Goal: Feedback & Contribution: Submit feedback/report problem

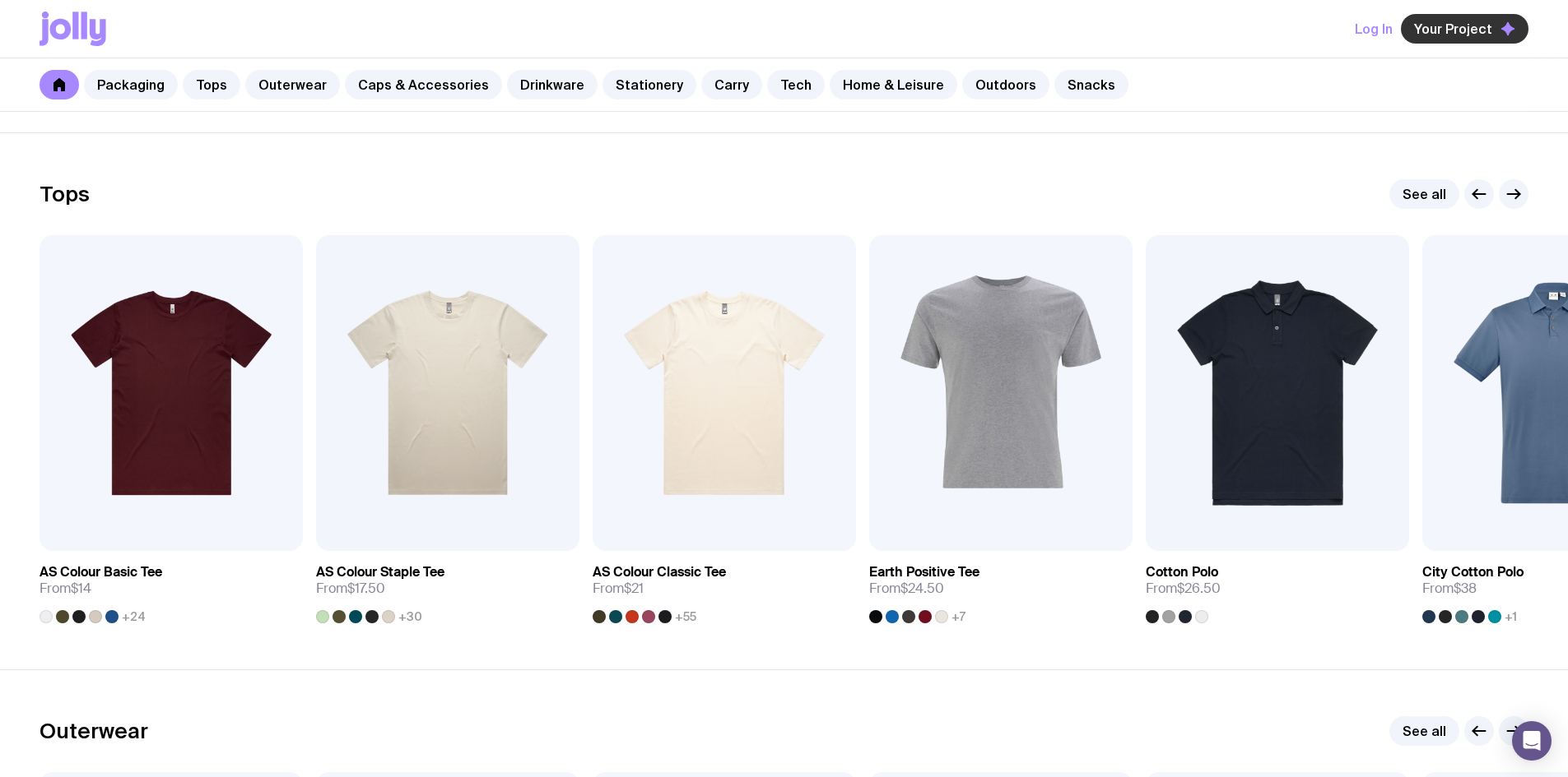
click at [1452, 24] on span "Your Project" at bounding box center [1453, 28] width 79 height 17
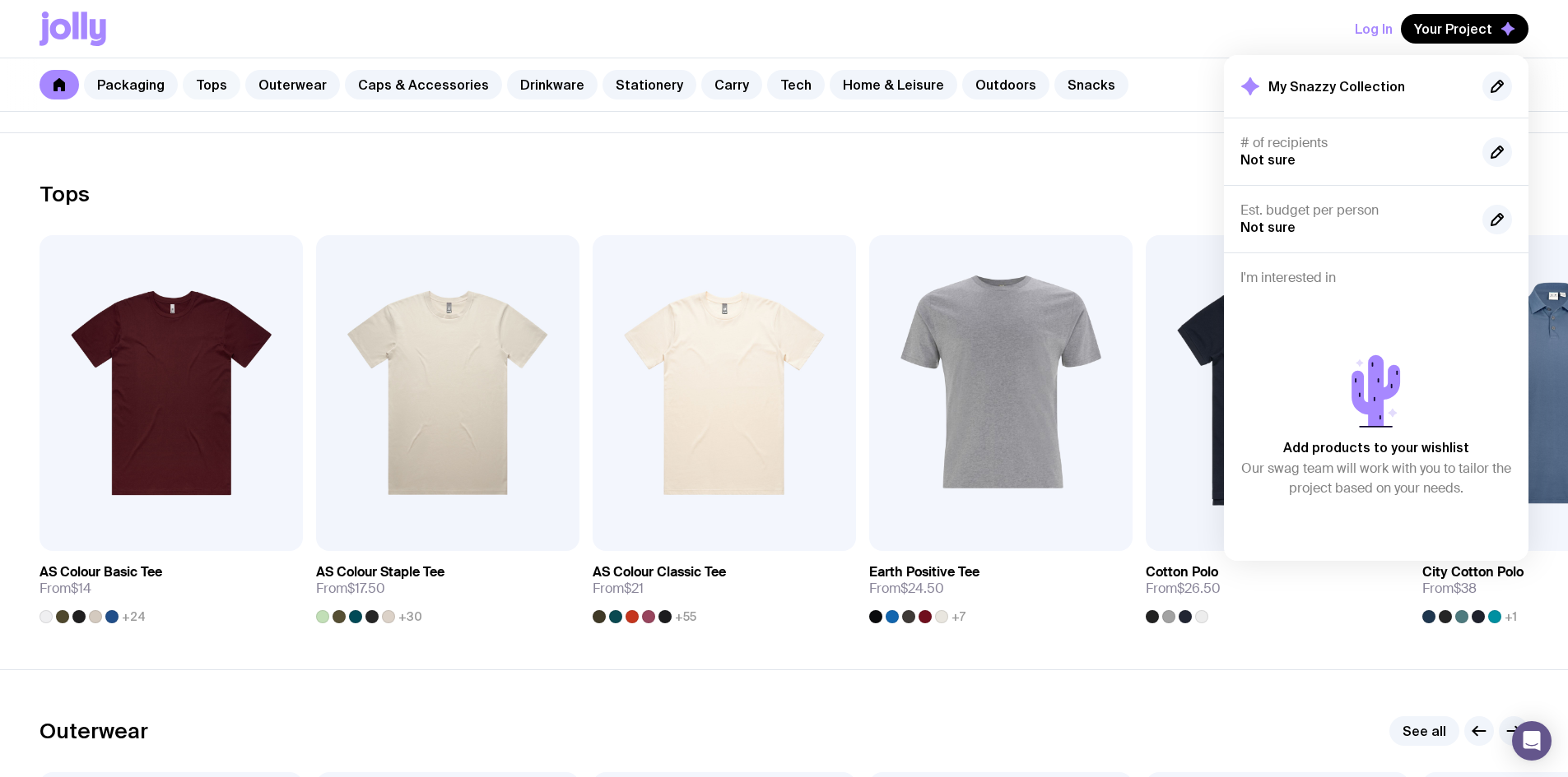
click at [207, 86] on link "Tops" at bounding box center [211, 85] width 57 height 30
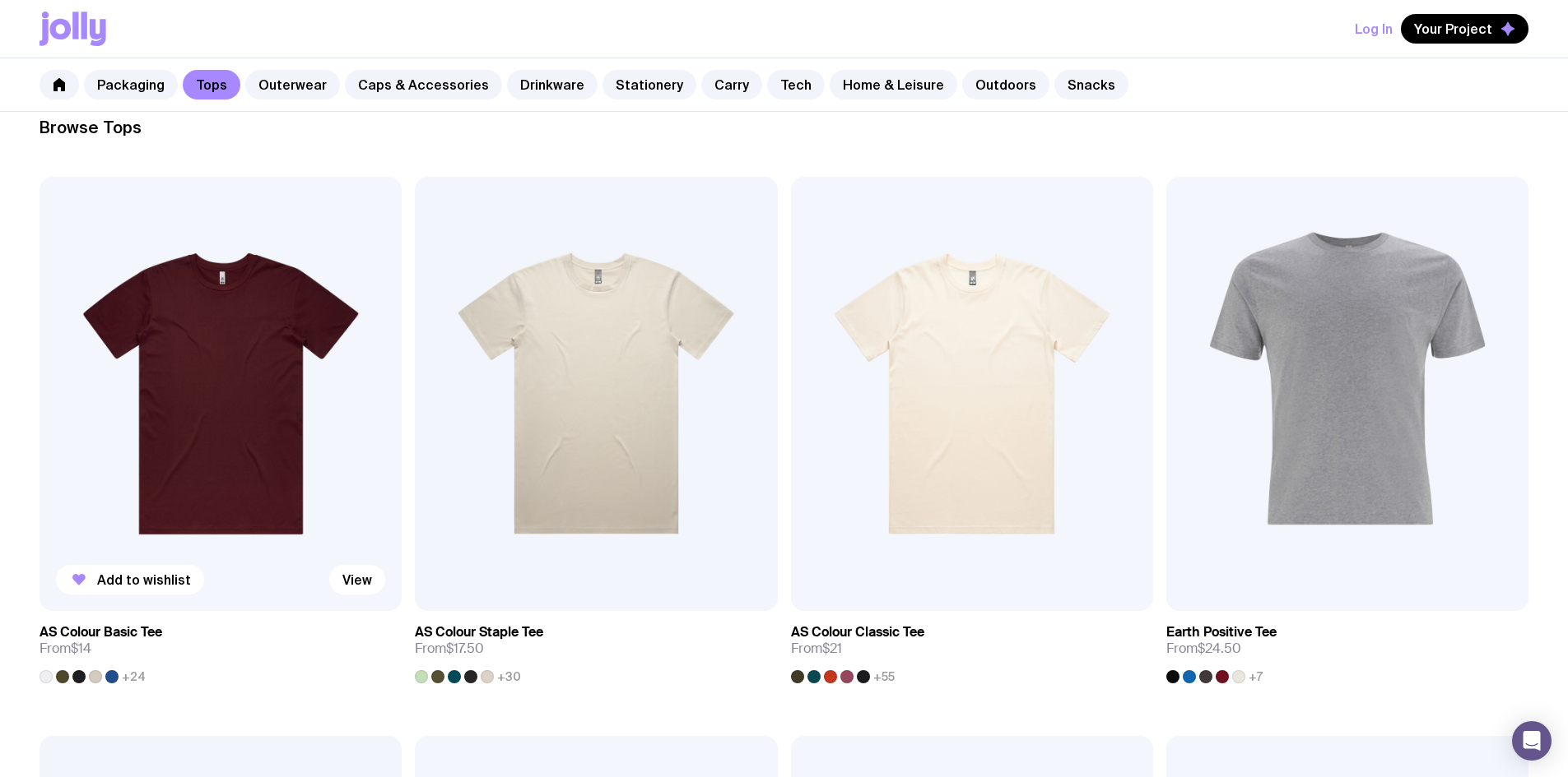
scroll to position [247, 0]
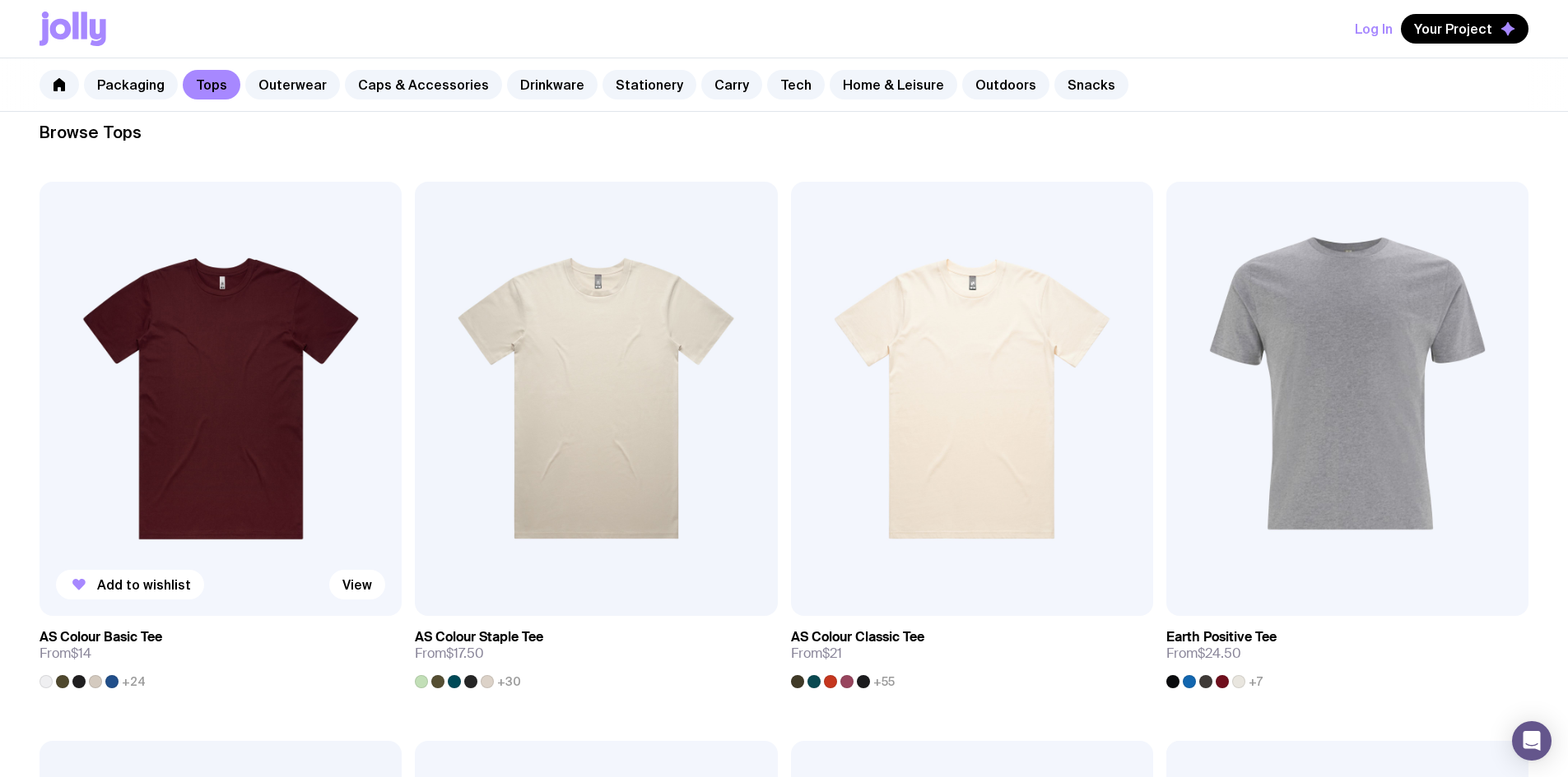
click at [160, 329] on img at bounding box center [221, 399] width 362 height 435
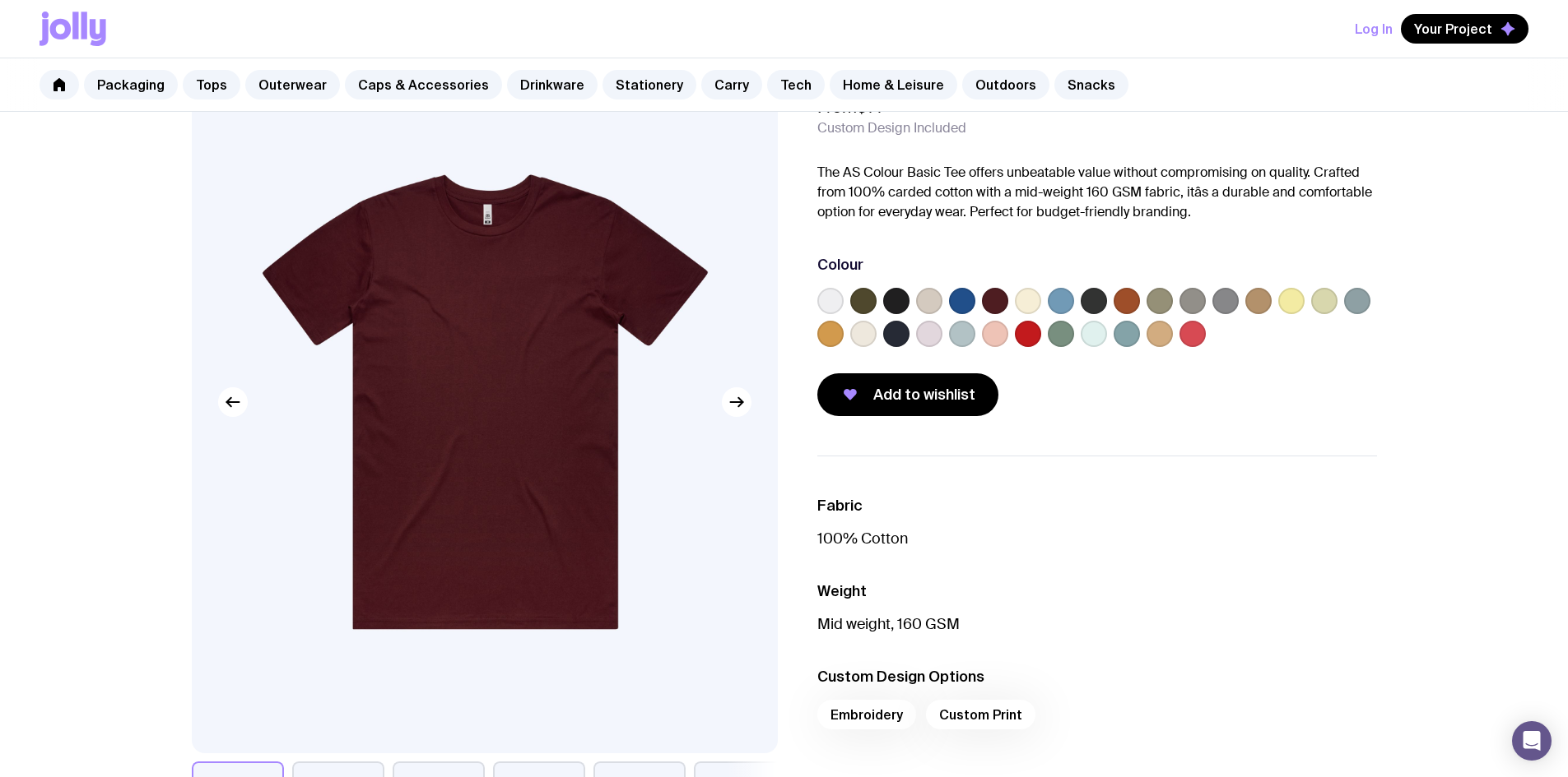
scroll to position [82, 0]
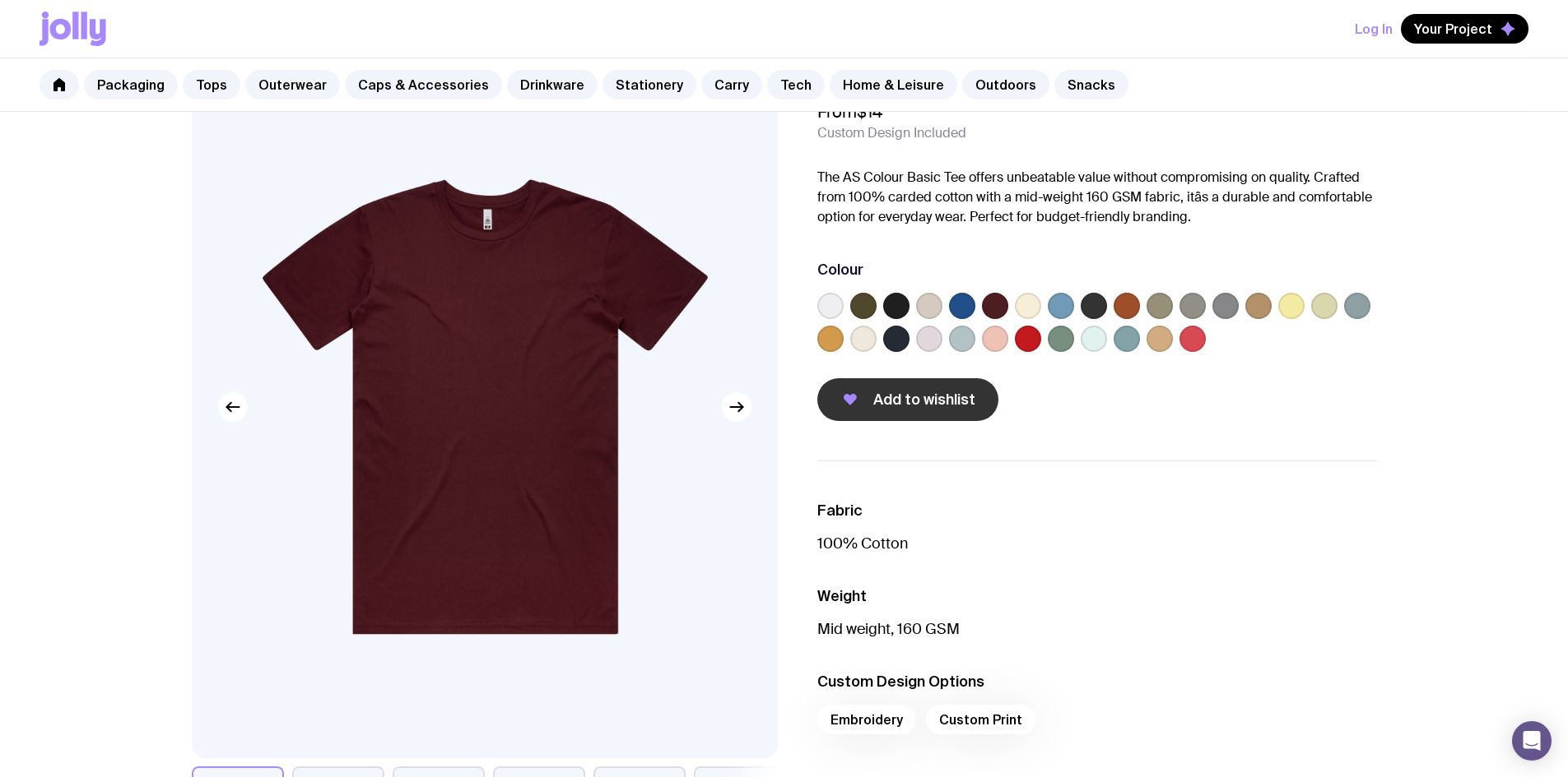
click at [849, 399] on icon "button" at bounding box center [850, 400] width 13 height 11
click at [739, 401] on icon "button" at bounding box center [737, 407] width 19 height 19
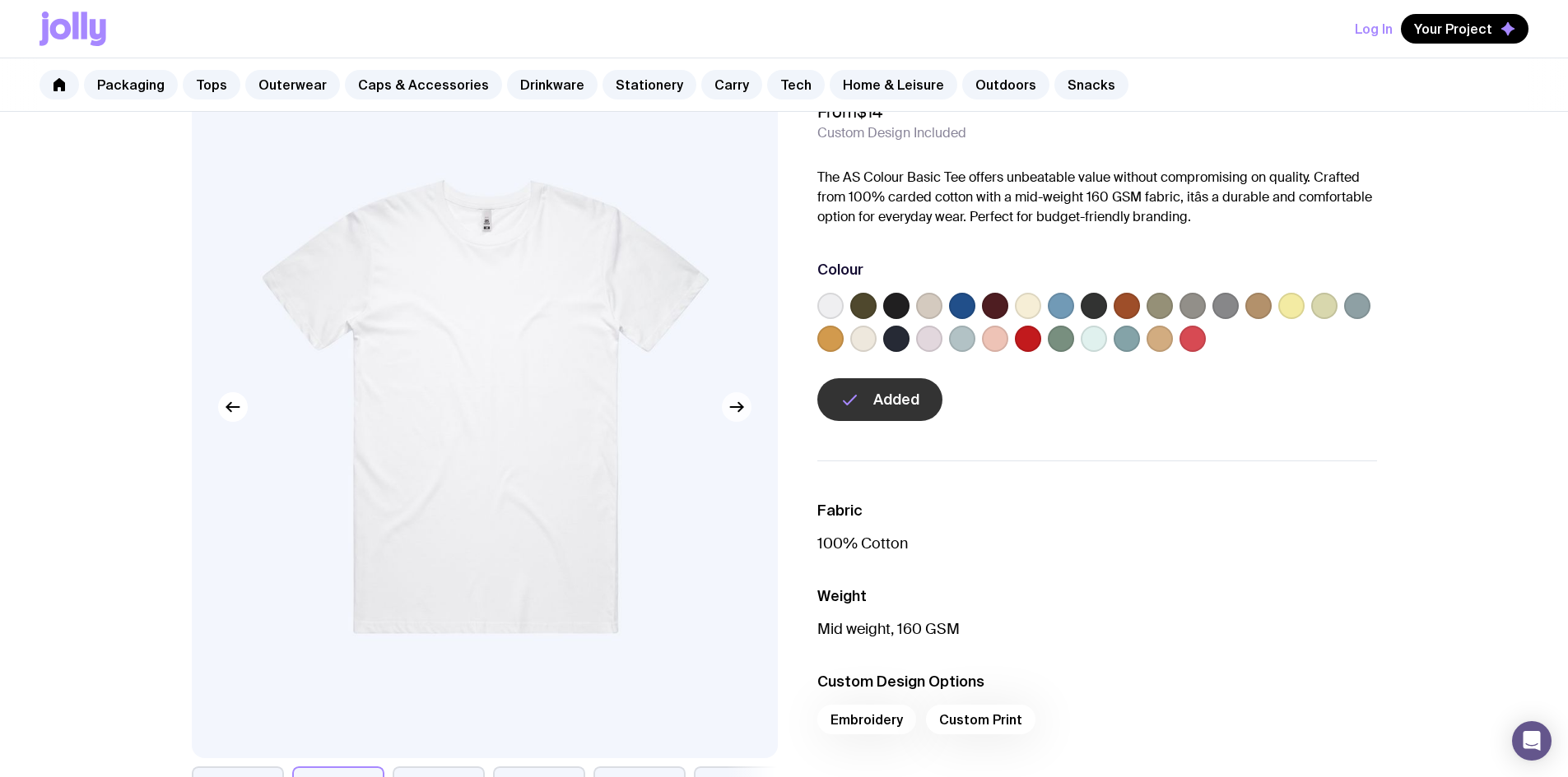
click at [739, 401] on icon "button" at bounding box center [737, 407] width 19 height 19
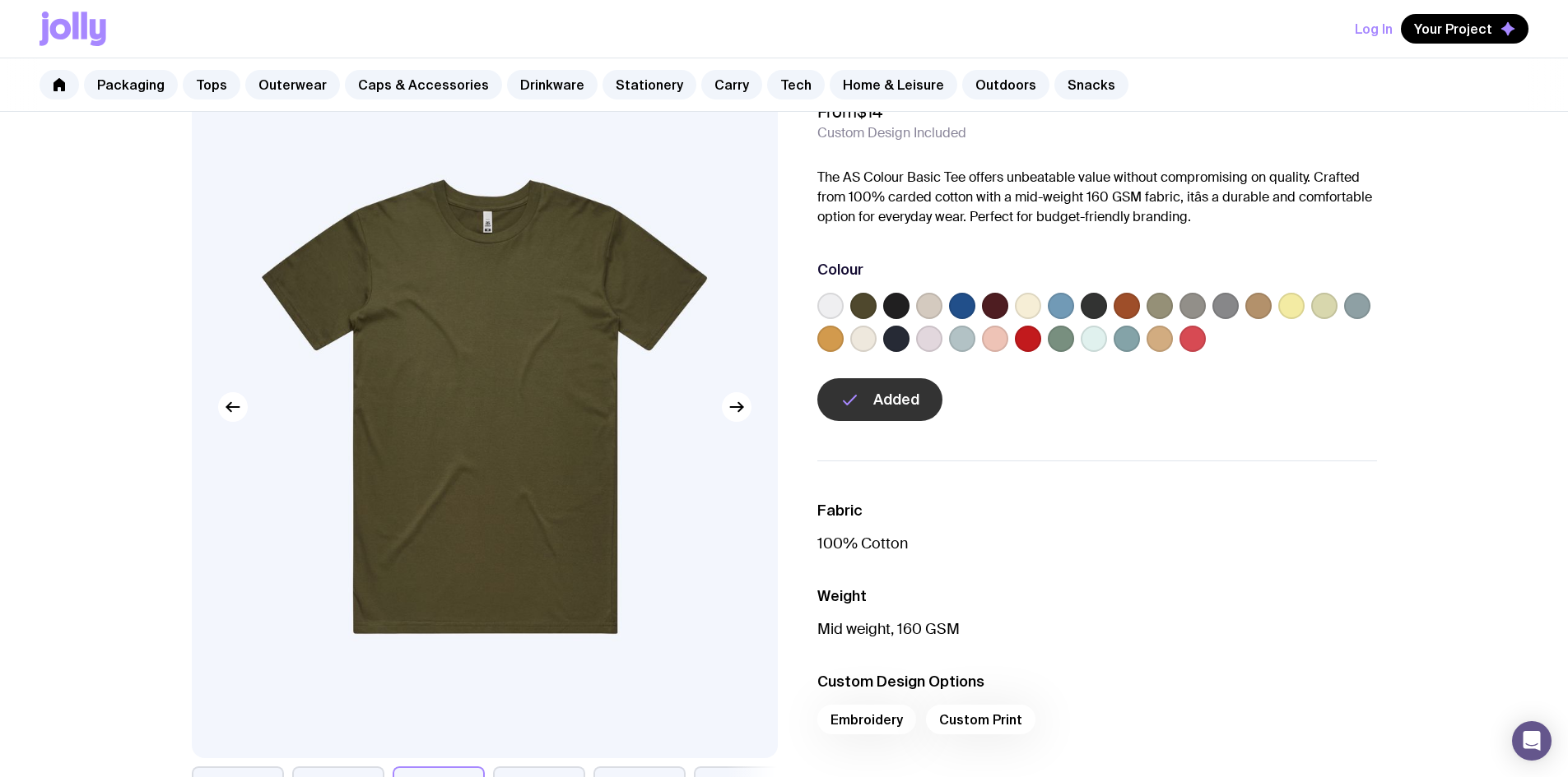
scroll to position [0, 0]
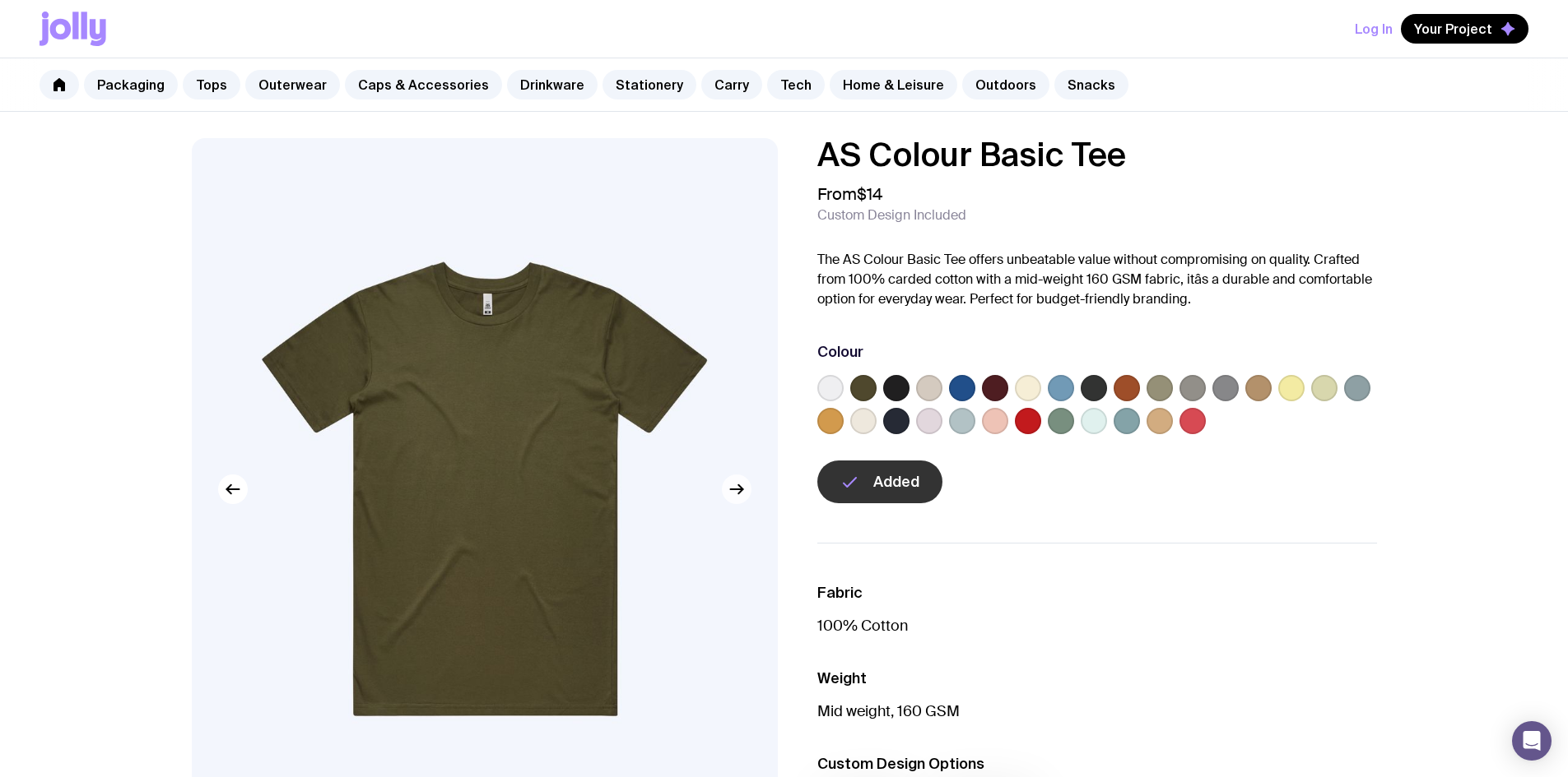
click at [739, 501] on button "button" at bounding box center [737, 489] width 30 height 30
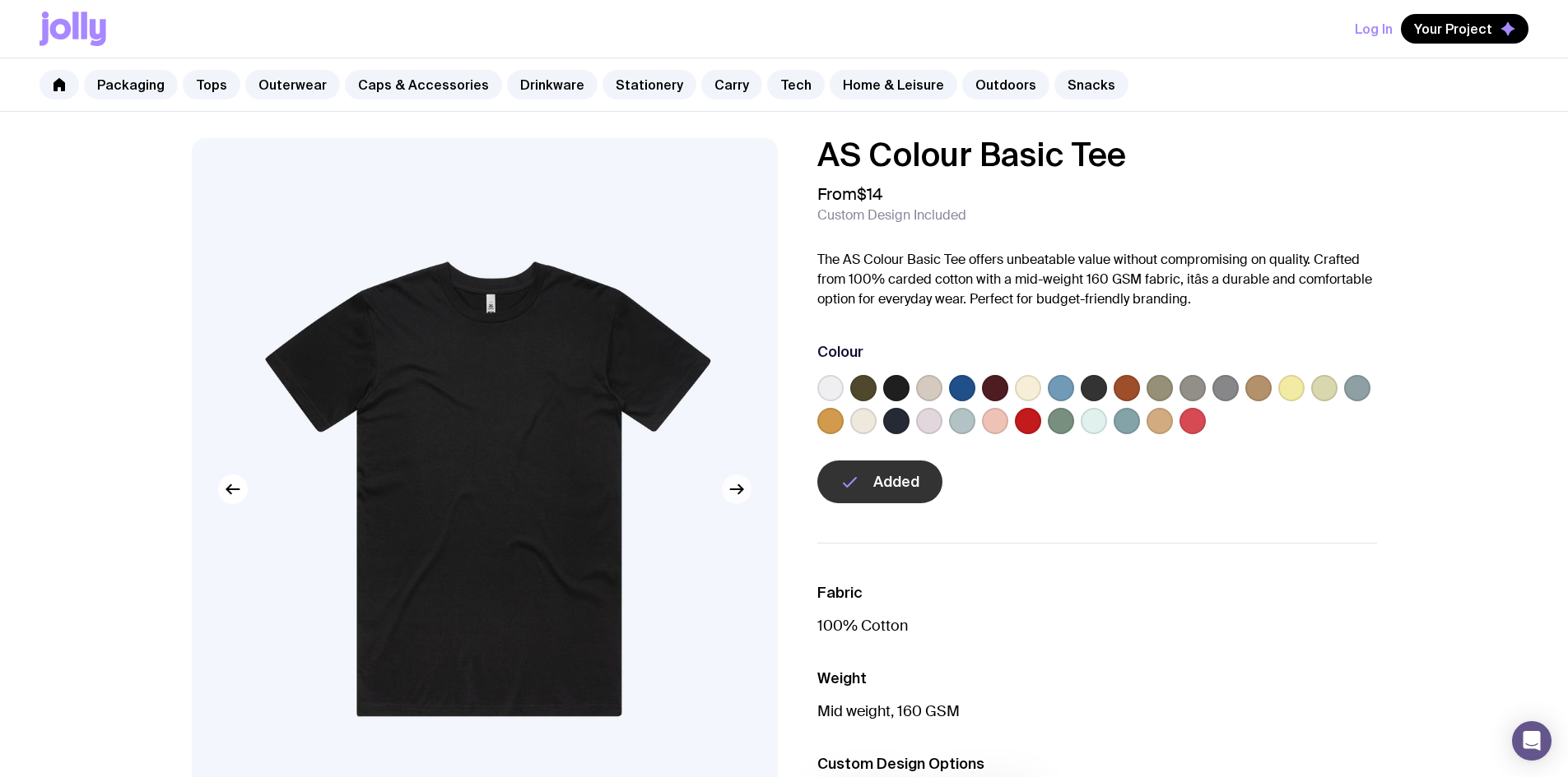
click at [739, 501] on button "button" at bounding box center [737, 489] width 30 height 30
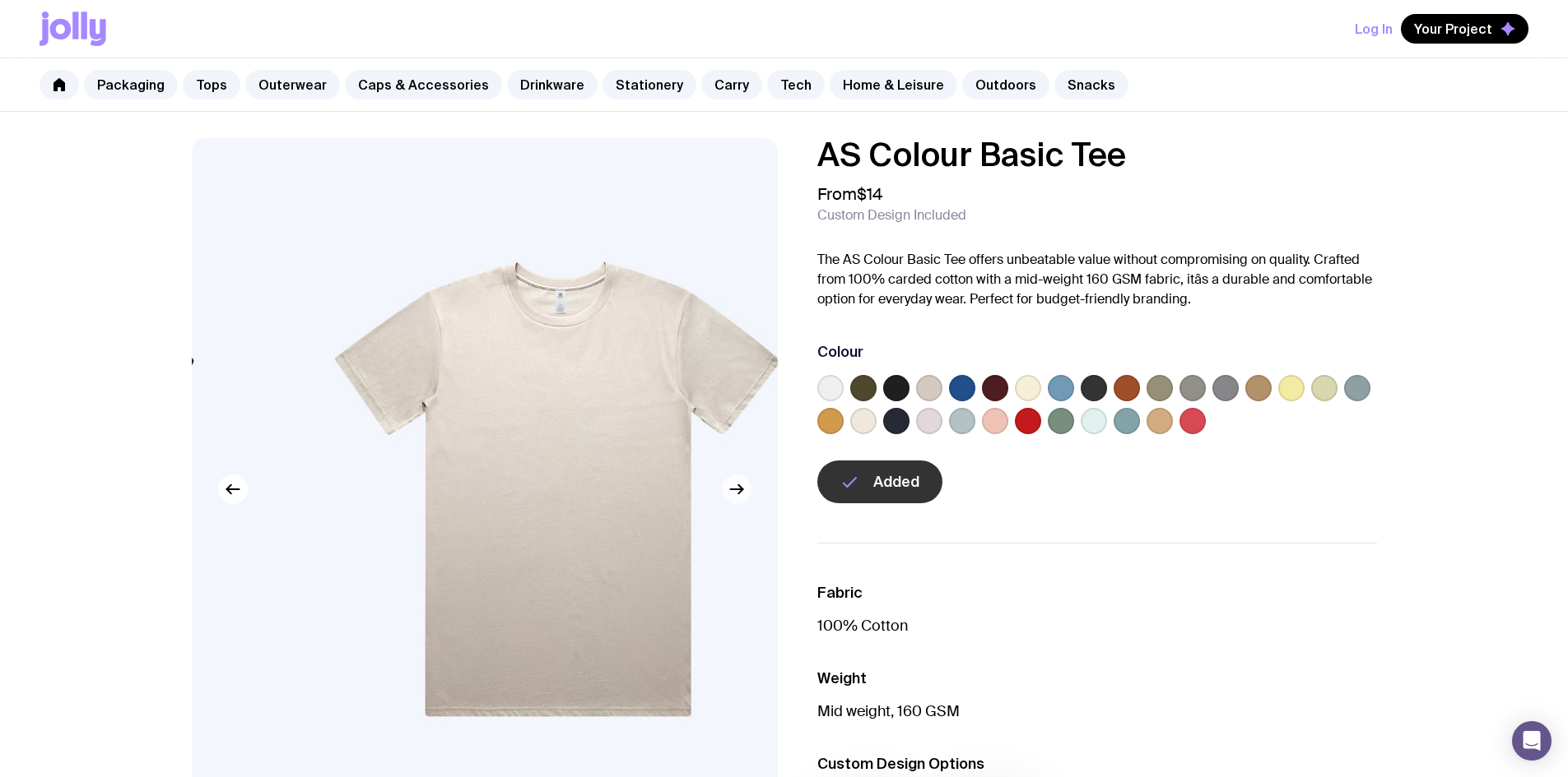
click at [739, 501] on button "button" at bounding box center [737, 489] width 30 height 30
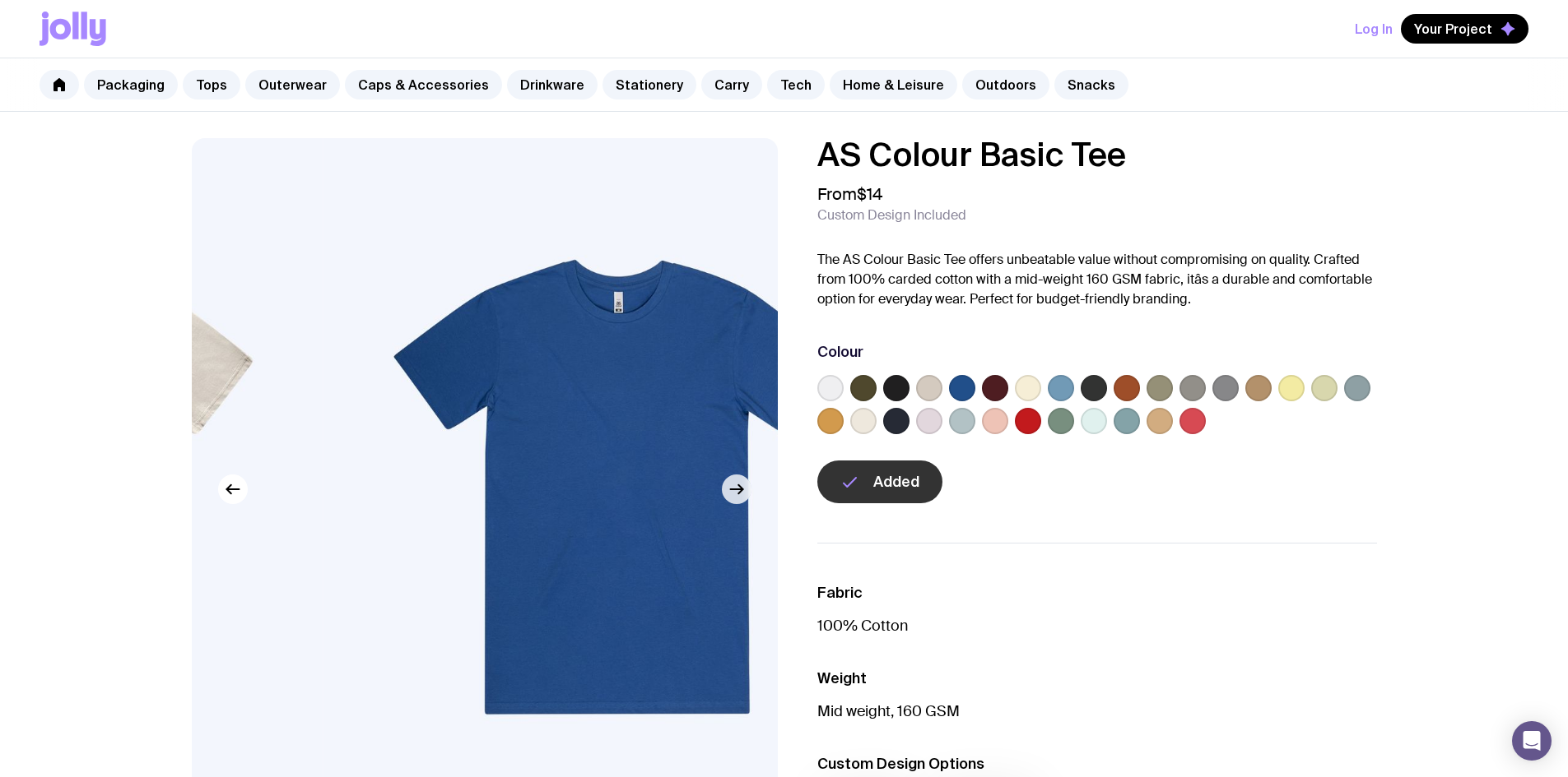
click at [739, 501] on button "button" at bounding box center [737, 489] width 30 height 30
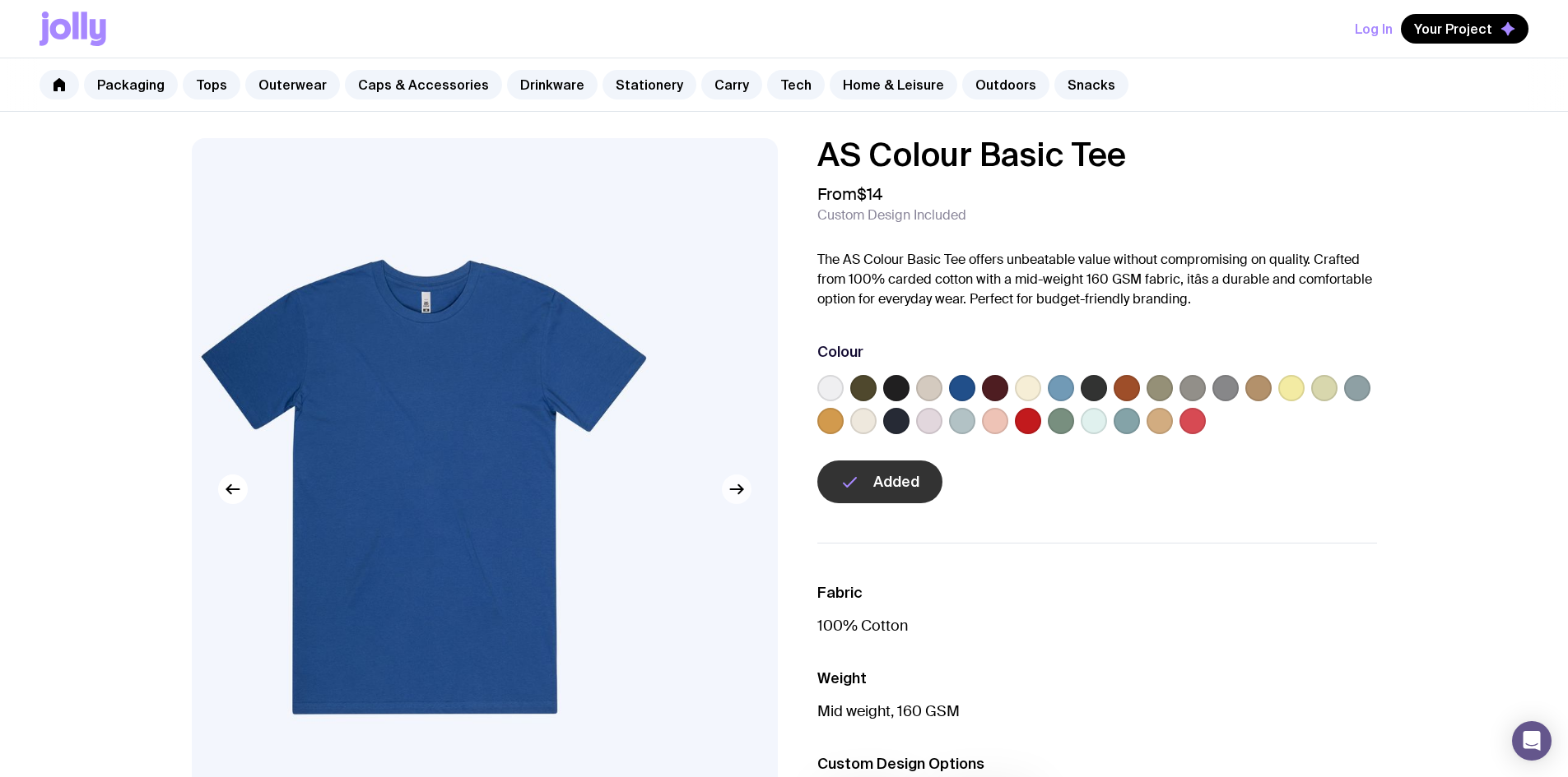
click at [739, 500] on button "button" at bounding box center [737, 489] width 30 height 30
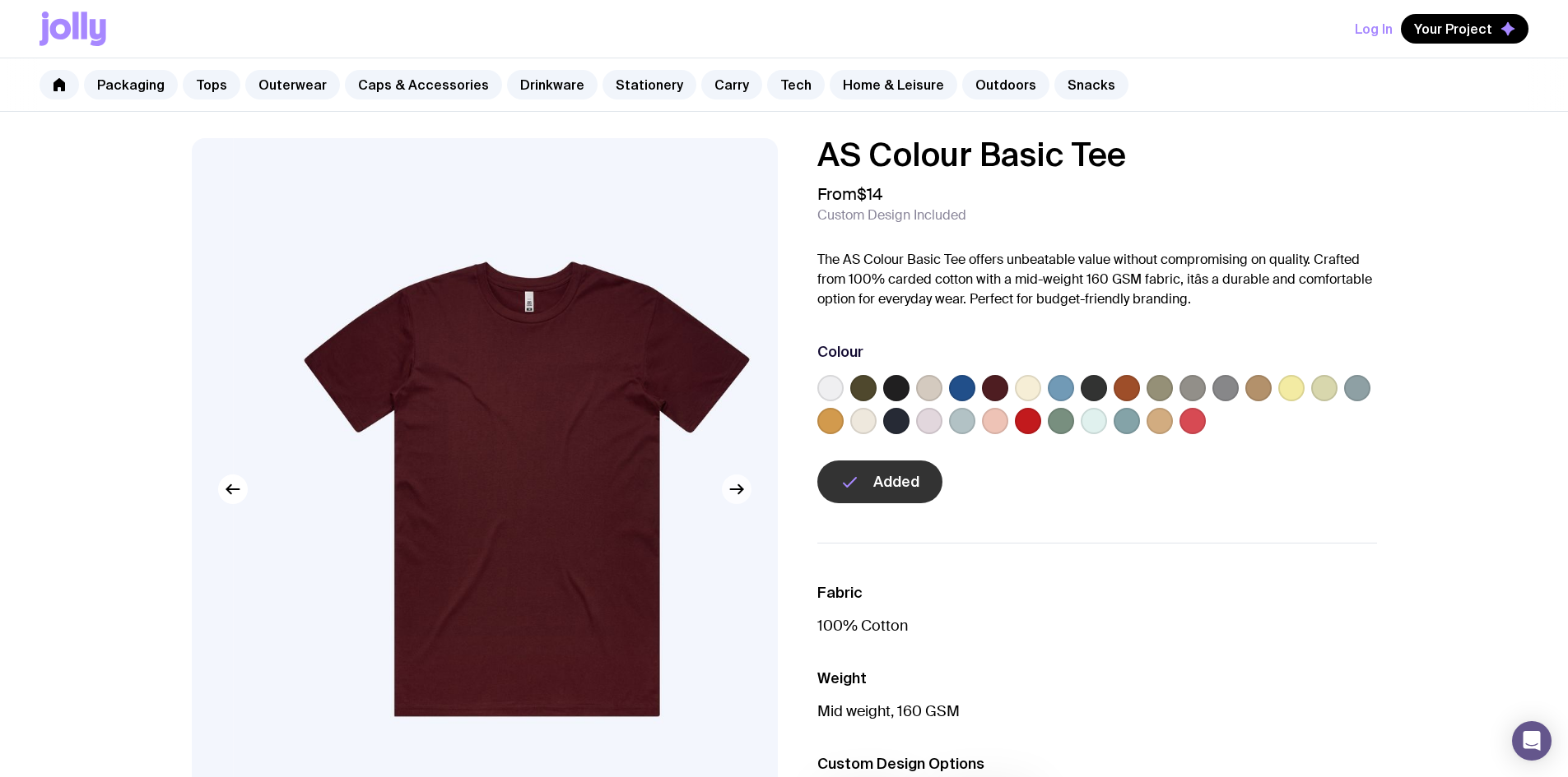
click at [739, 500] on button "button" at bounding box center [737, 489] width 30 height 30
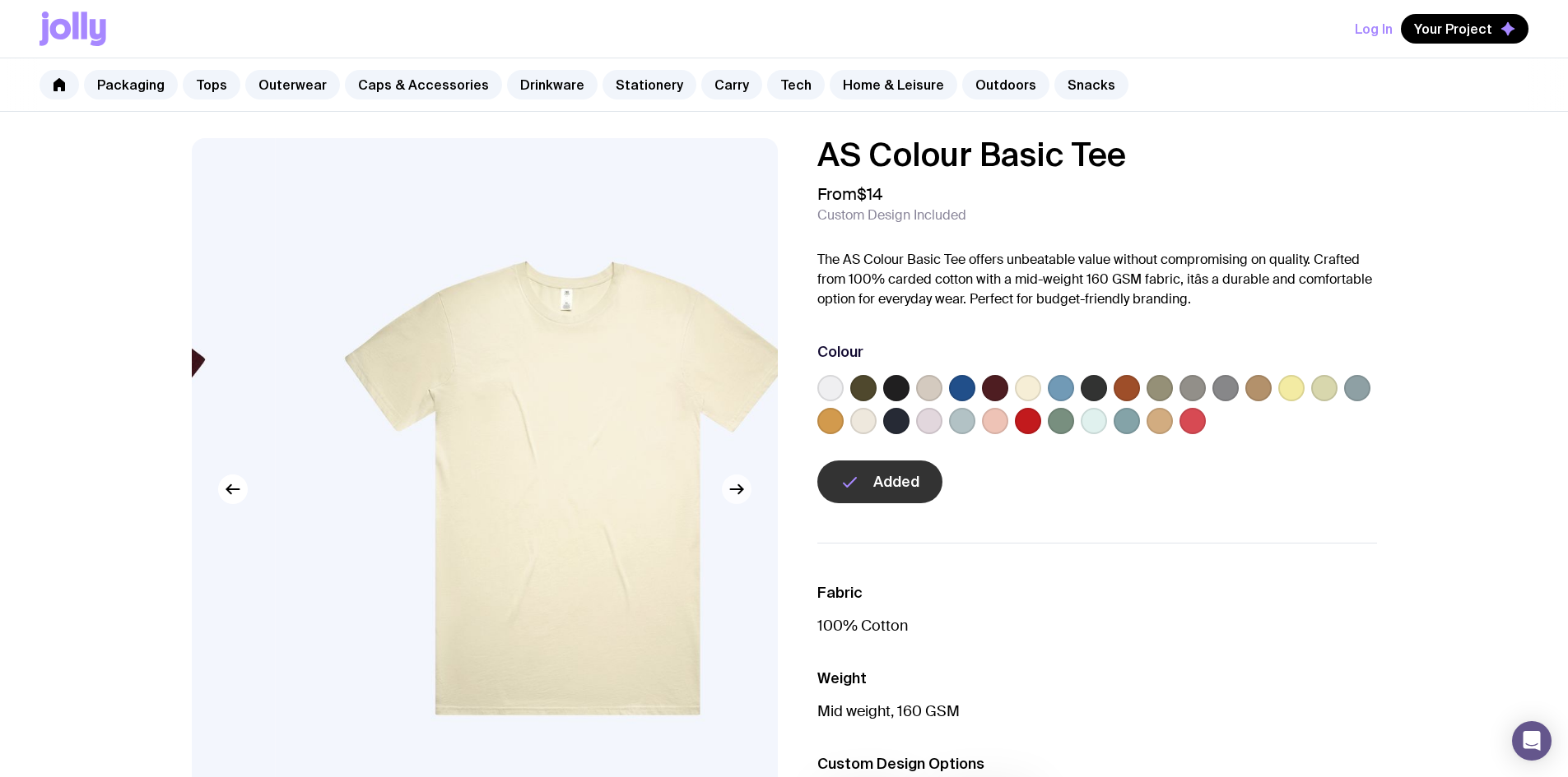
click at [739, 500] on button "button" at bounding box center [737, 489] width 30 height 30
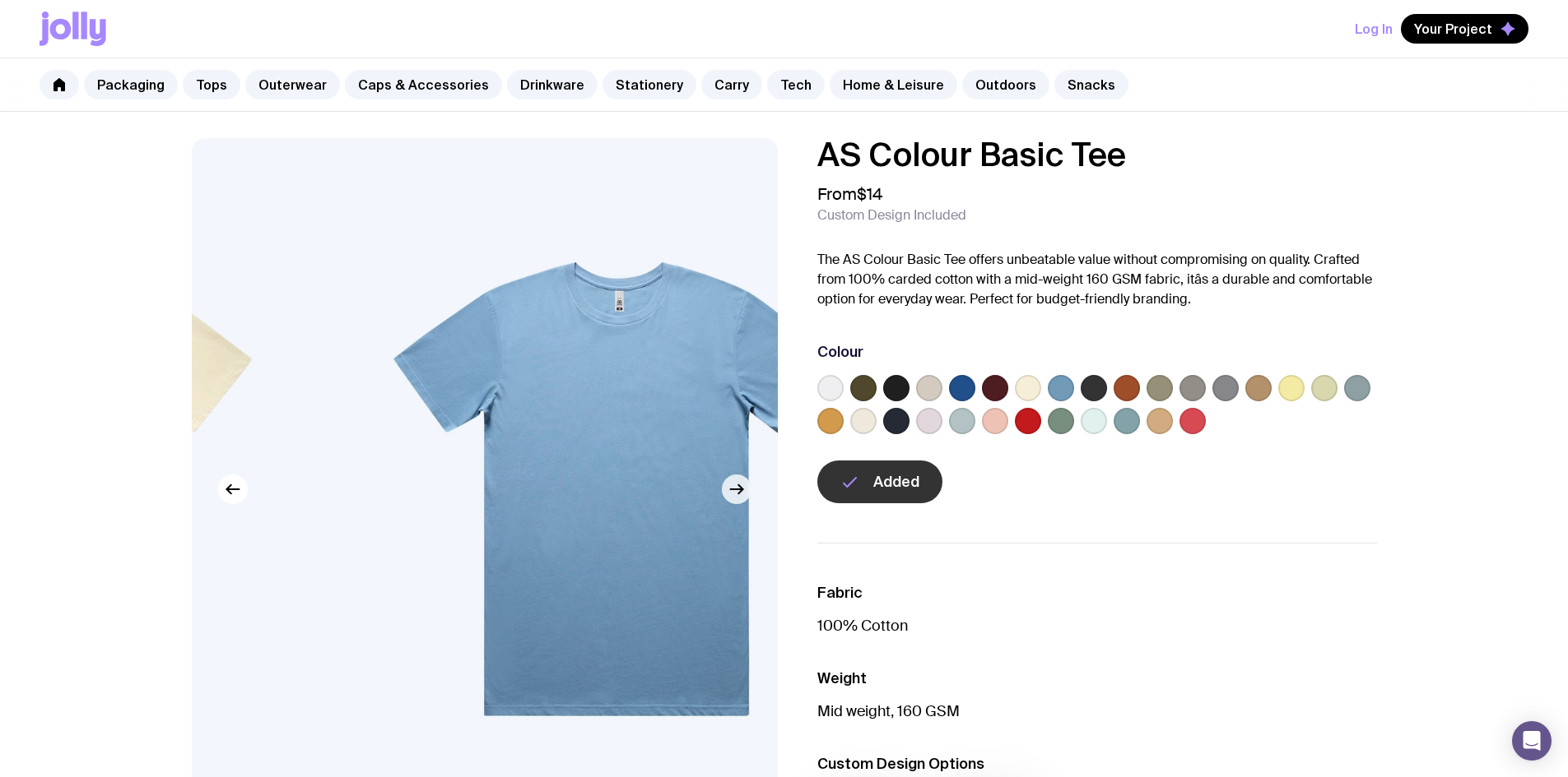
click at [739, 500] on button "button" at bounding box center [737, 489] width 30 height 30
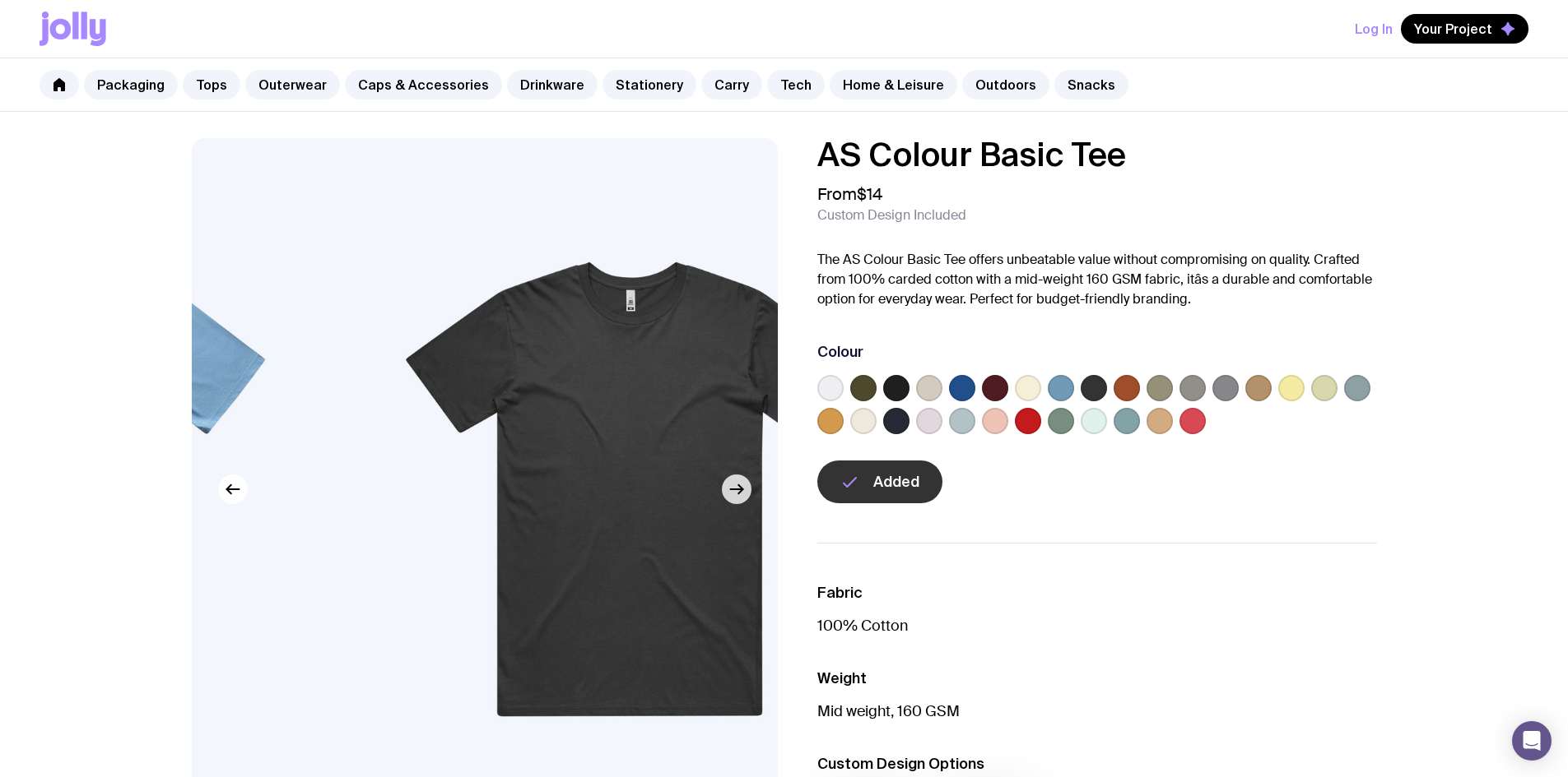
click at [739, 500] on button "button" at bounding box center [737, 489] width 30 height 30
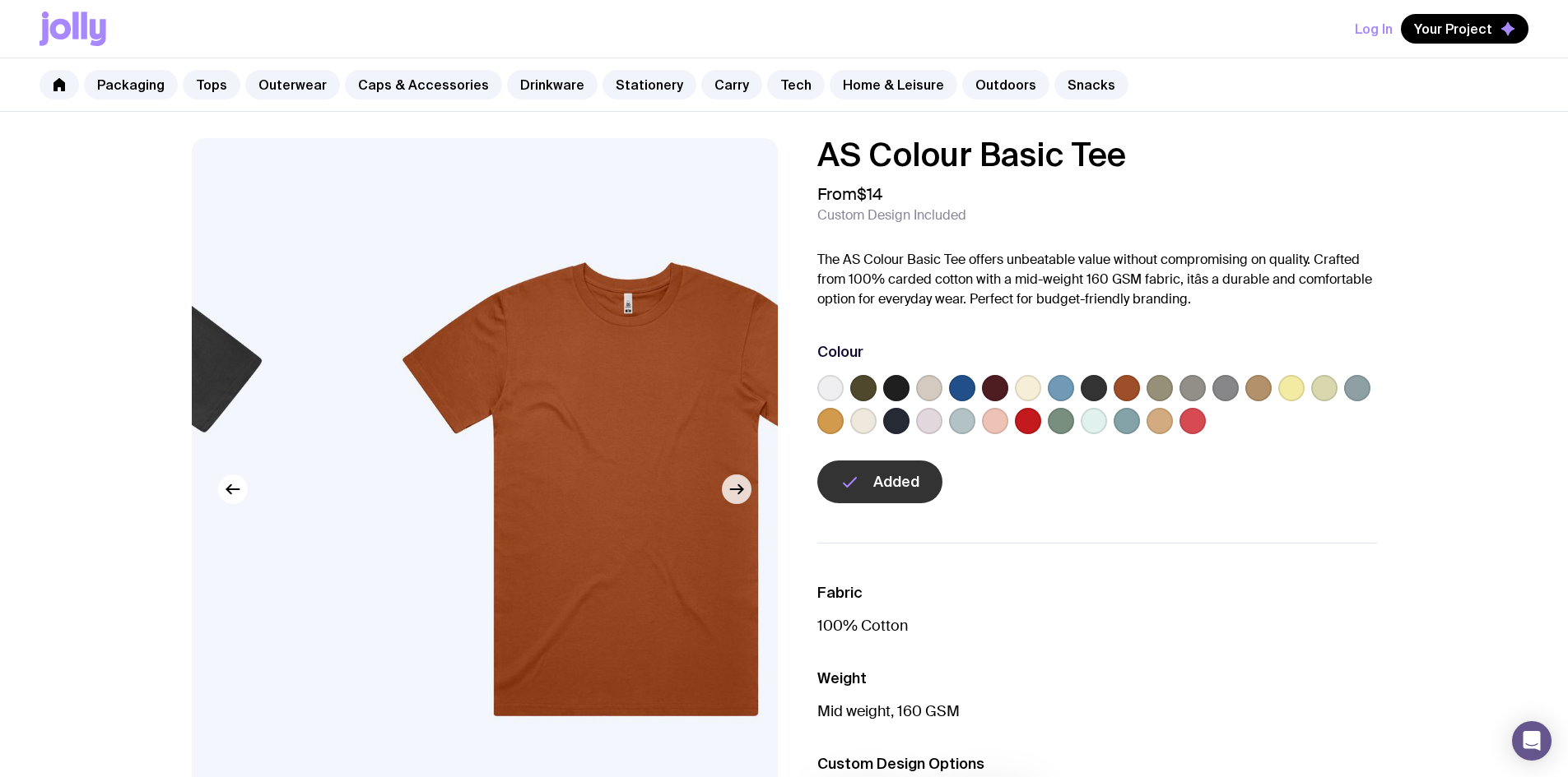
click at [739, 500] on button "button" at bounding box center [737, 489] width 30 height 30
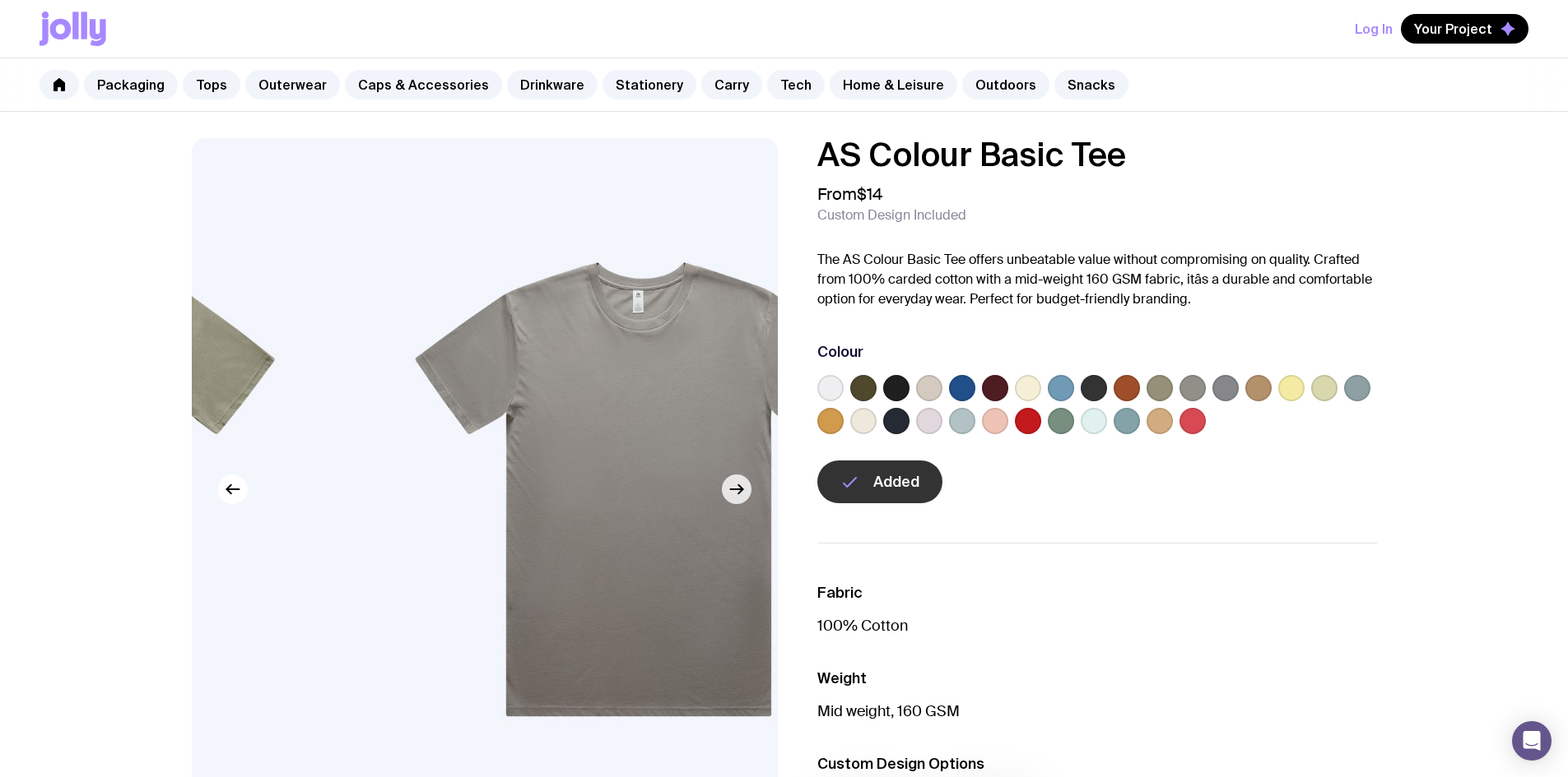
click at [739, 500] on button "button" at bounding box center [737, 489] width 30 height 30
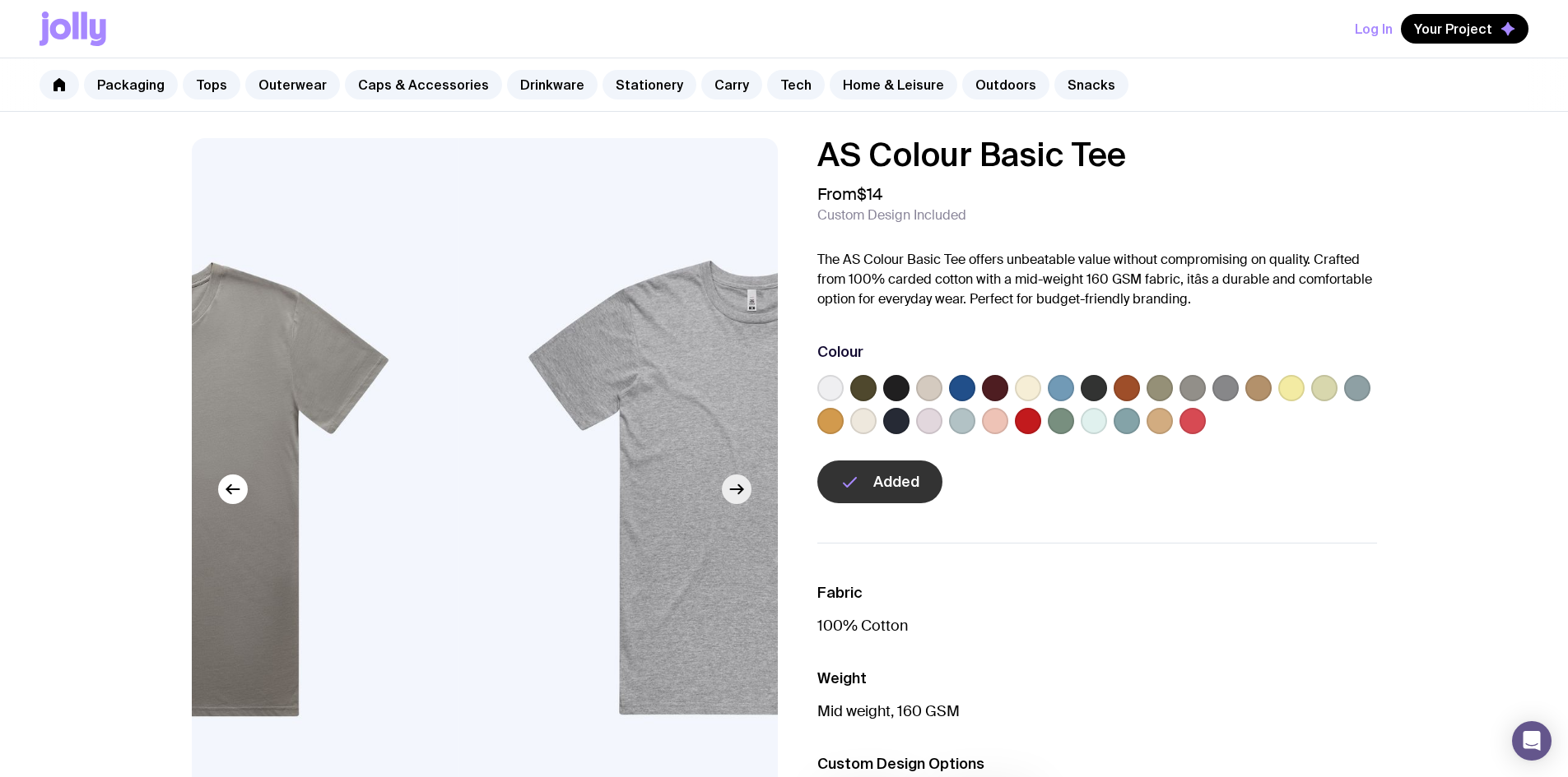
click at [739, 500] on button "button" at bounding box center [737, 489] width 30 height 30
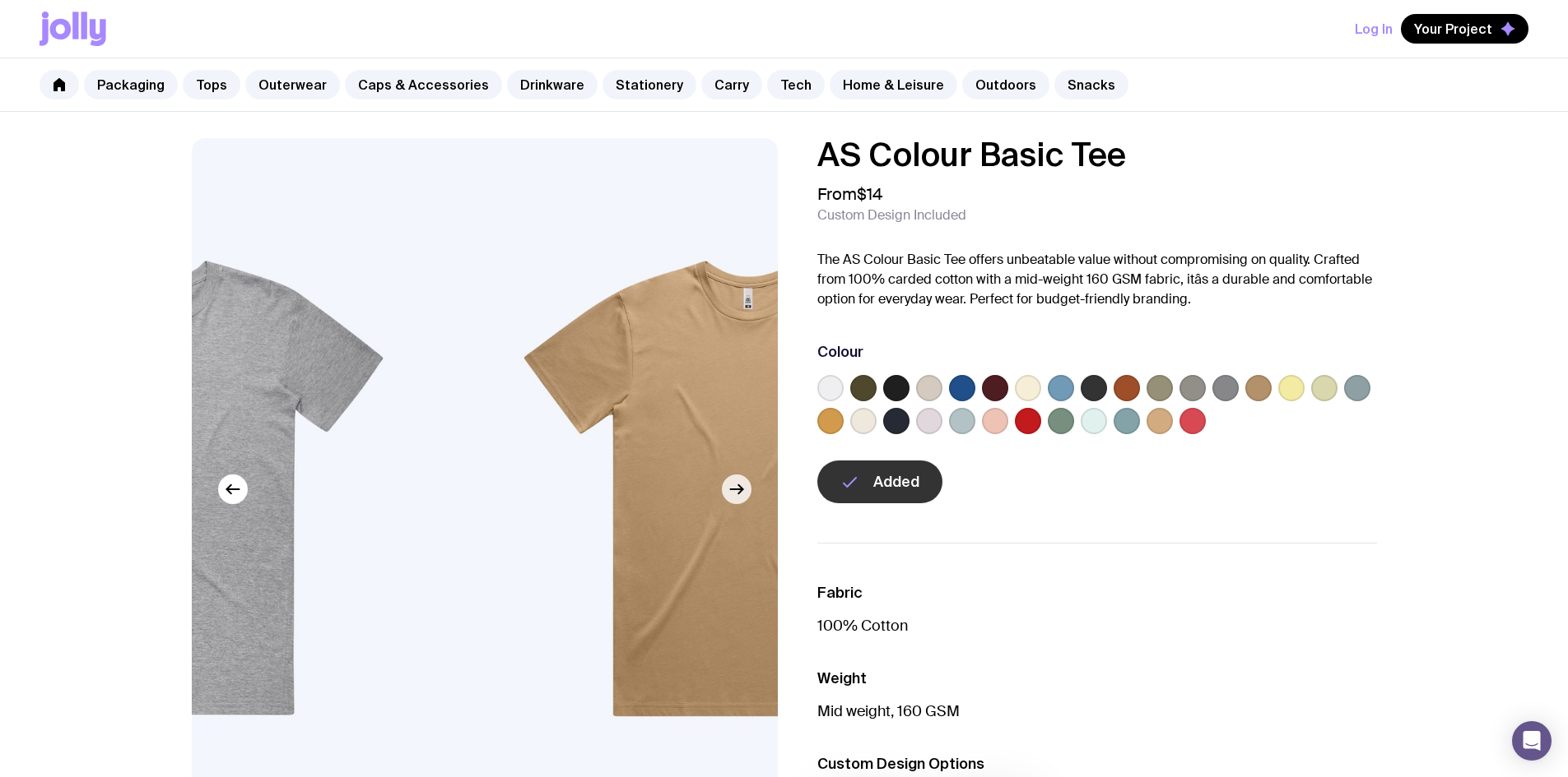
click at [739, 500] on button "button" at bounding box center [737, 489] width 30 height 30
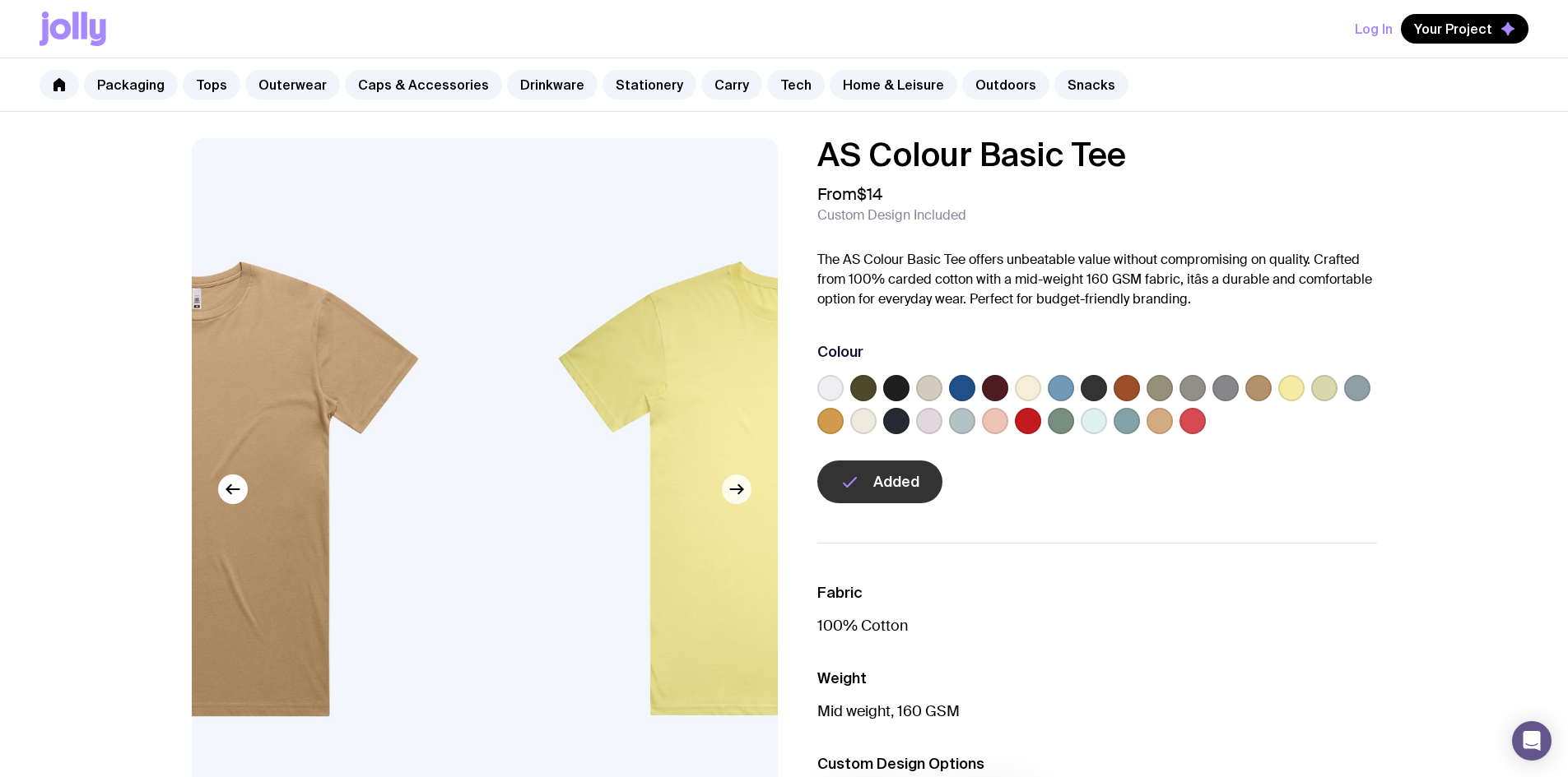
click at [739, 500] on button "button" at bounding box center [737, 489] width 30 height 30
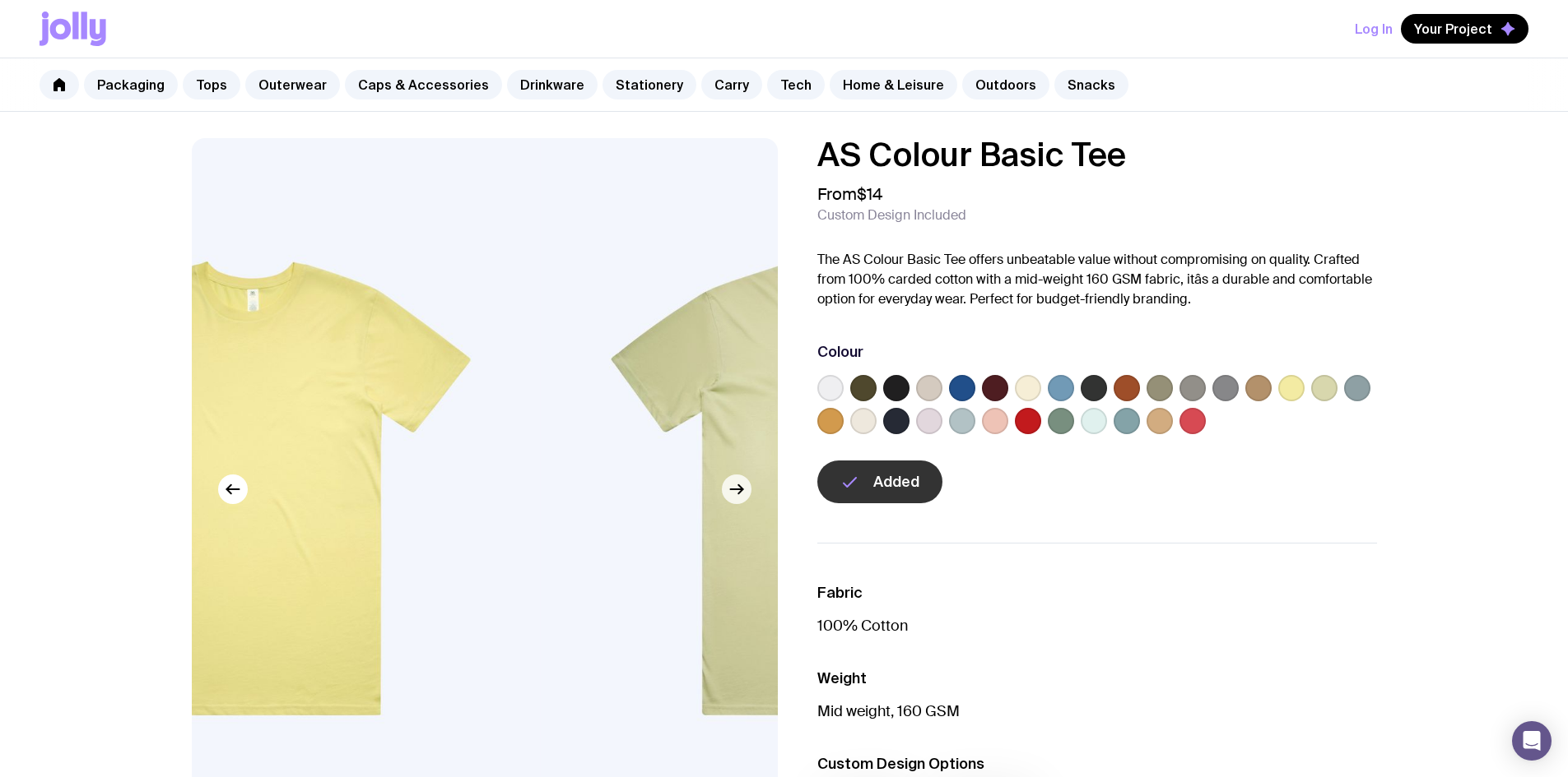
click at [739, 500] on button "button" at bounding box center [737, 489] width 30 height 30
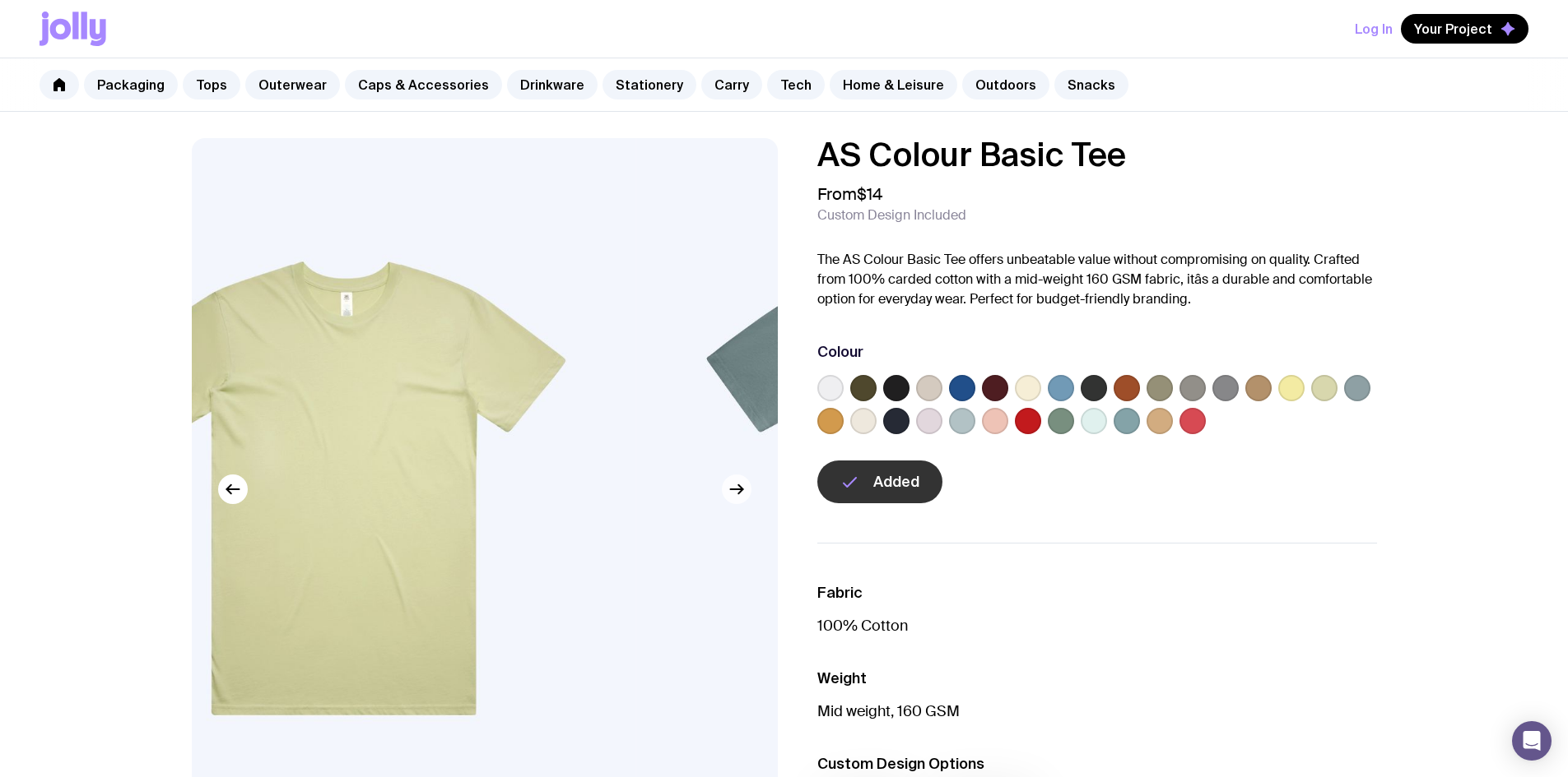
click at [738, 501] on button "button" at bounding box center [737, 489] width 30 height 30
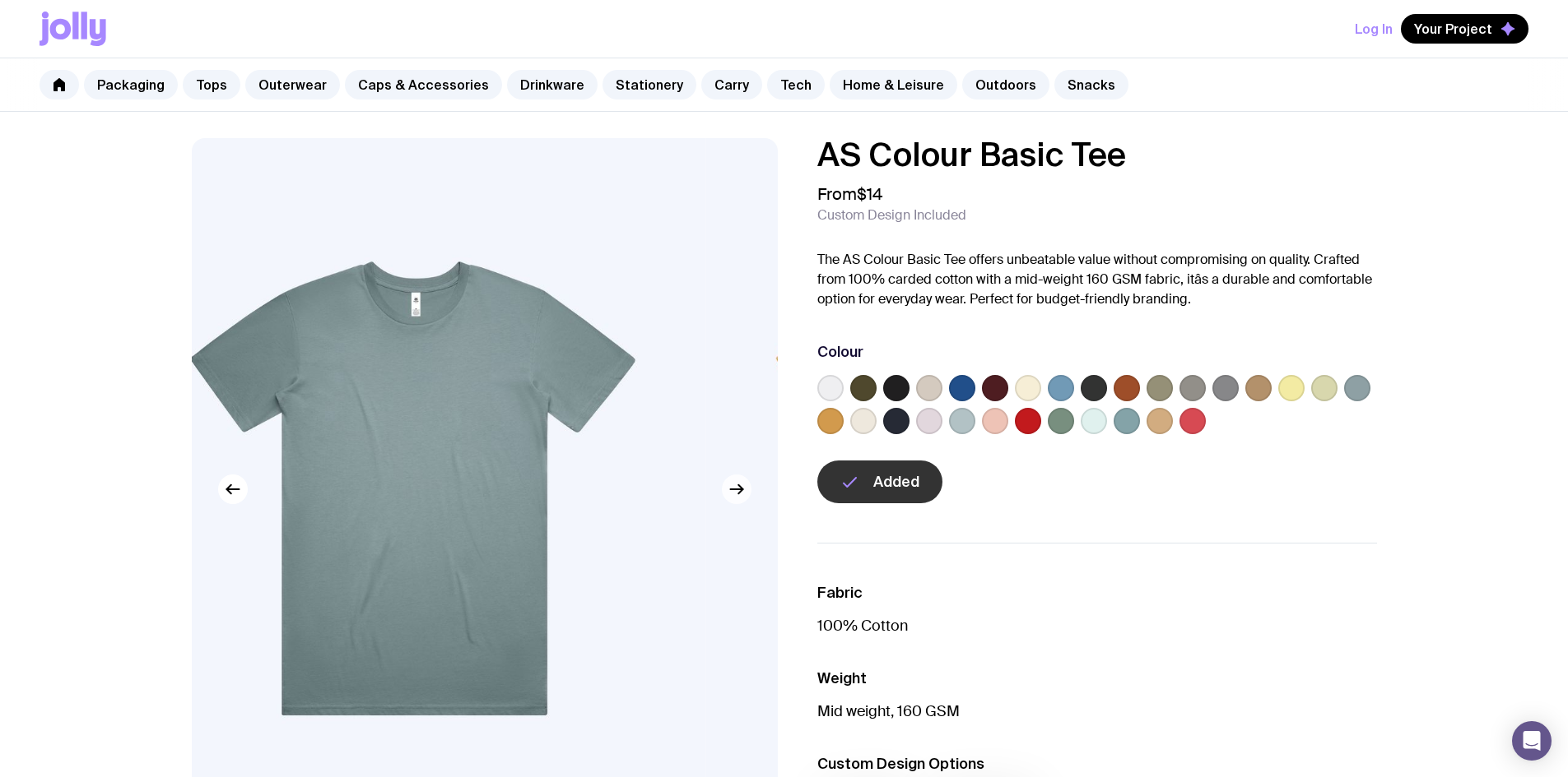
click at [738, 501] on button "button" at bounding box center [737, 489] width 30 height 30
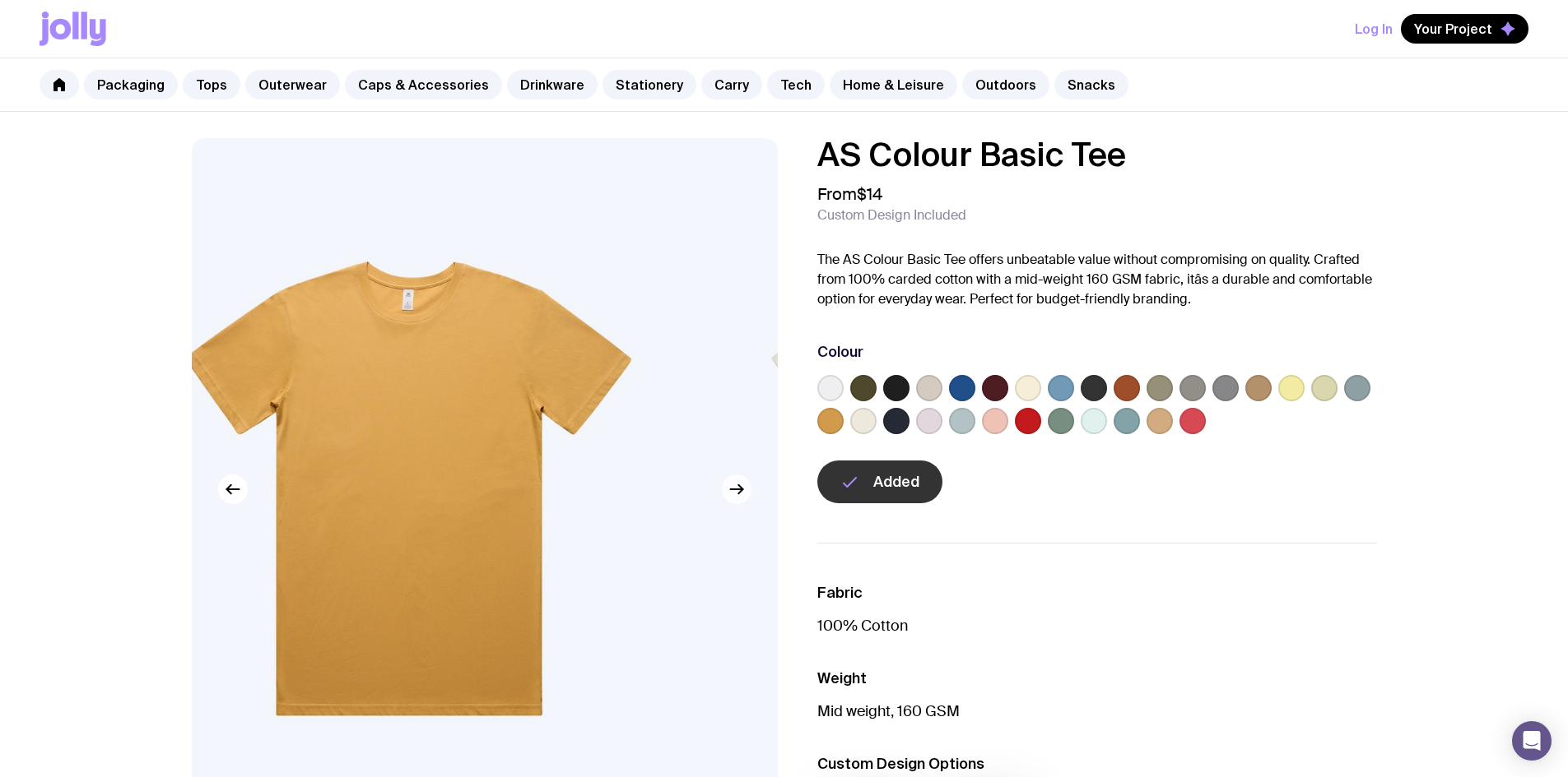
click at [738, 501] on button "button" at bounding box center [737, 489] width 30 height 30
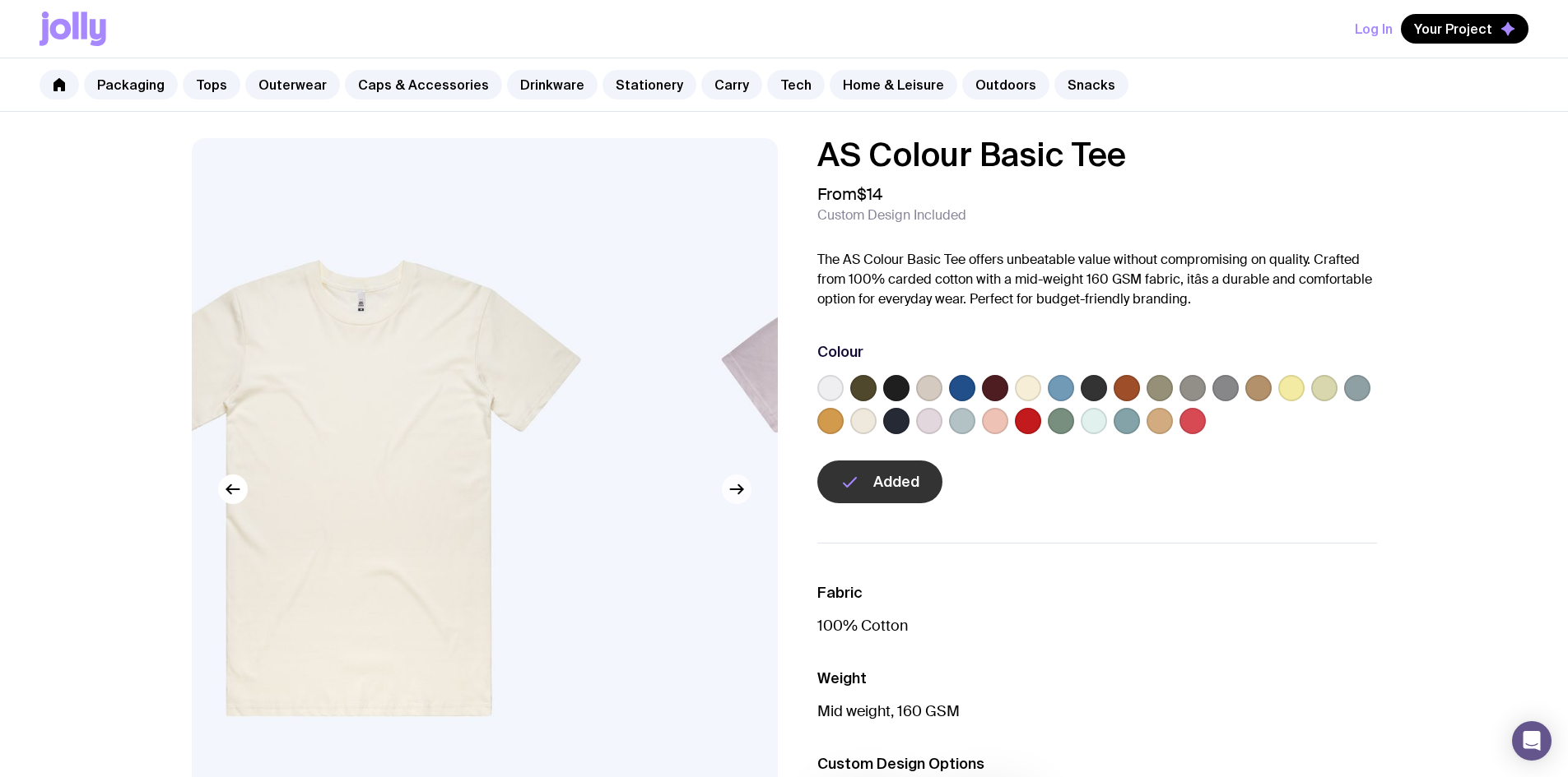
click at [738, 500] on button "button" at bounding box center [737, 489] width 30 height 30
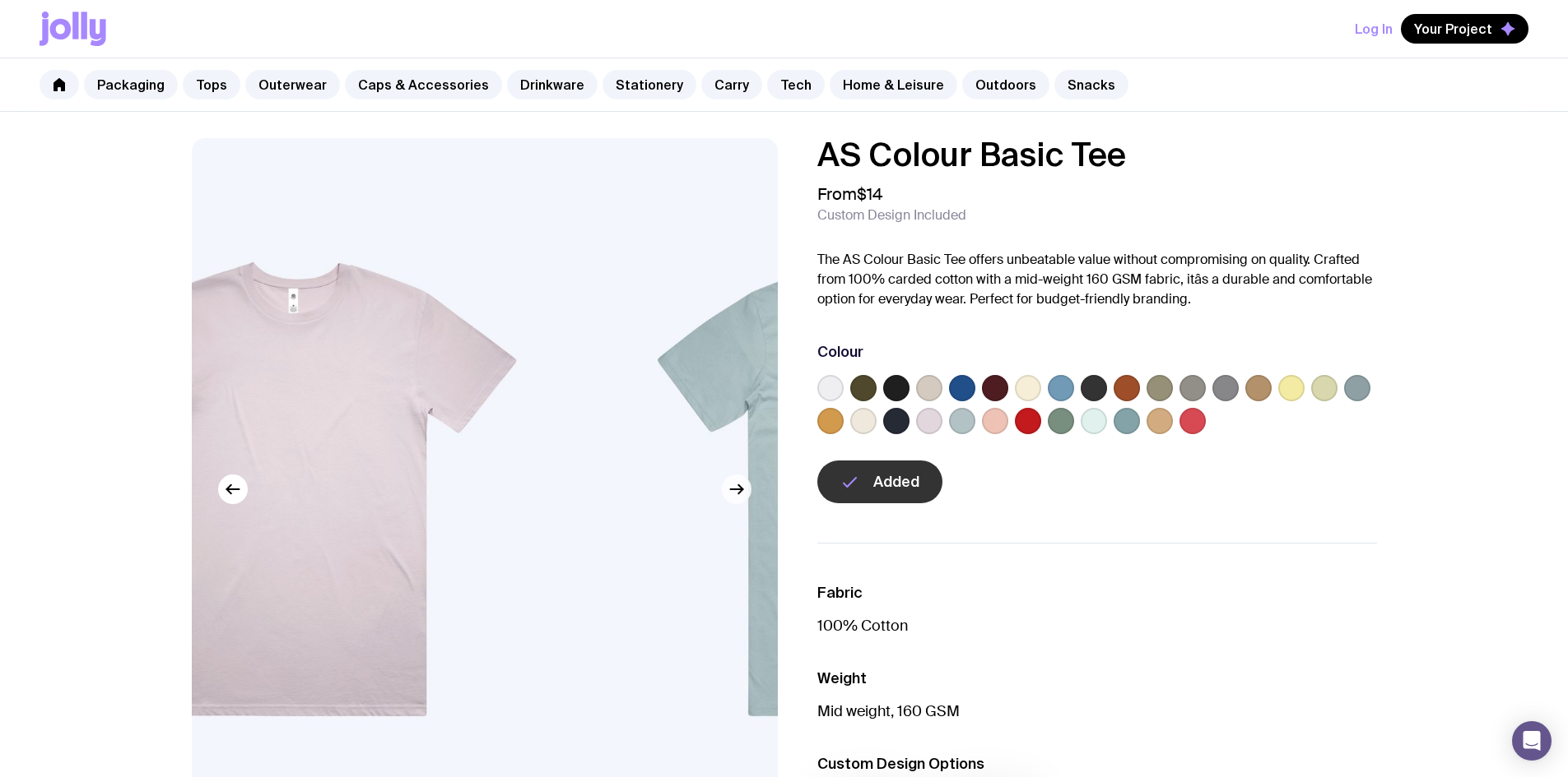
click at [738, 500] on button "button" at bounding box center [737, 489] width 30 height 30
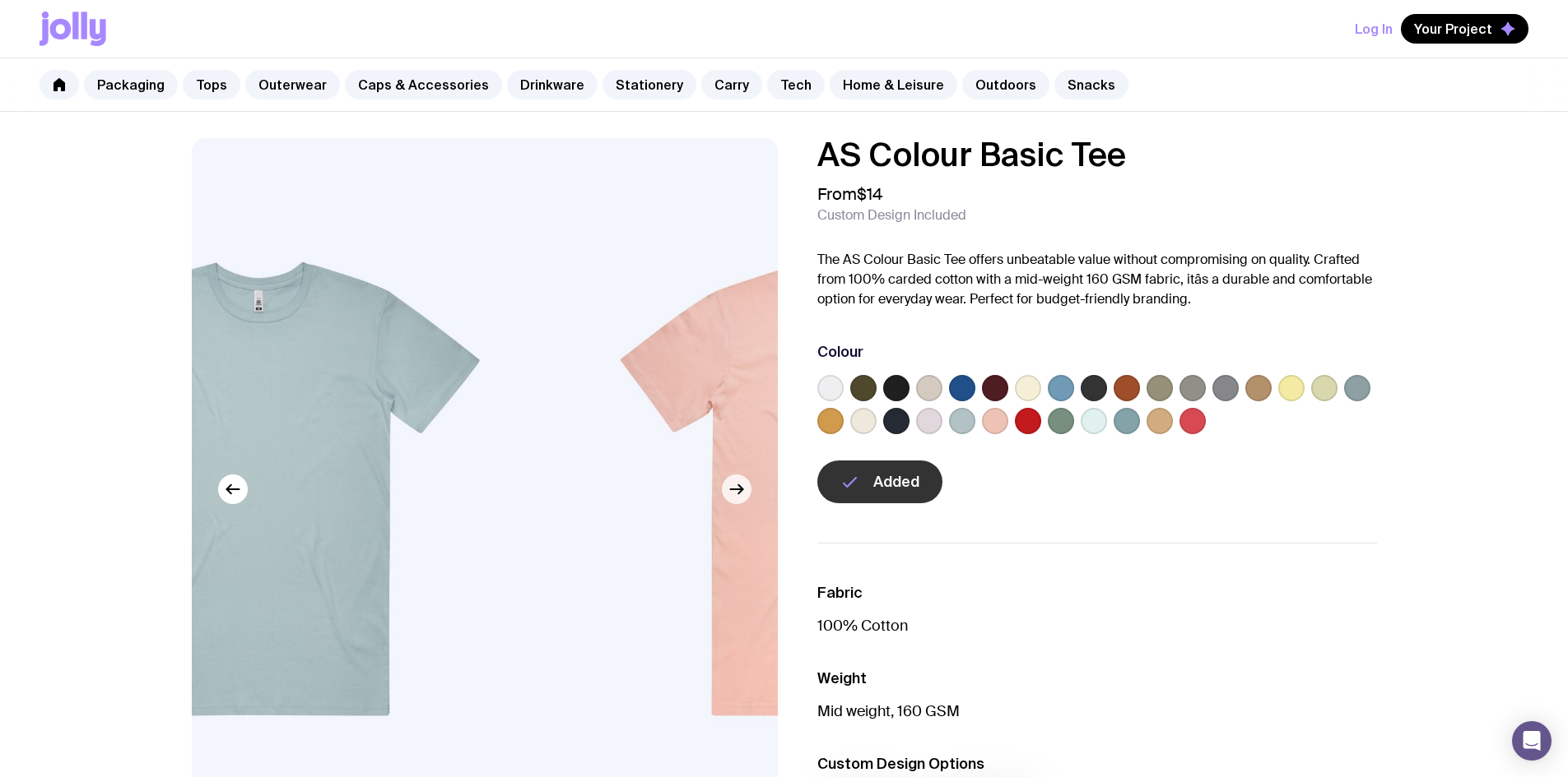
click at [738, 500] on button "button" at bounding box center [737, 489] width 30 height 30
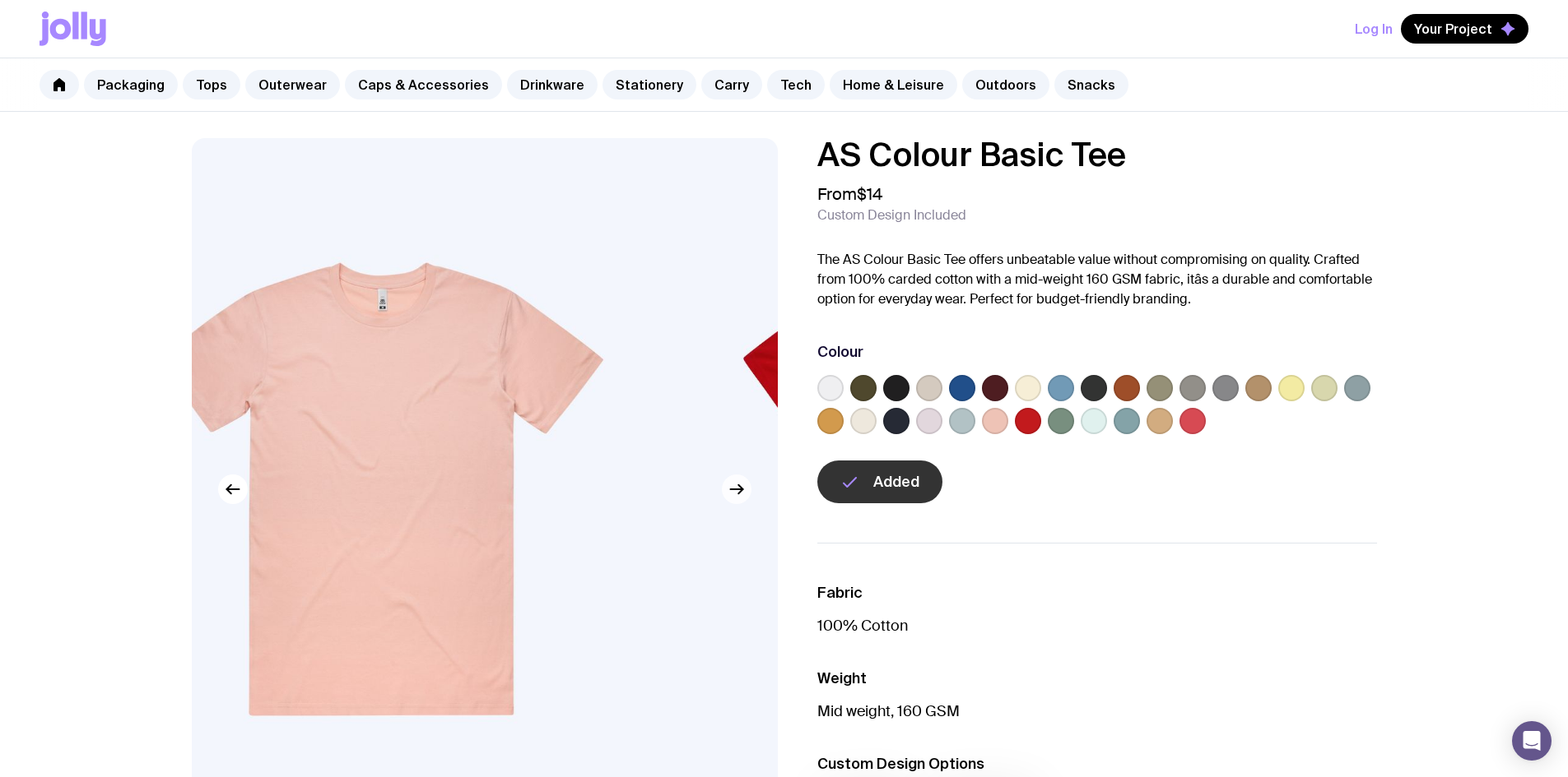
click at [738, 499] on button "button" at bounding box center [737, 489] width 30 height 30
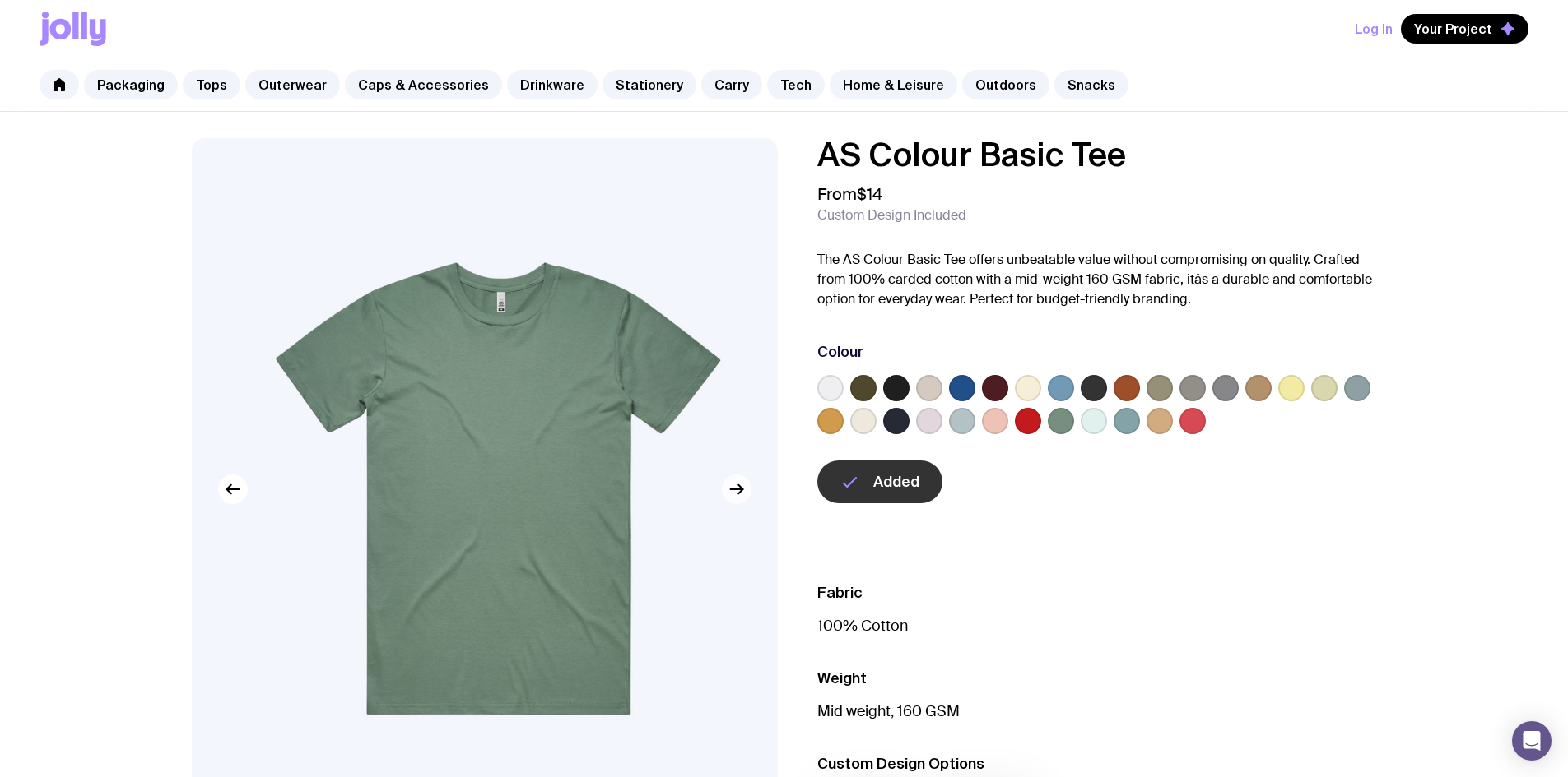
click at [738, 498] on icon "button" at bounding box center [737, 489] width 19 height 19
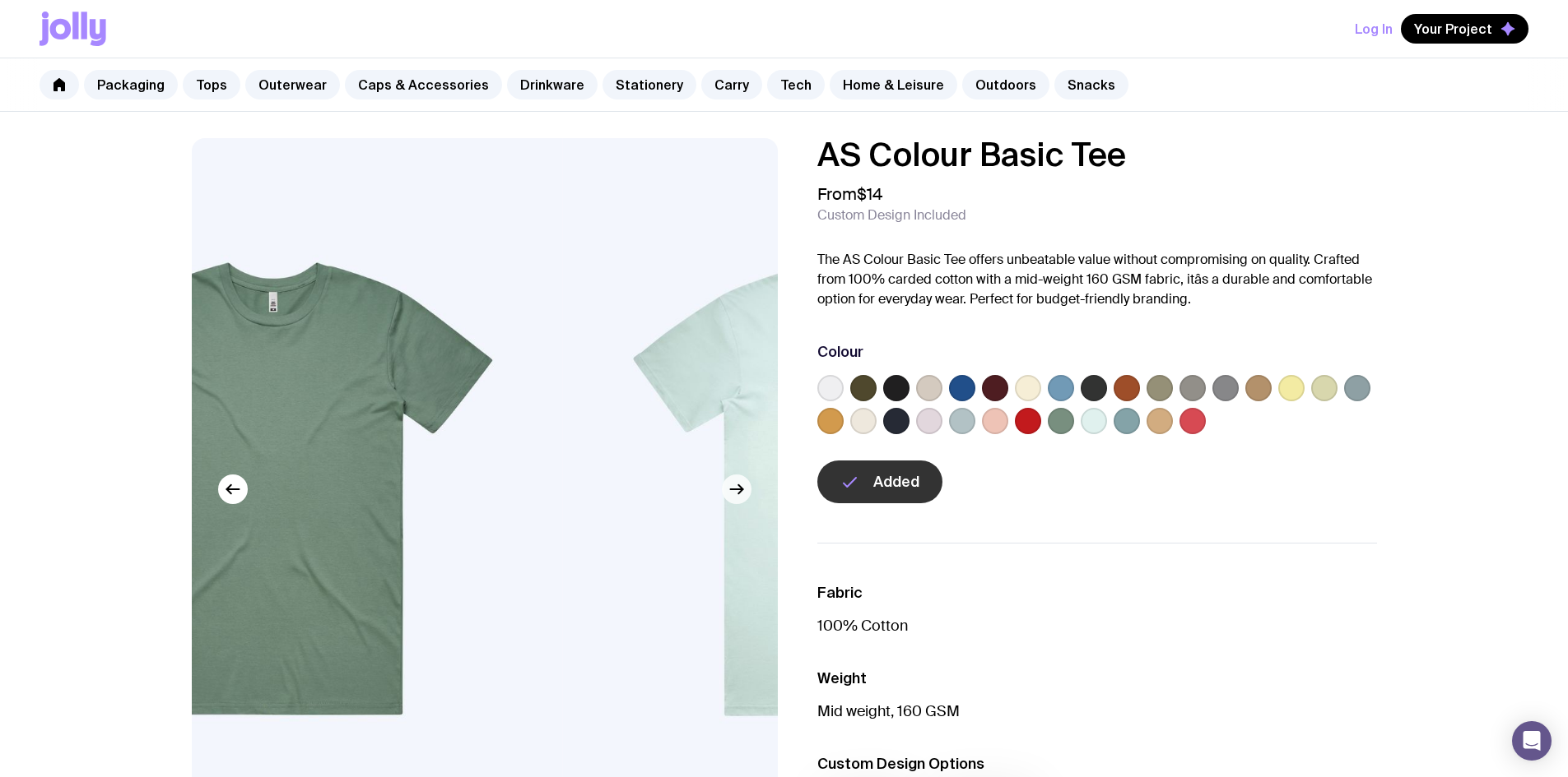
click at [737, 498] on icon "button" at bounding box center [737, 489] width 19 height 19
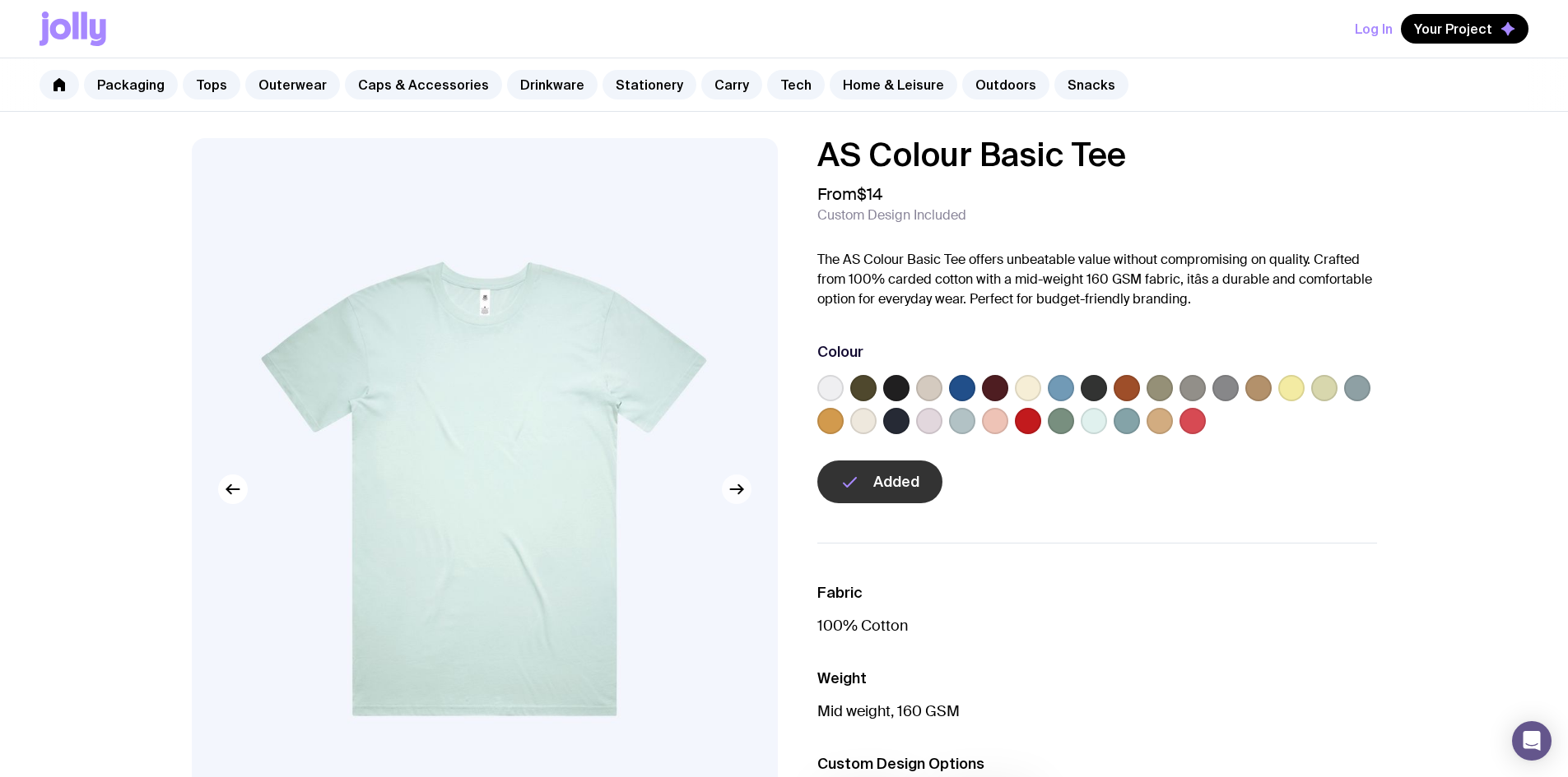
click at [737, 497] on icon "button" at bounding box center [737, 489] width 19 height 19
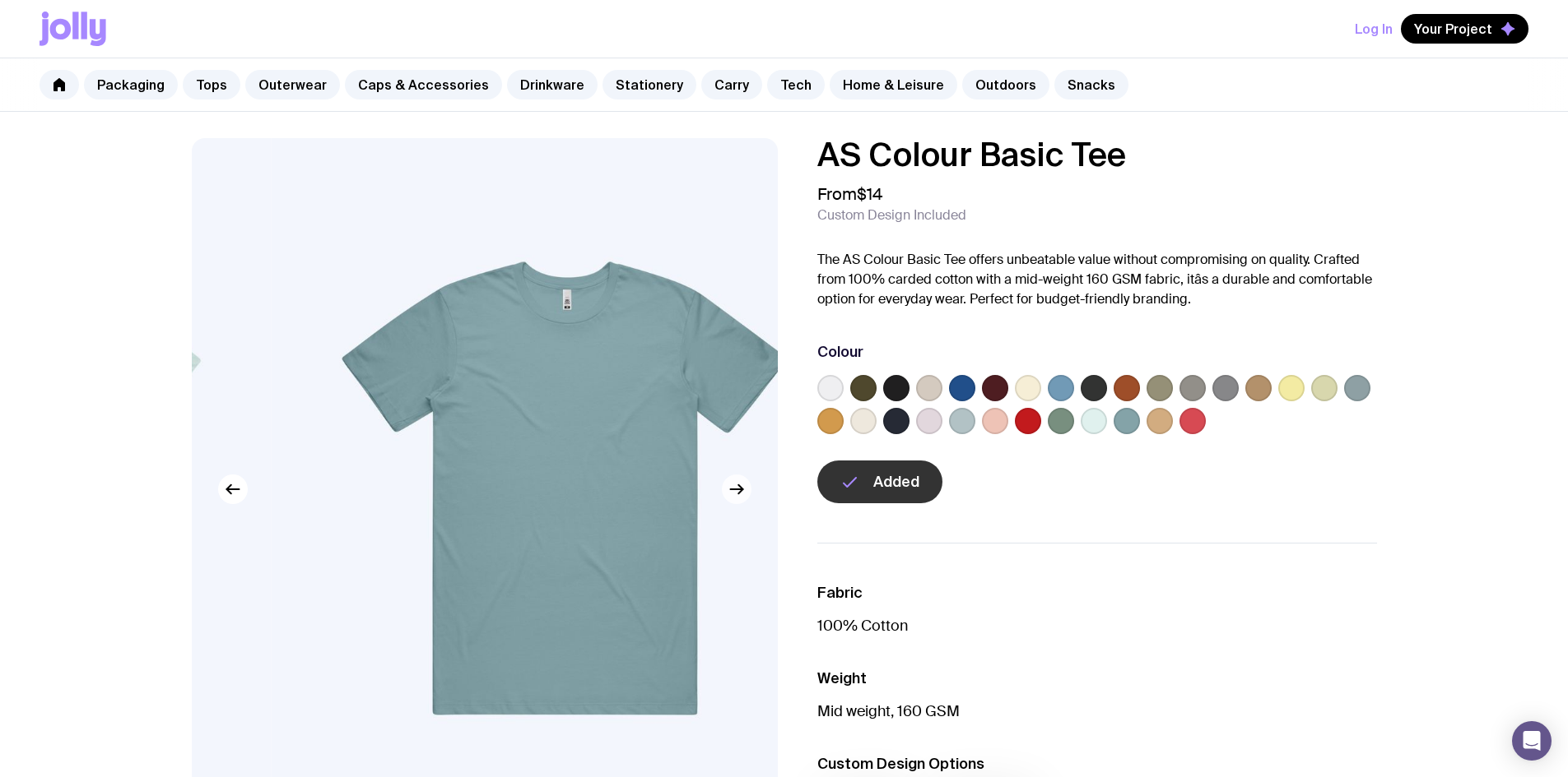
click at [736, 496] on icon "button" at bounding box center [737, 489] width 19 height 19
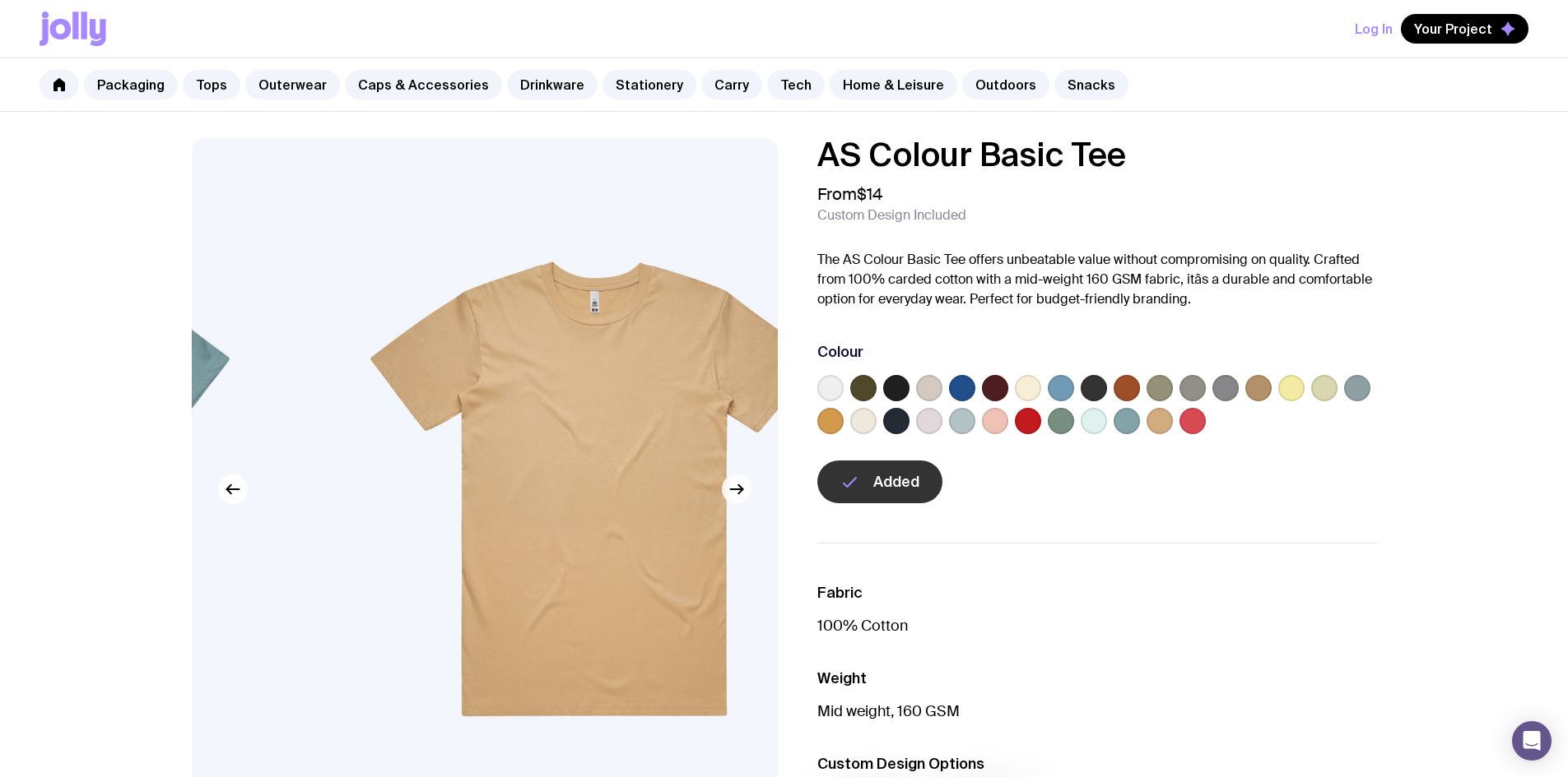
click at [735, 496] on icon "button" at bounding box center [737, 489] width 19 height 19
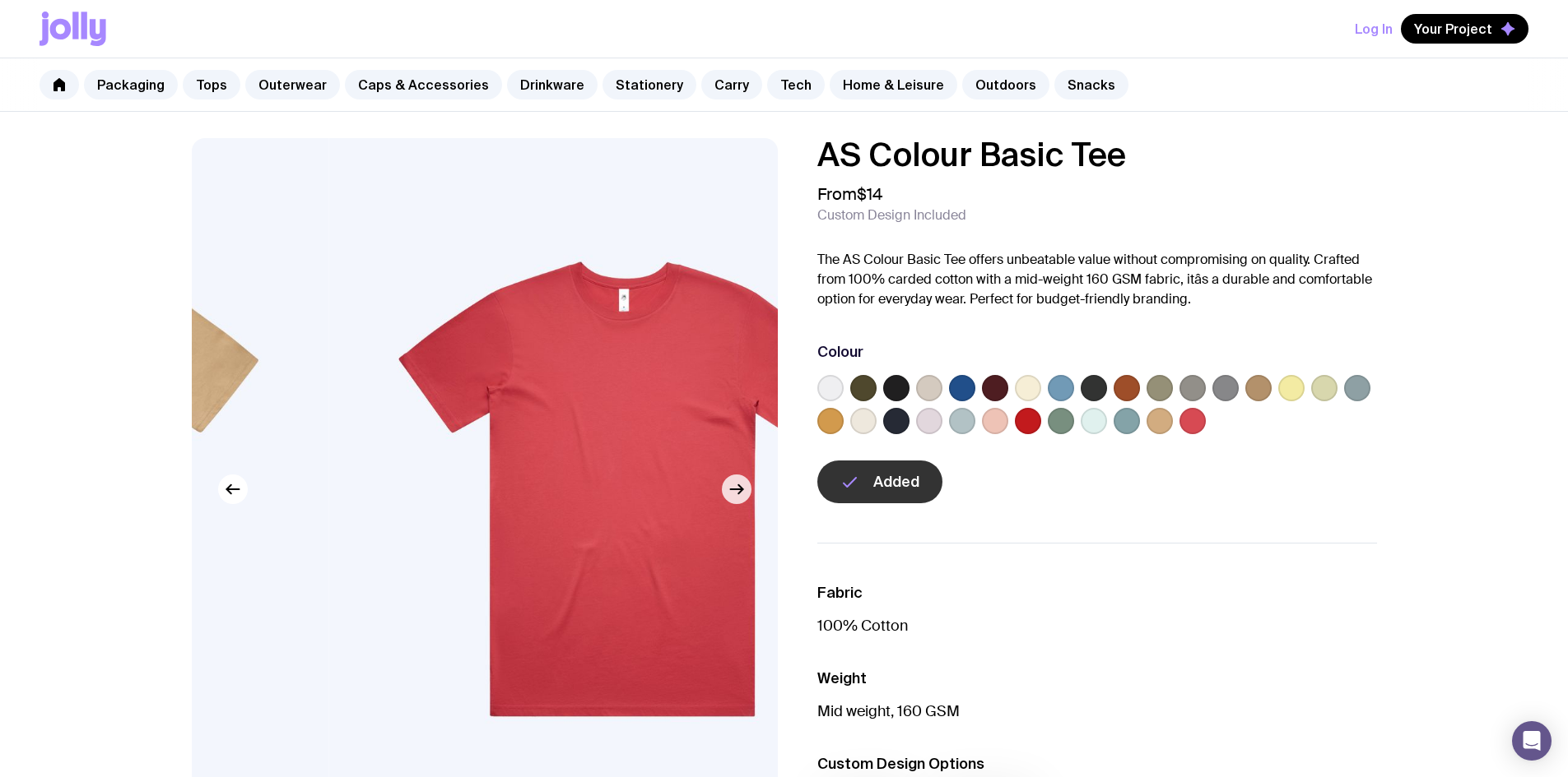
click at [735, 496] on icon "button" at bounding box center [737, 489] width 19 height 19
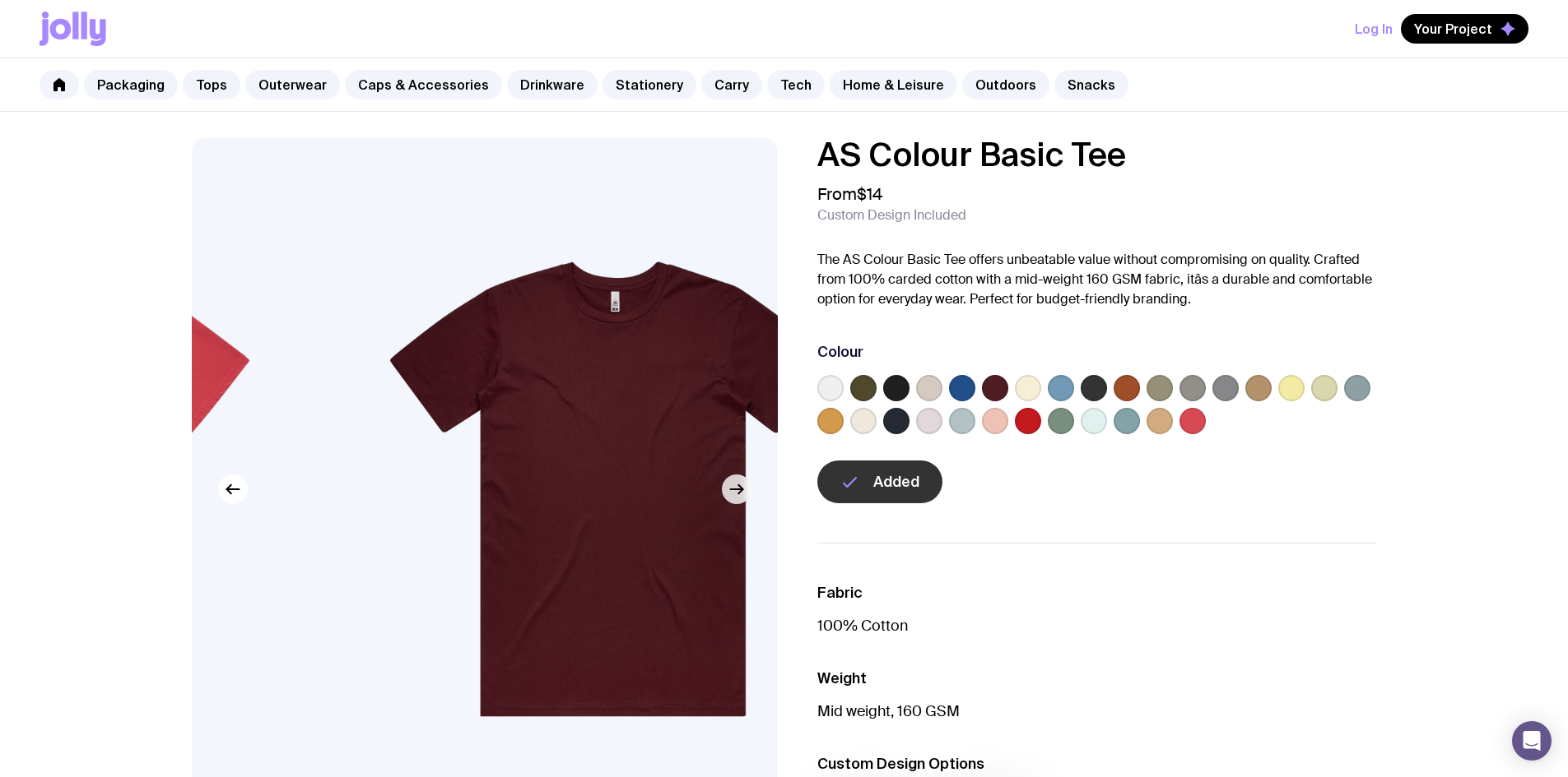
click at [733, 496] on icon "button" at bounding box center [737, 489] width 19 height 19
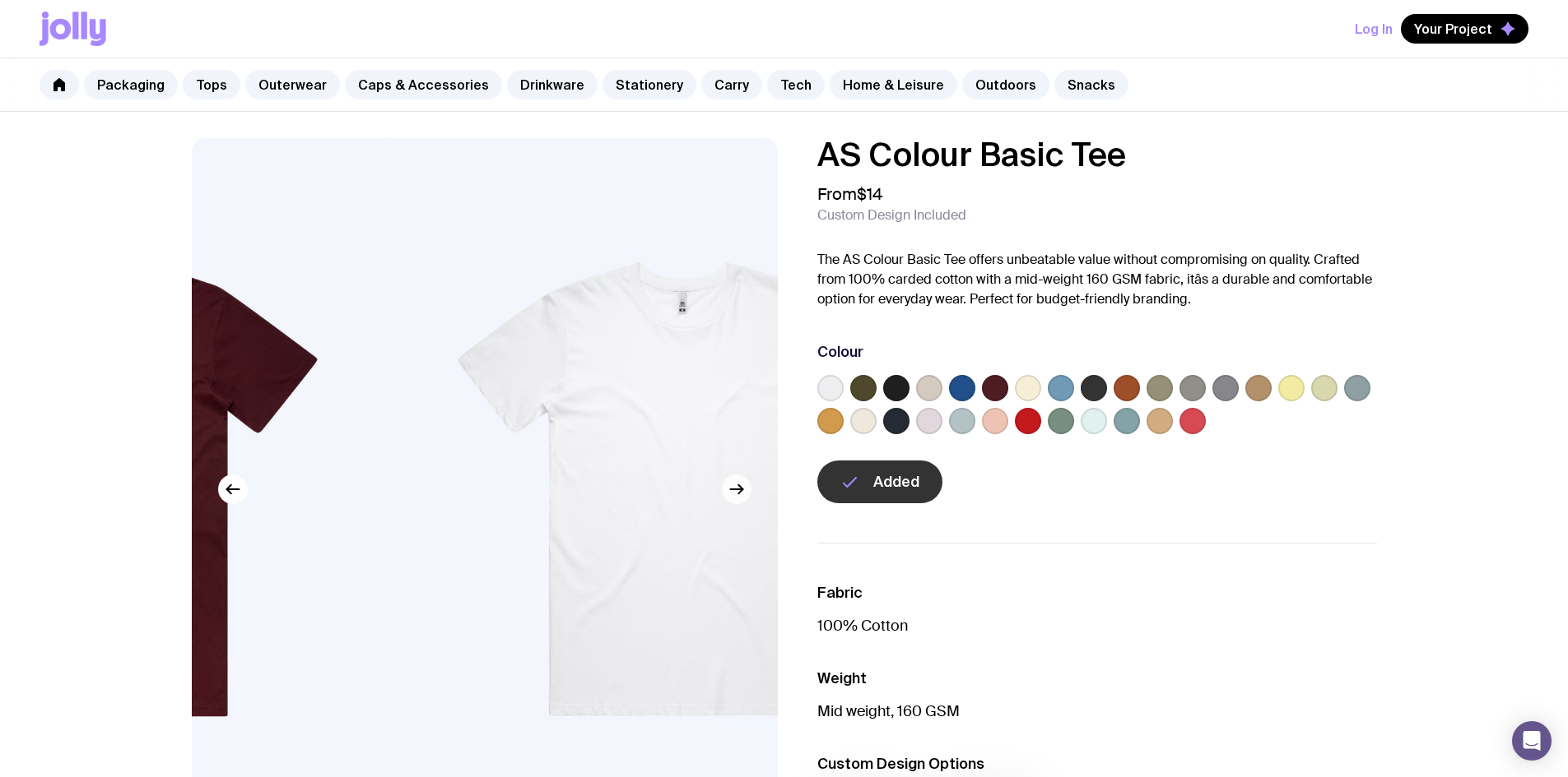
click at [733, 496] on icon "button" at bounding box center [737, 489] width 19 height 19
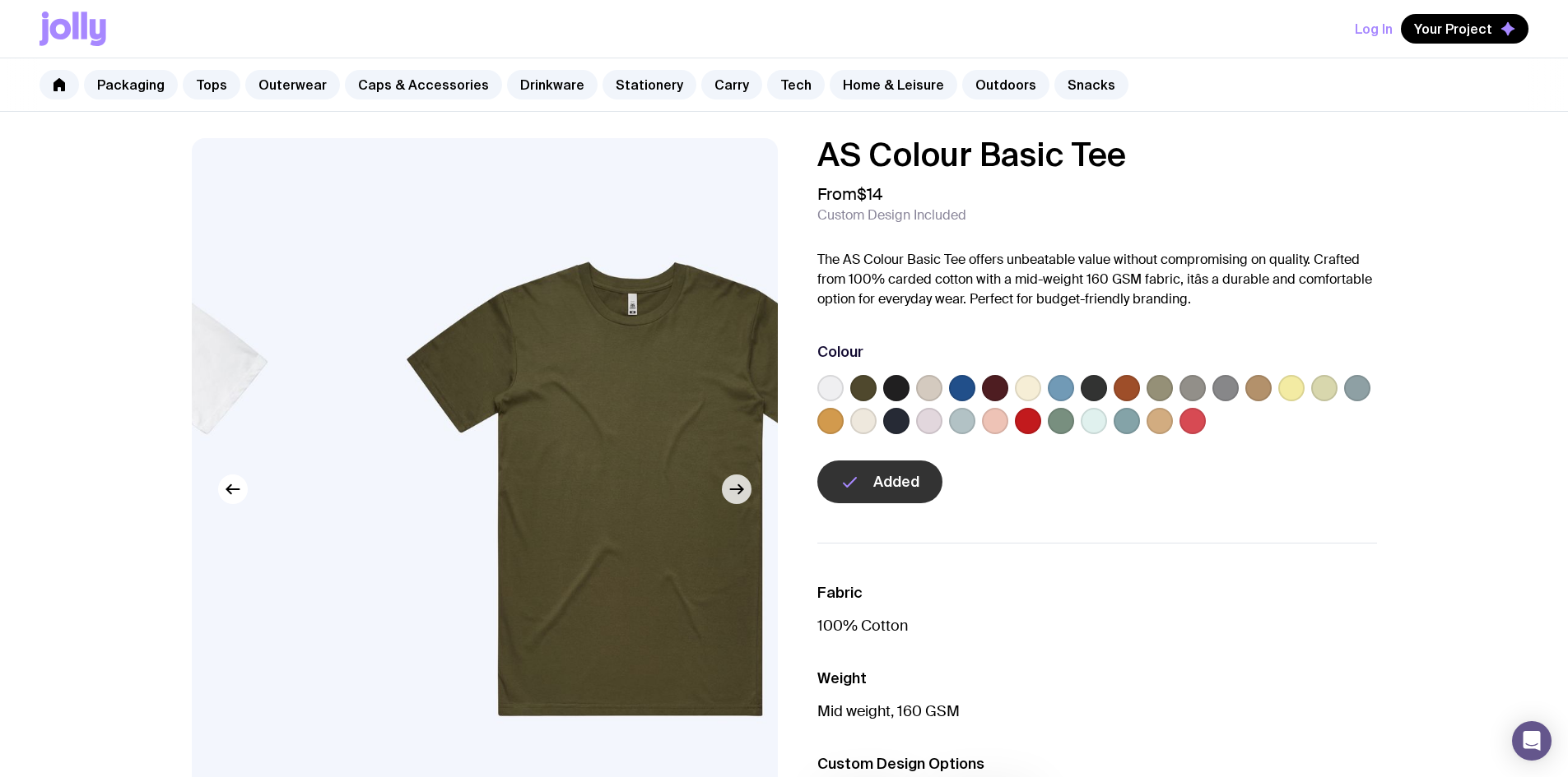
click at [733, 496] on icon "button" at bounding box center [737, 489] width 19 height 19
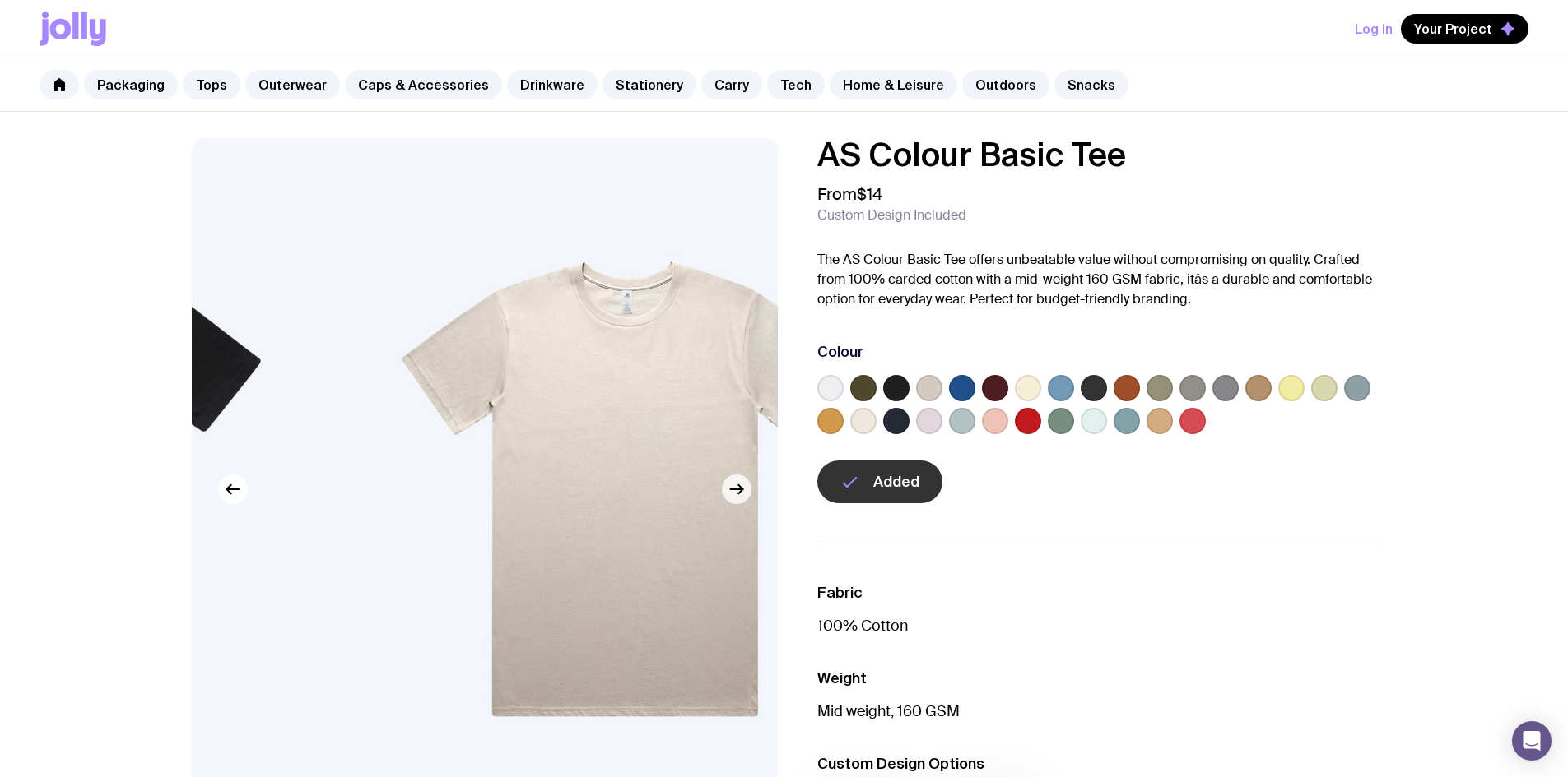
click at [733, 495] on icon "button" at bounding box center [737, 489] width 19 height 19
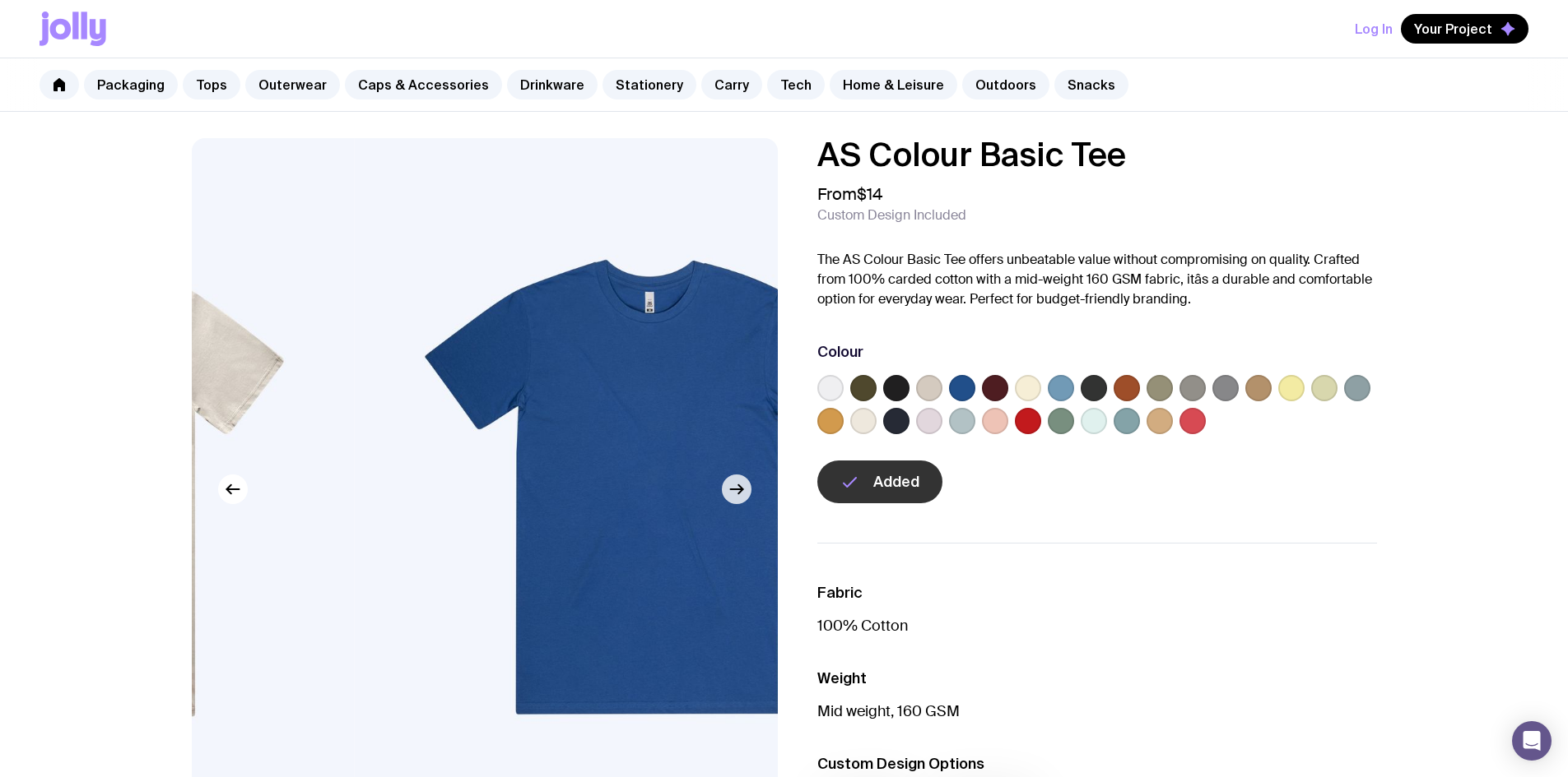
click at [731, 492] on icon "button" at bounding box center [737, 489] width 19 height 19
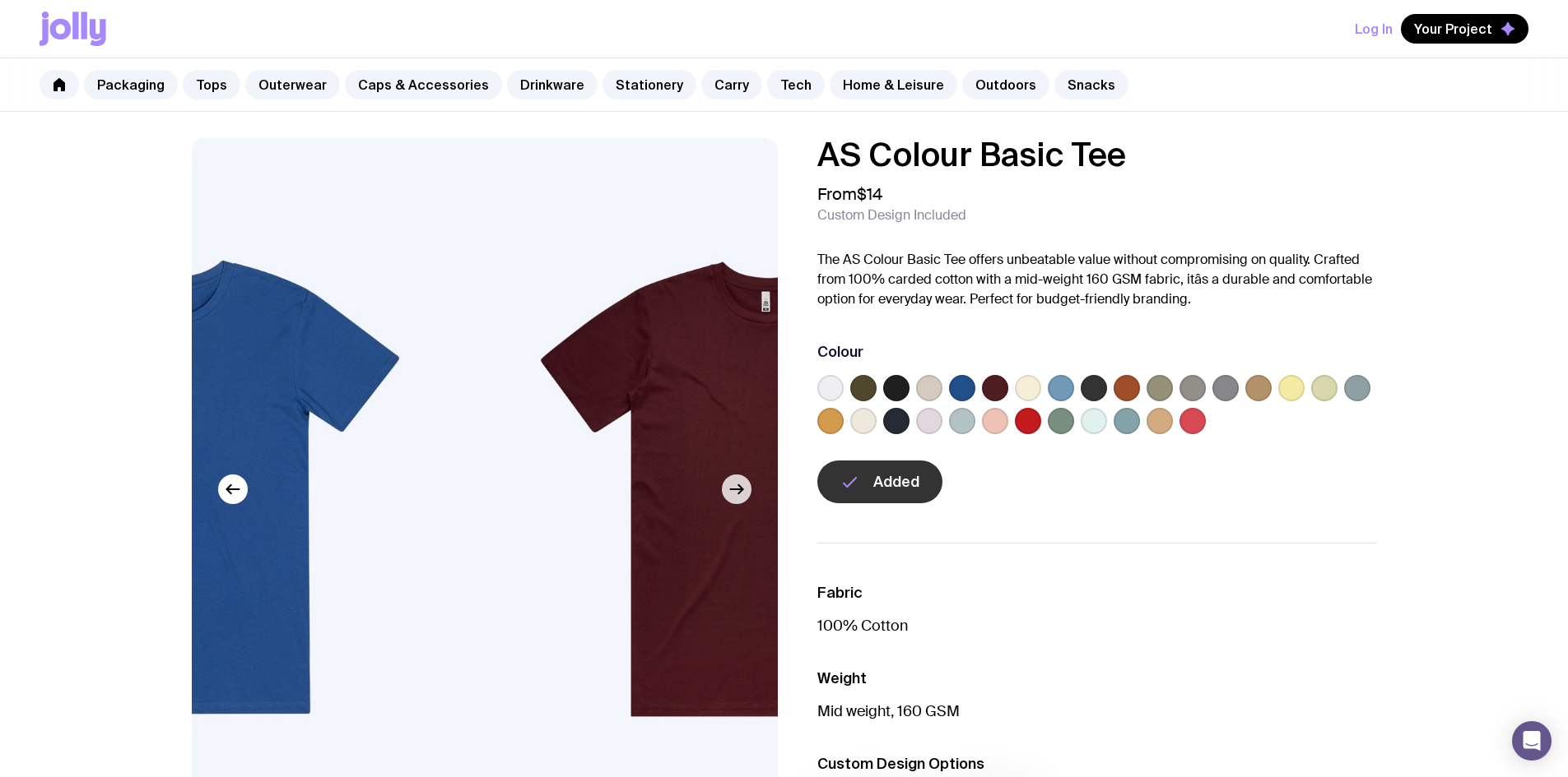
click at [731, 492] on icon "button" at bounding box center [737, 489] width 19 height 19
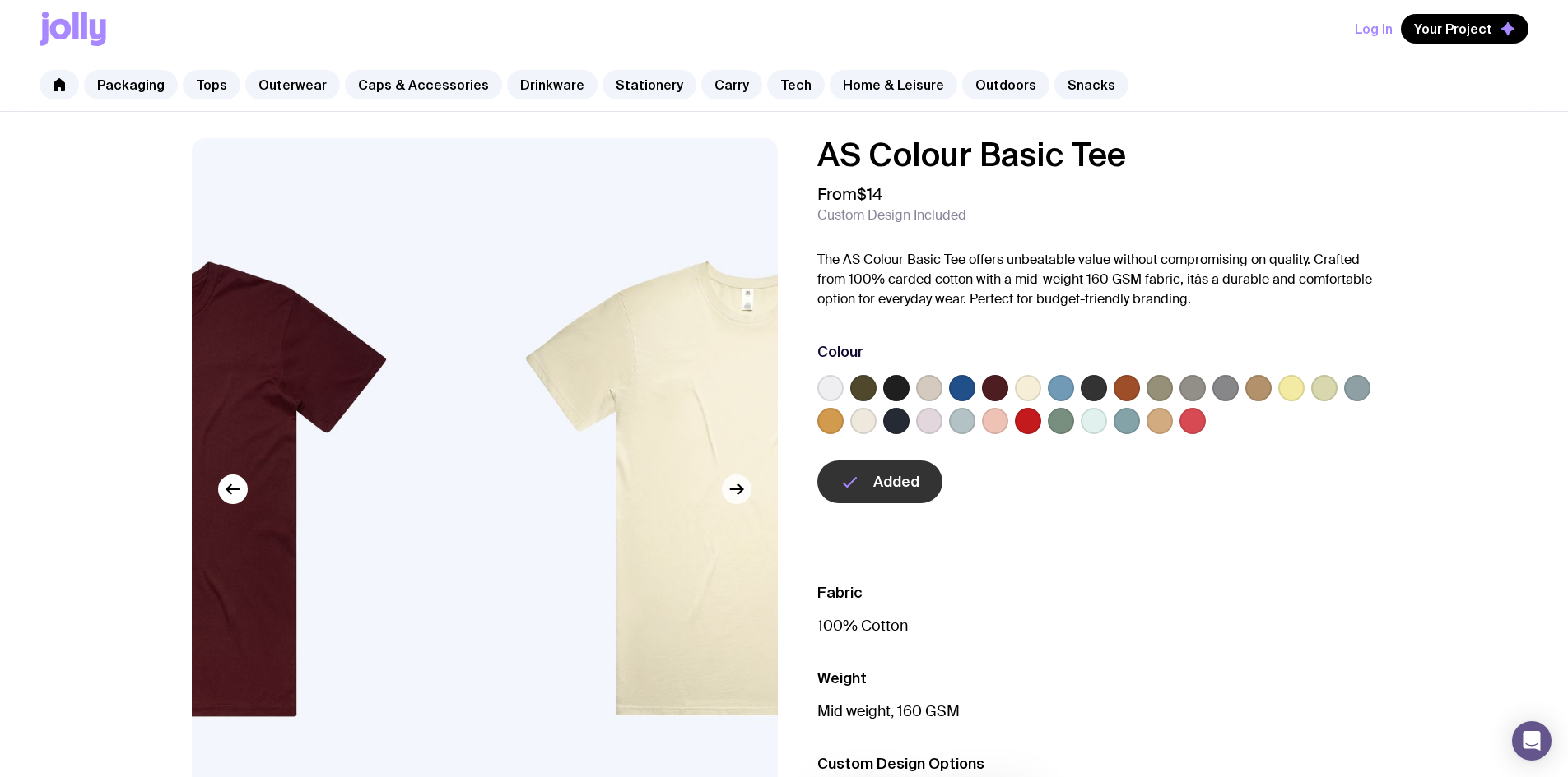
click at [731, 493] on icon "button" at bounding box center [737, 489] width 19 height 19
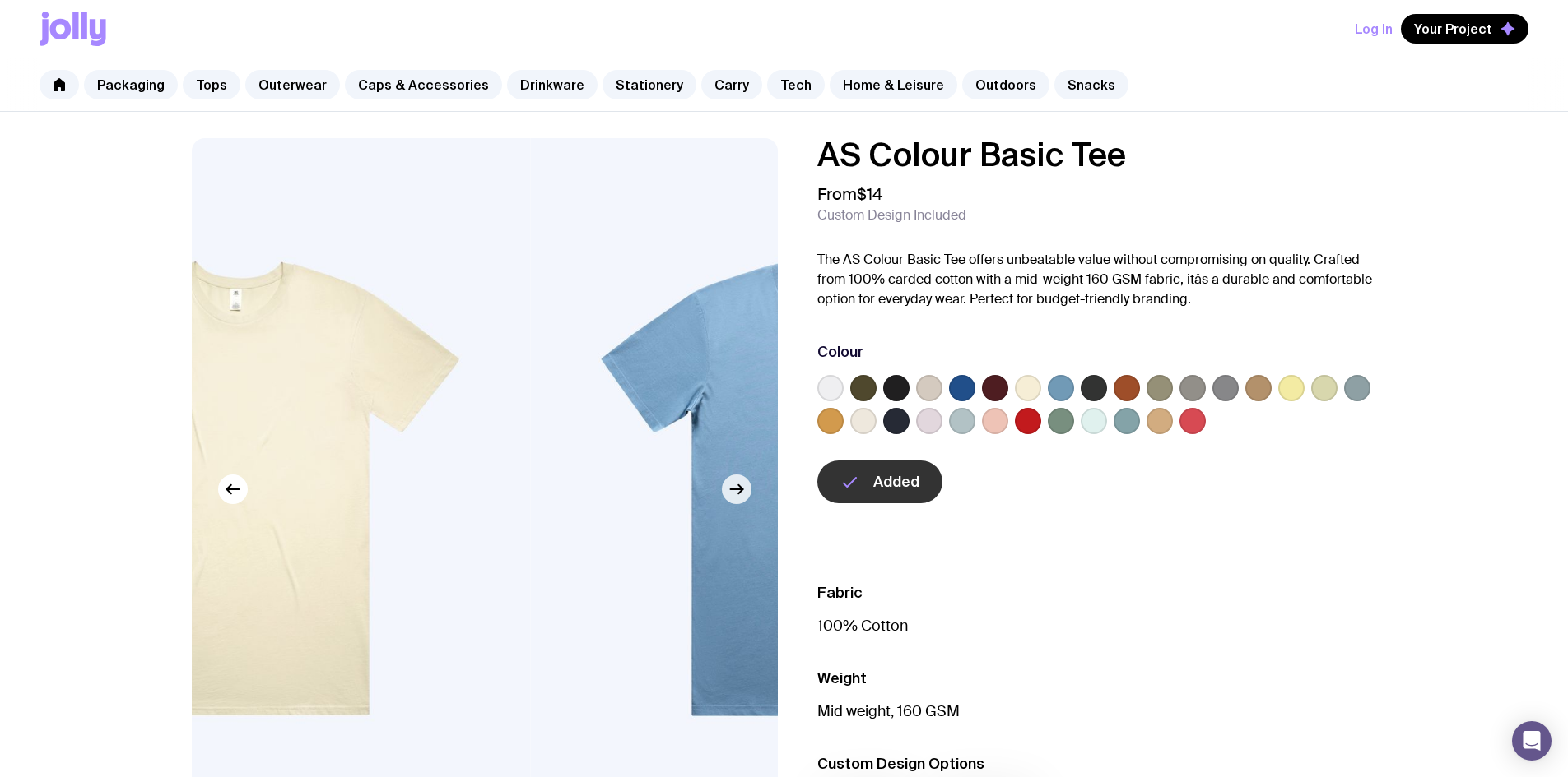
click at [731, 493] on icon "button" at bounding box center [737, 489] width 19 height 19
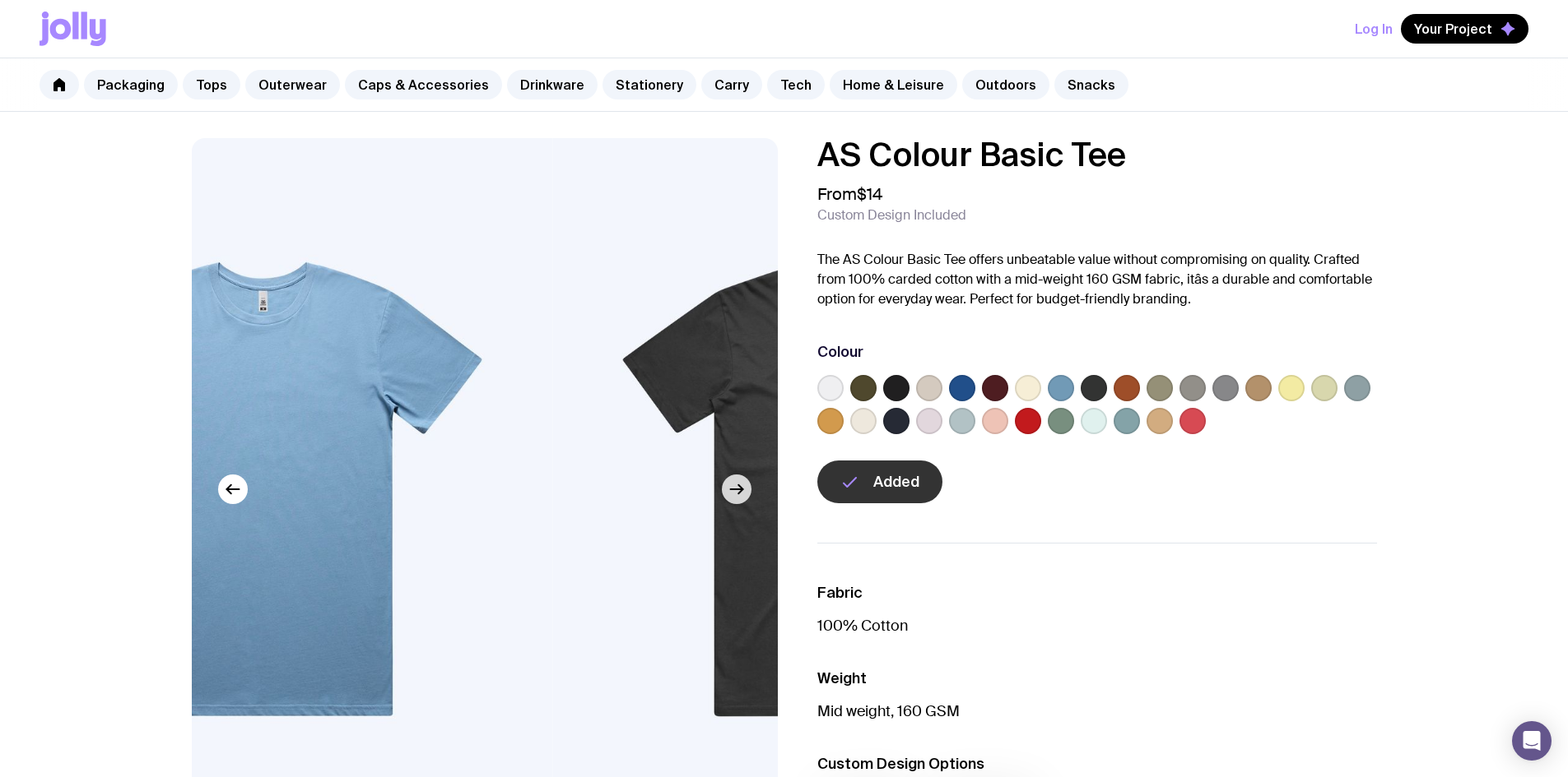
click at [731, 493] on icon "button" at bounding box center [737, 489] width 19 height 19
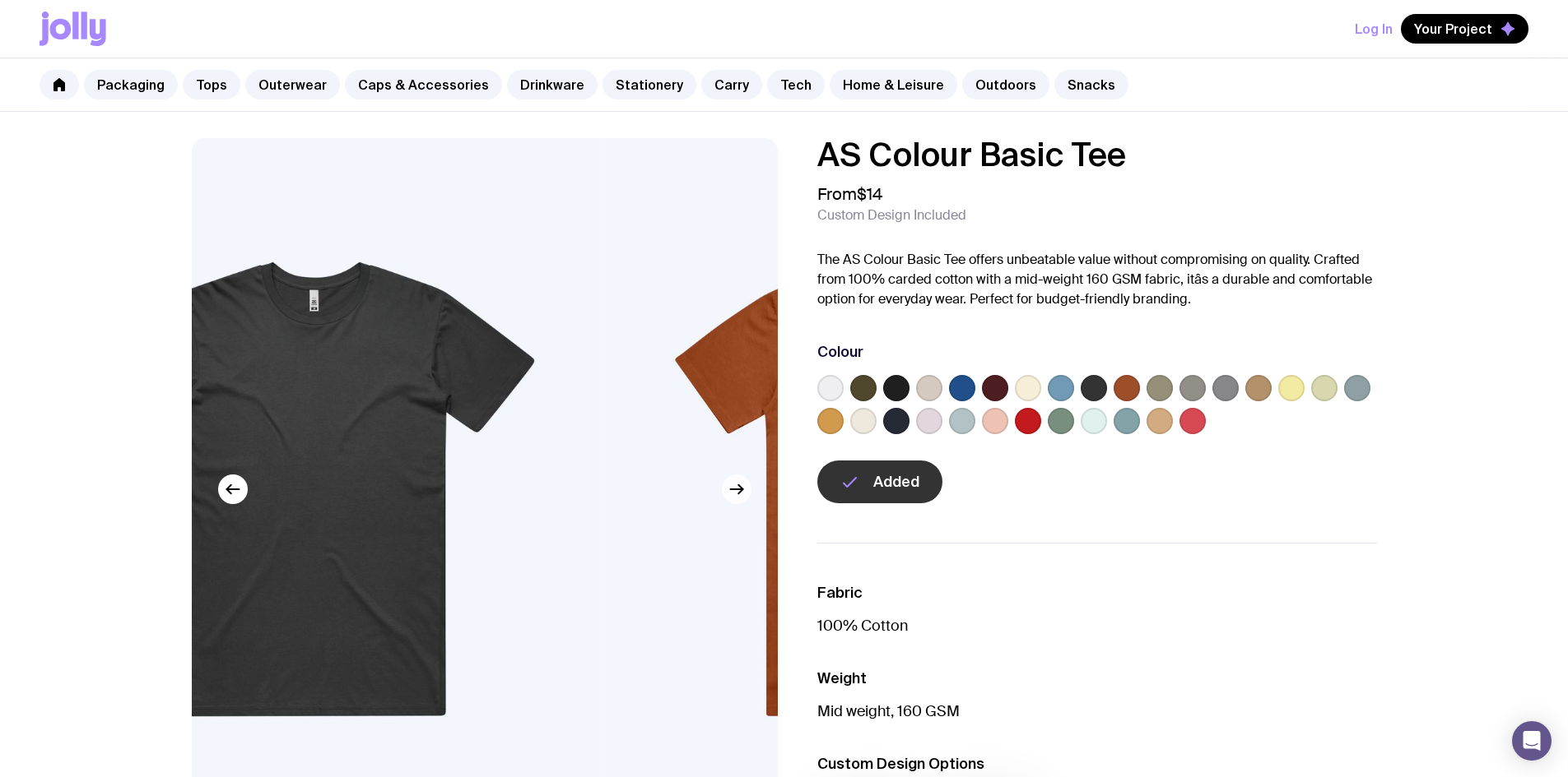
click at [731, 493] on icon "button" at bounding box center [737, 489] width 19 height 19
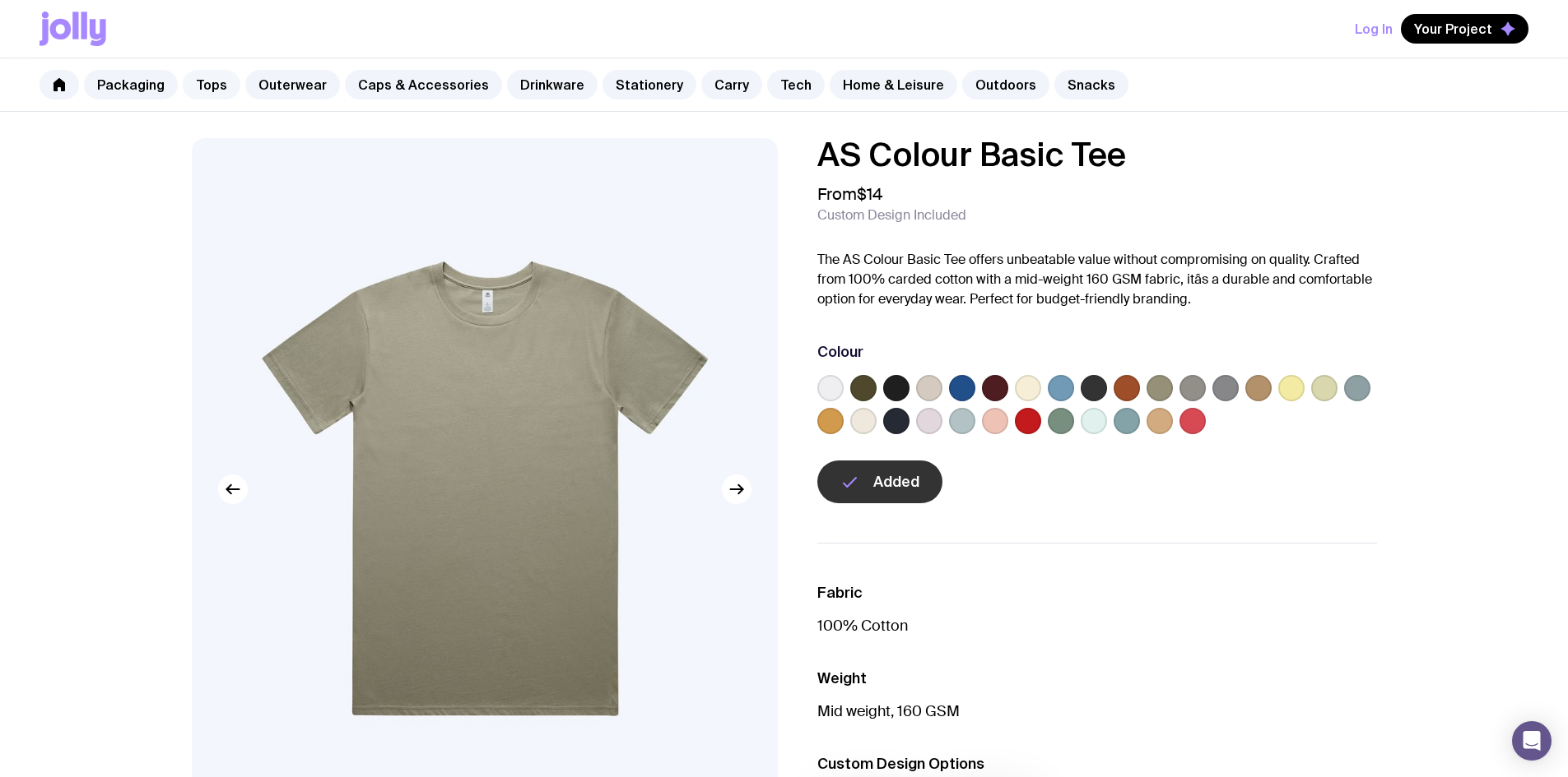
click at [198, 81] on link "Tops" at bounding box center [211, 85] width 57 height 30
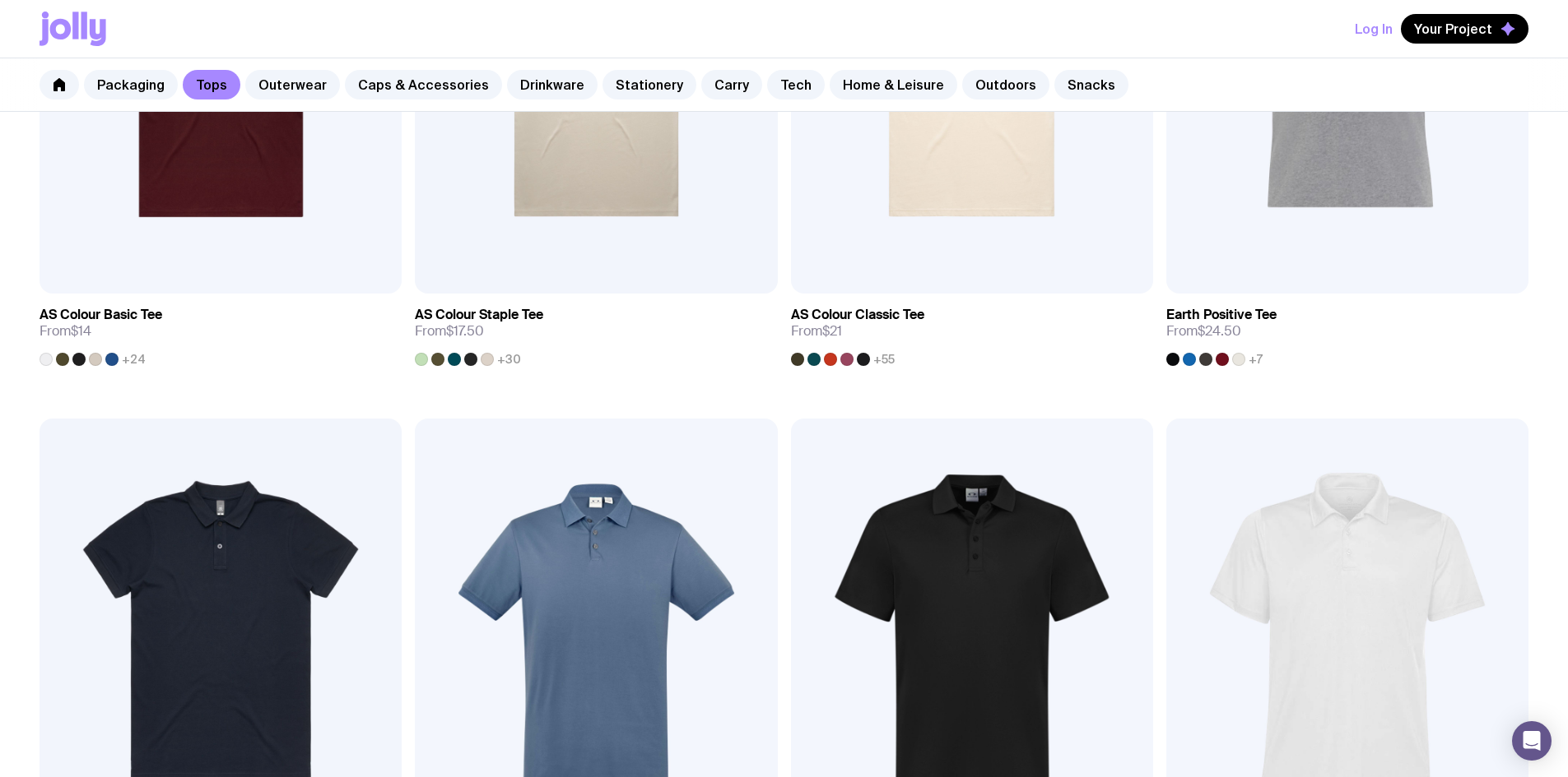
scroll to position [576, 0]
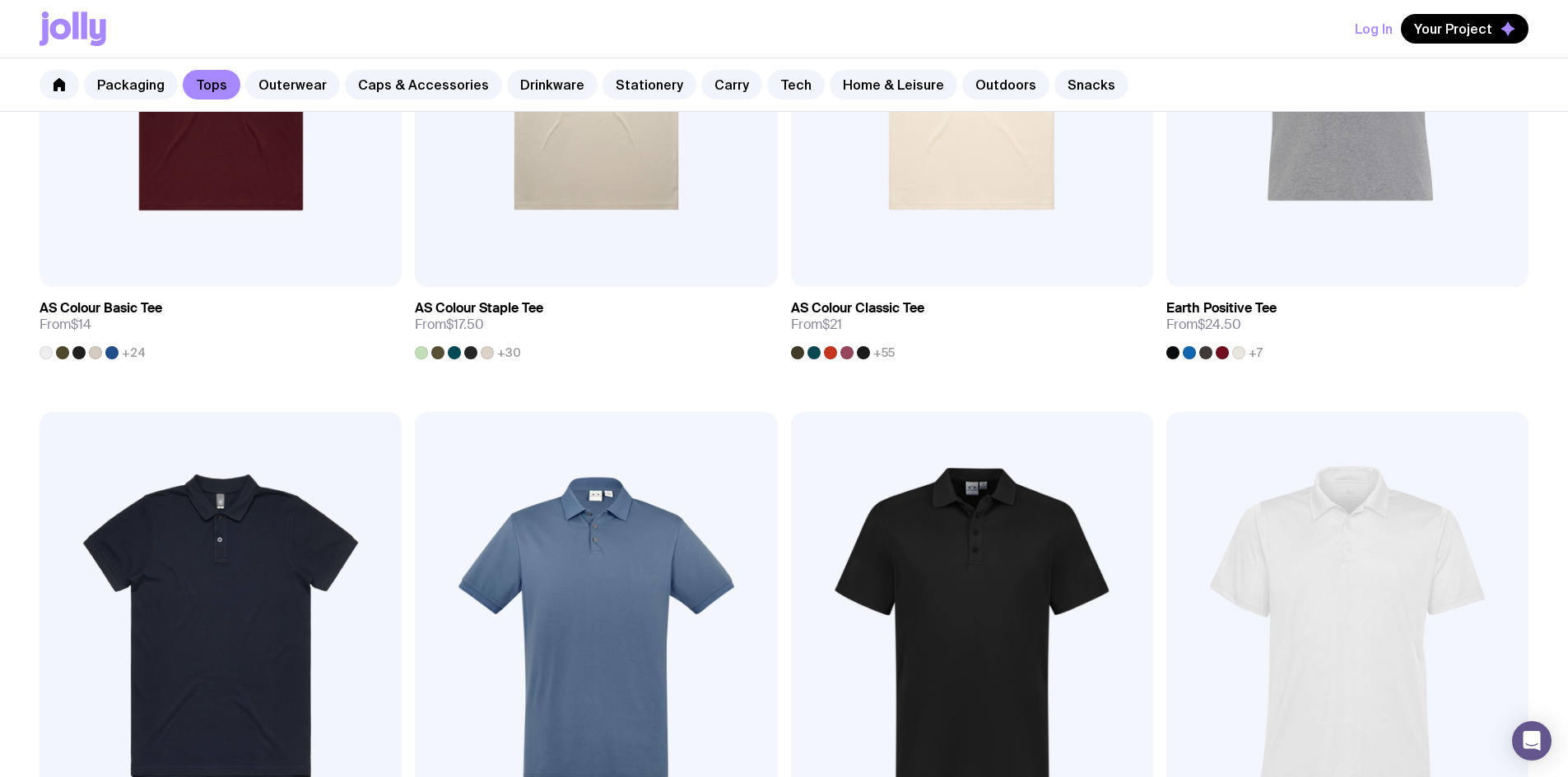
click at [791, 437] on img at bounding box center [972, 629] width 362 height 435
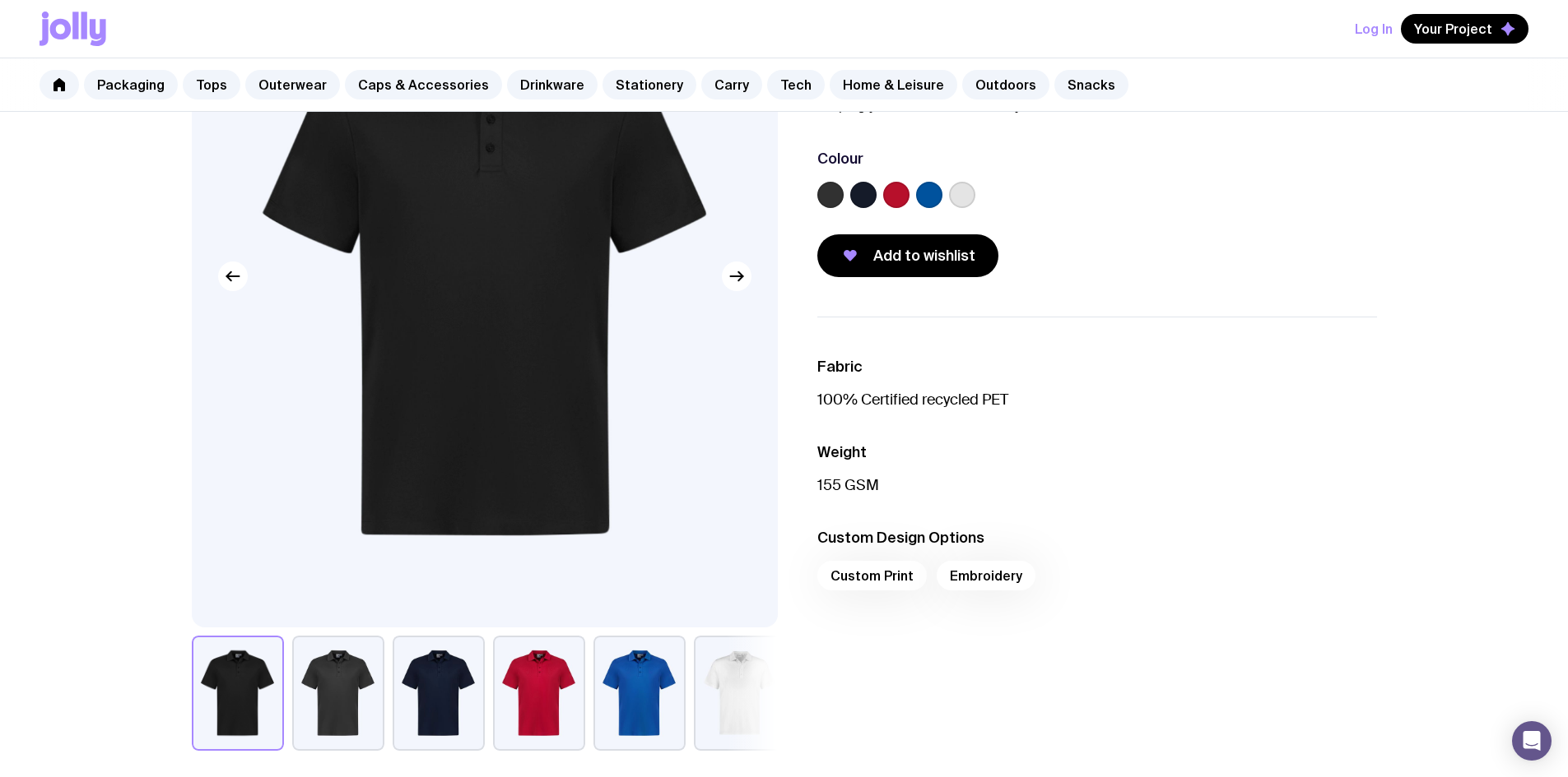
scroll to position [329, 0]
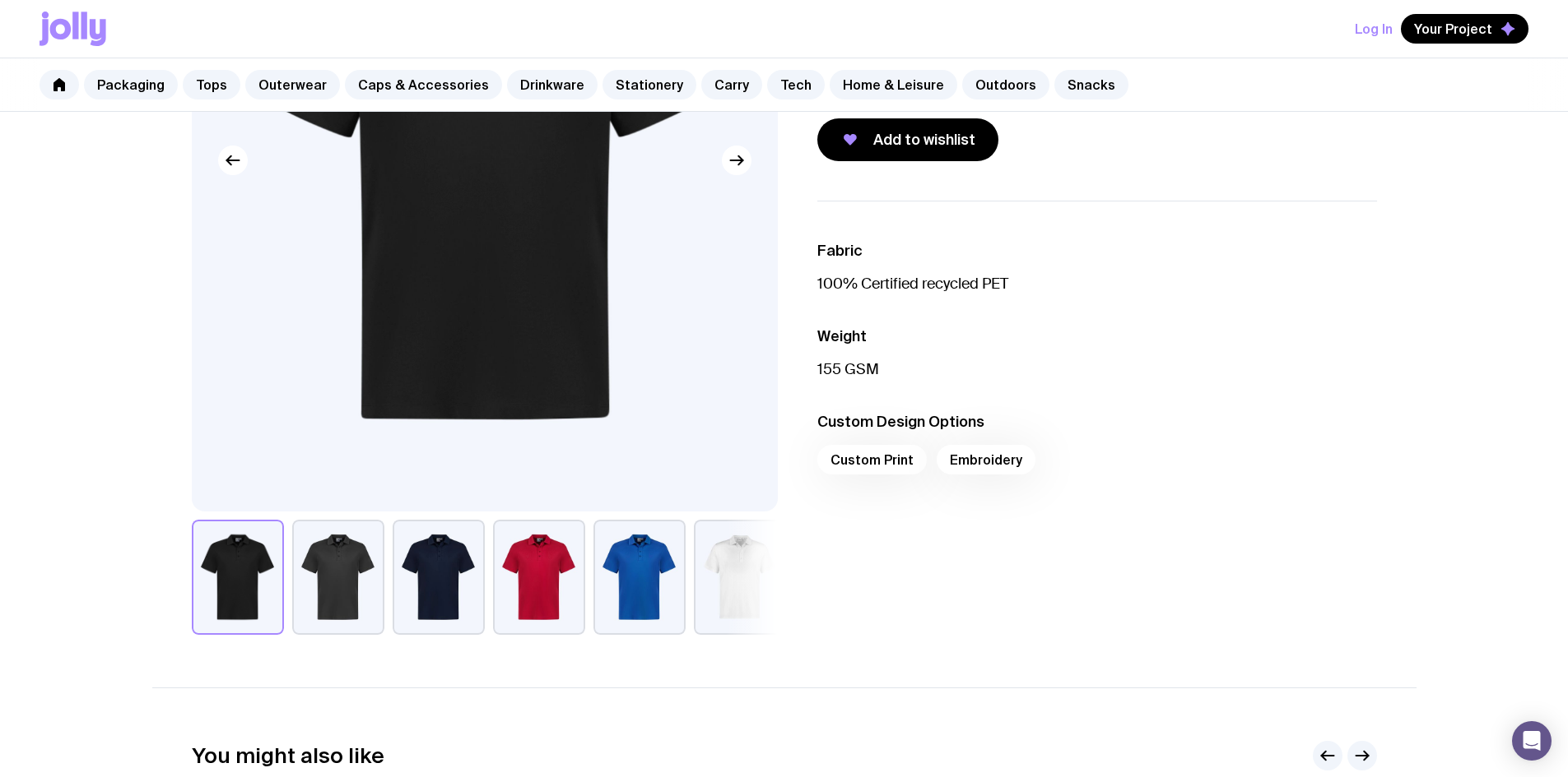
click at [944, 456] on div "Custom Print Embroidery" at bounding box center [1097, 465] width 559 height 40
click at [984, 465] on div "Custom Print Embroidery" at bounding box center [1097, 465] width 559 height 40
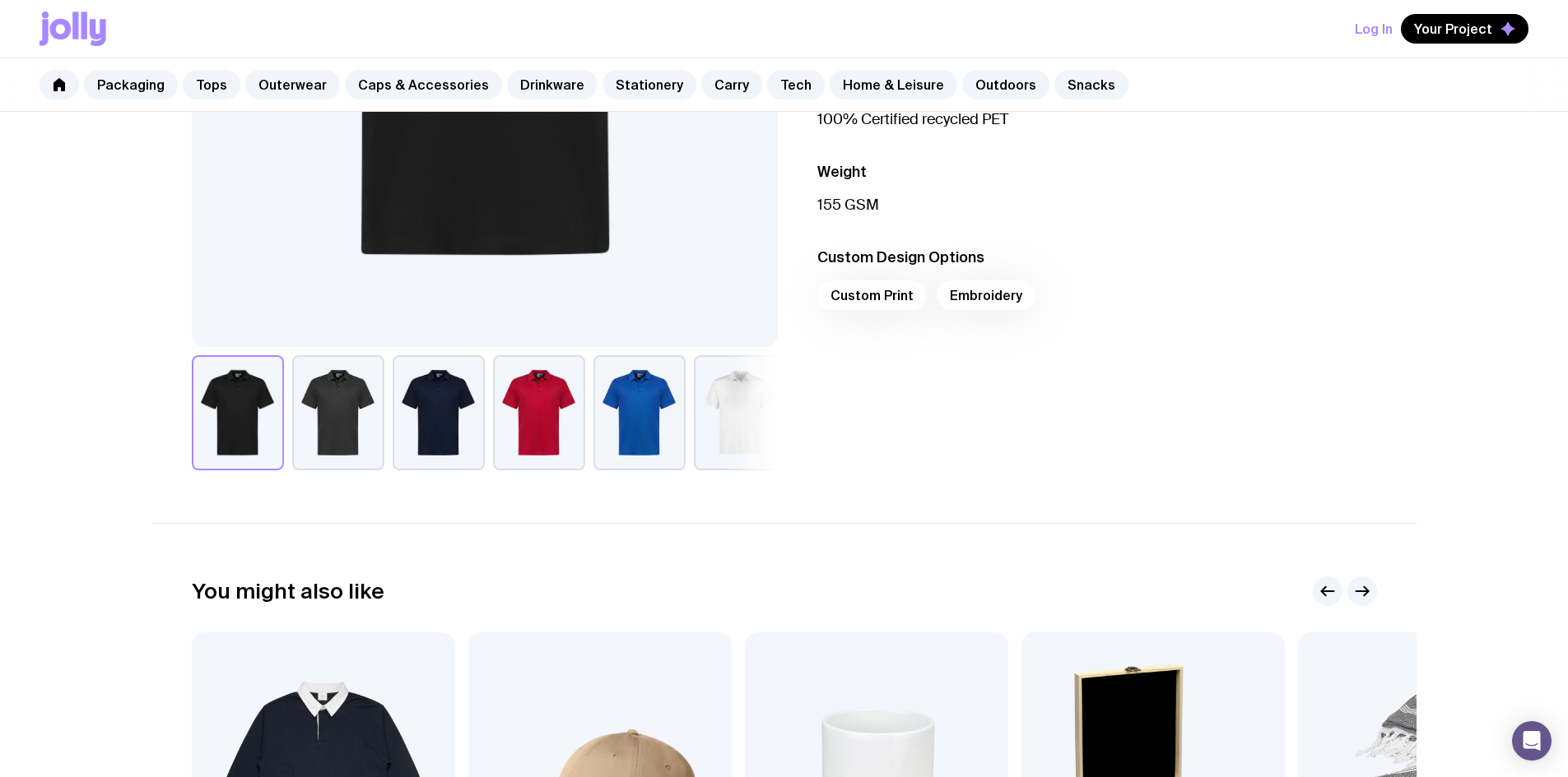
scroll to position [247, 0]
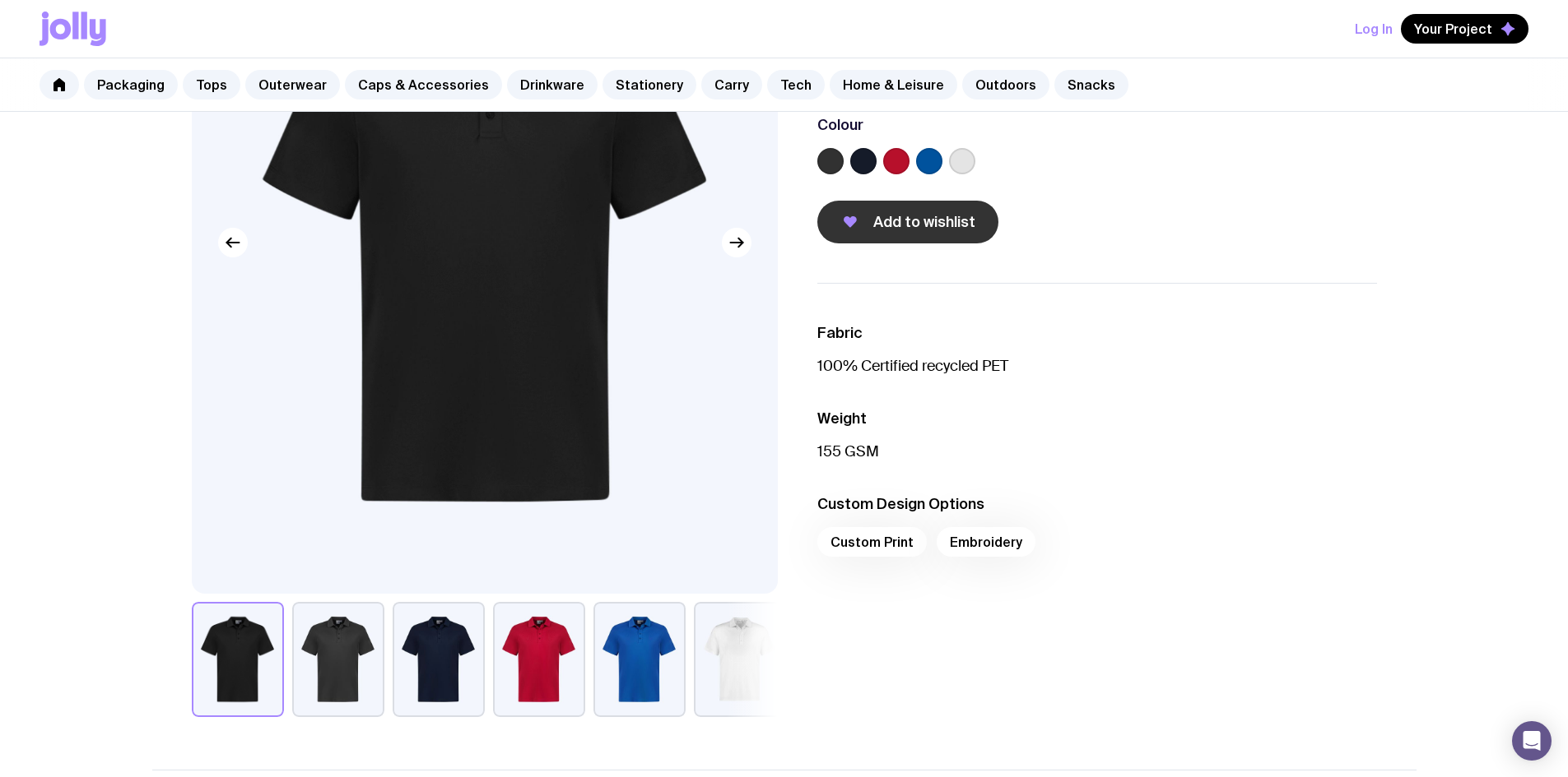
click at [889, 214] on span "Add to wishlist" at bounding box center [925, 222] width 102 height 19
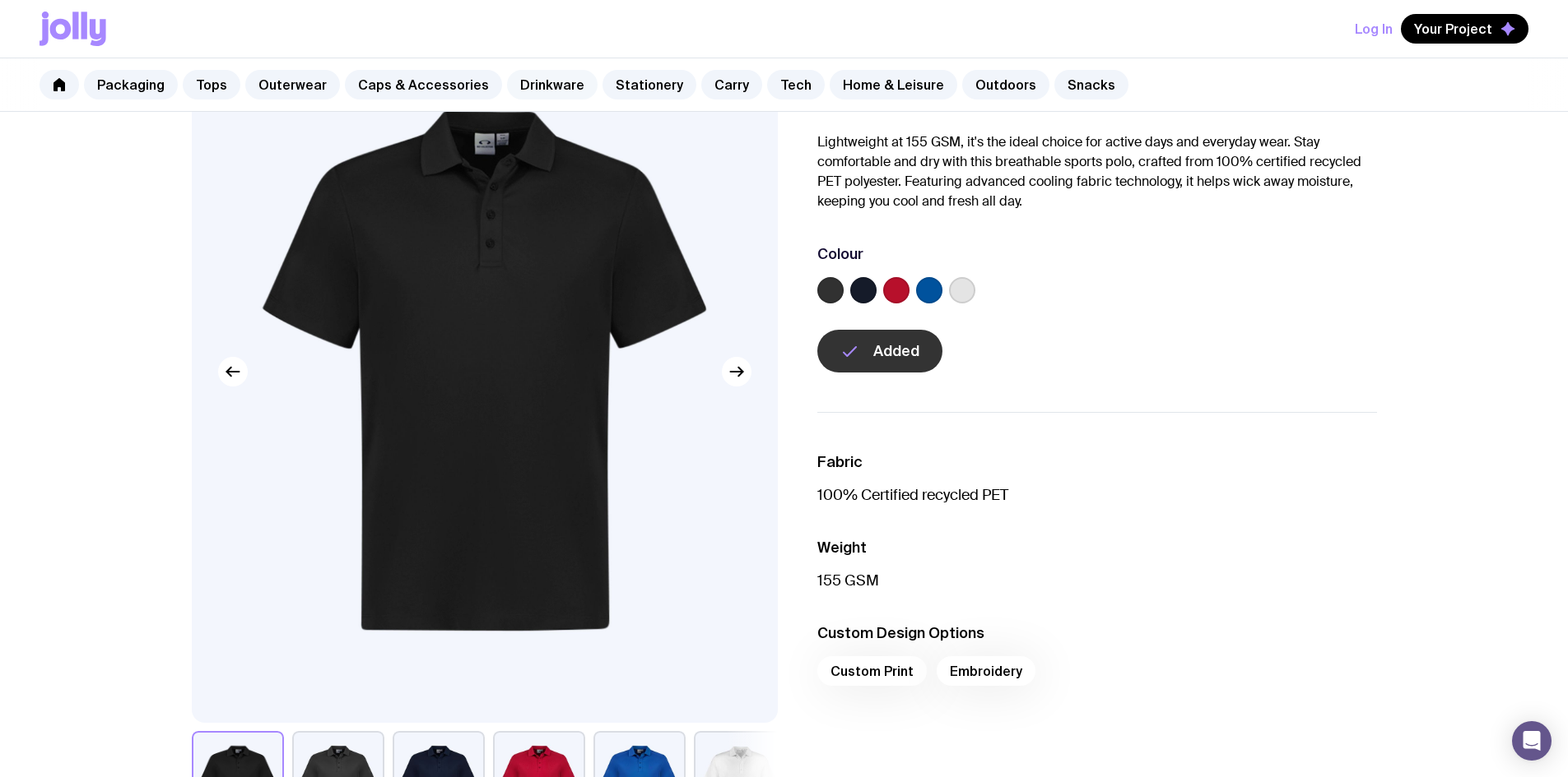
scroll to position [0, 0]
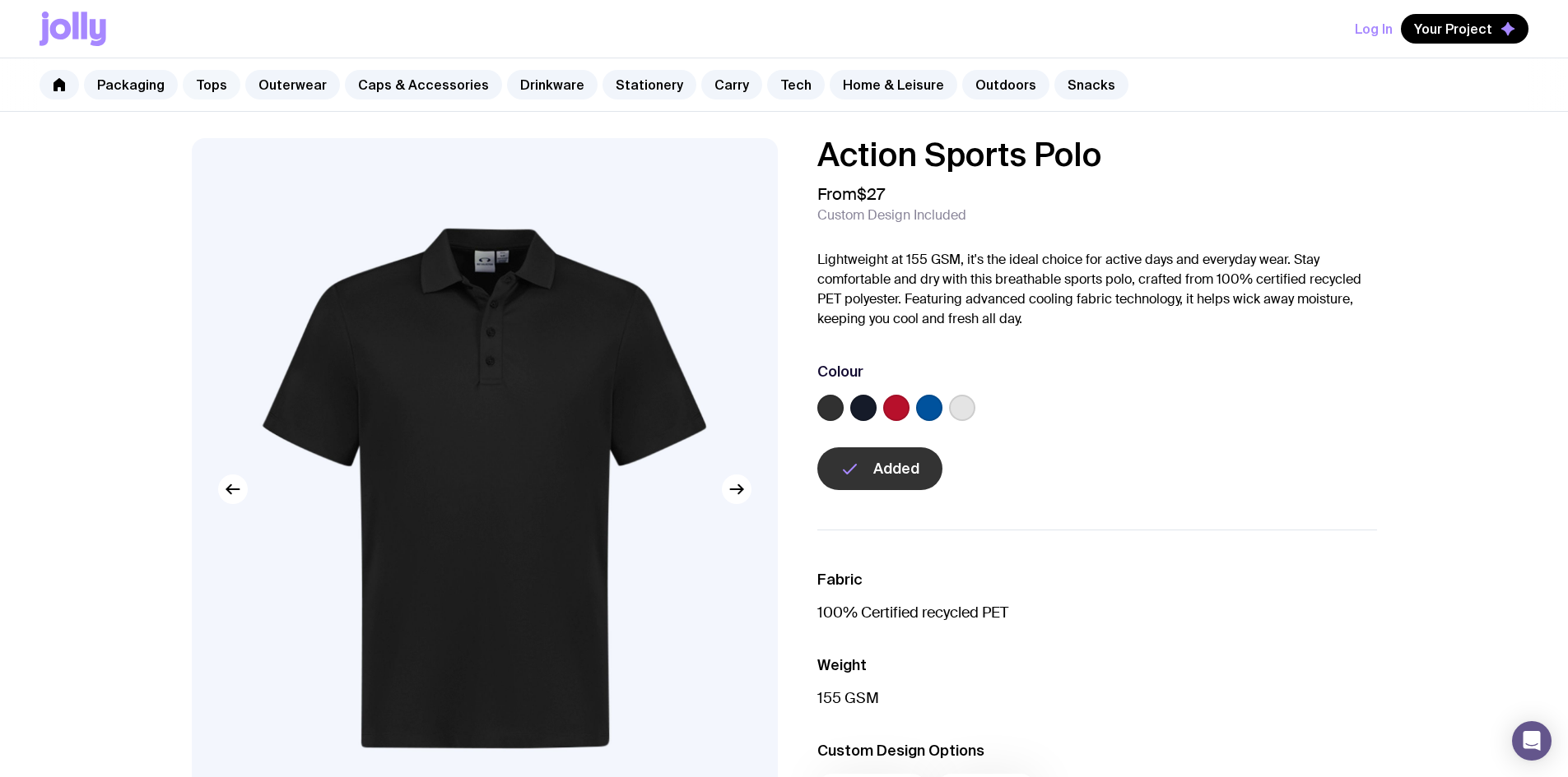
click at [207, 90] on link "Tops" at bounding box center [211, 85] width 57 height 30
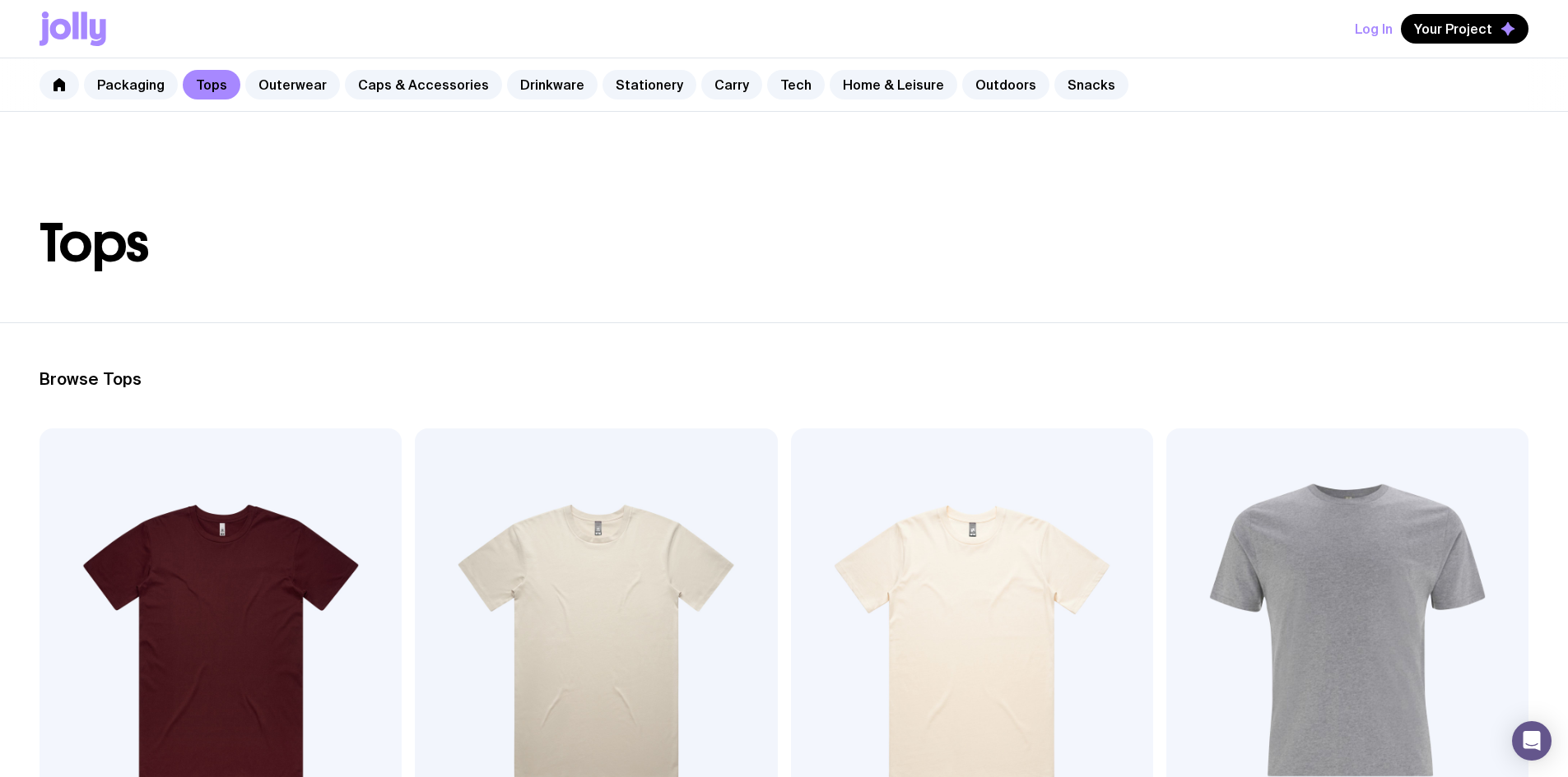
click at [415, 617] on img at bounding box center [596, 646] width 362 height 435
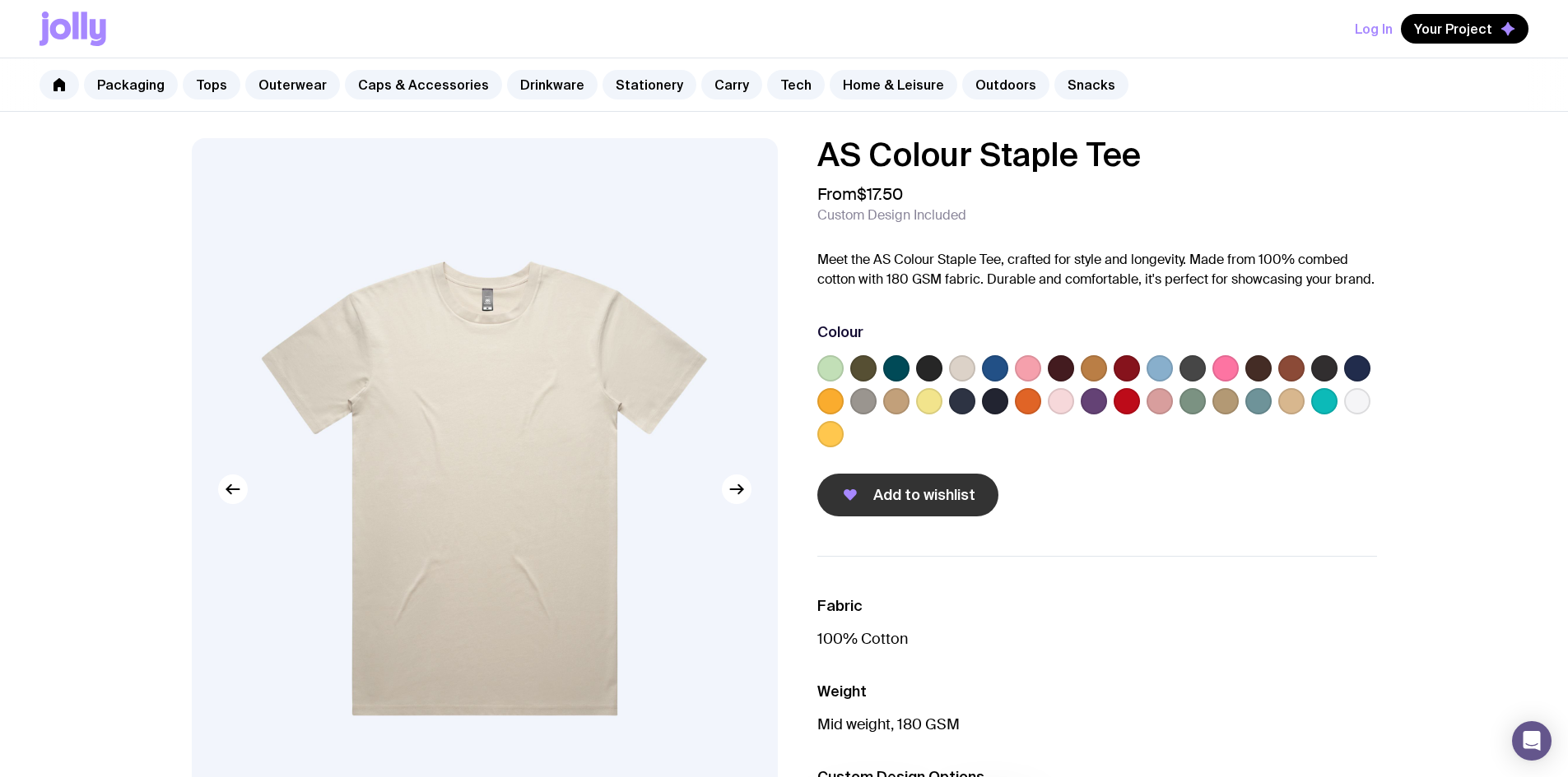
click at [907, 497] on span "Add to wishlist" at bounding box center [925, 495] width 102 height 19
click at [267, 91] on link "Outerwear" at bounding box center [292, 85] width 94 height 30
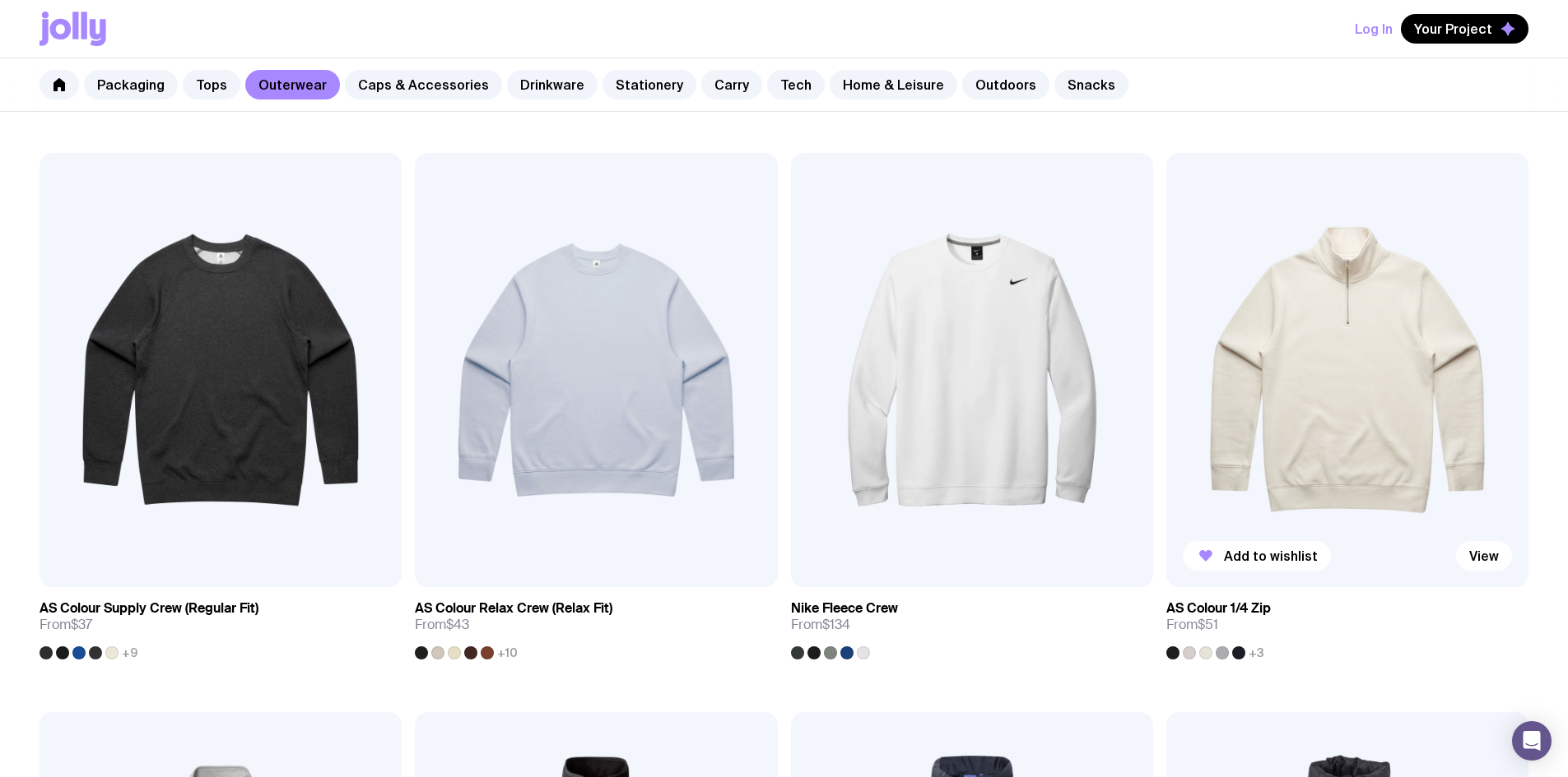
scroll to position [247, 0]
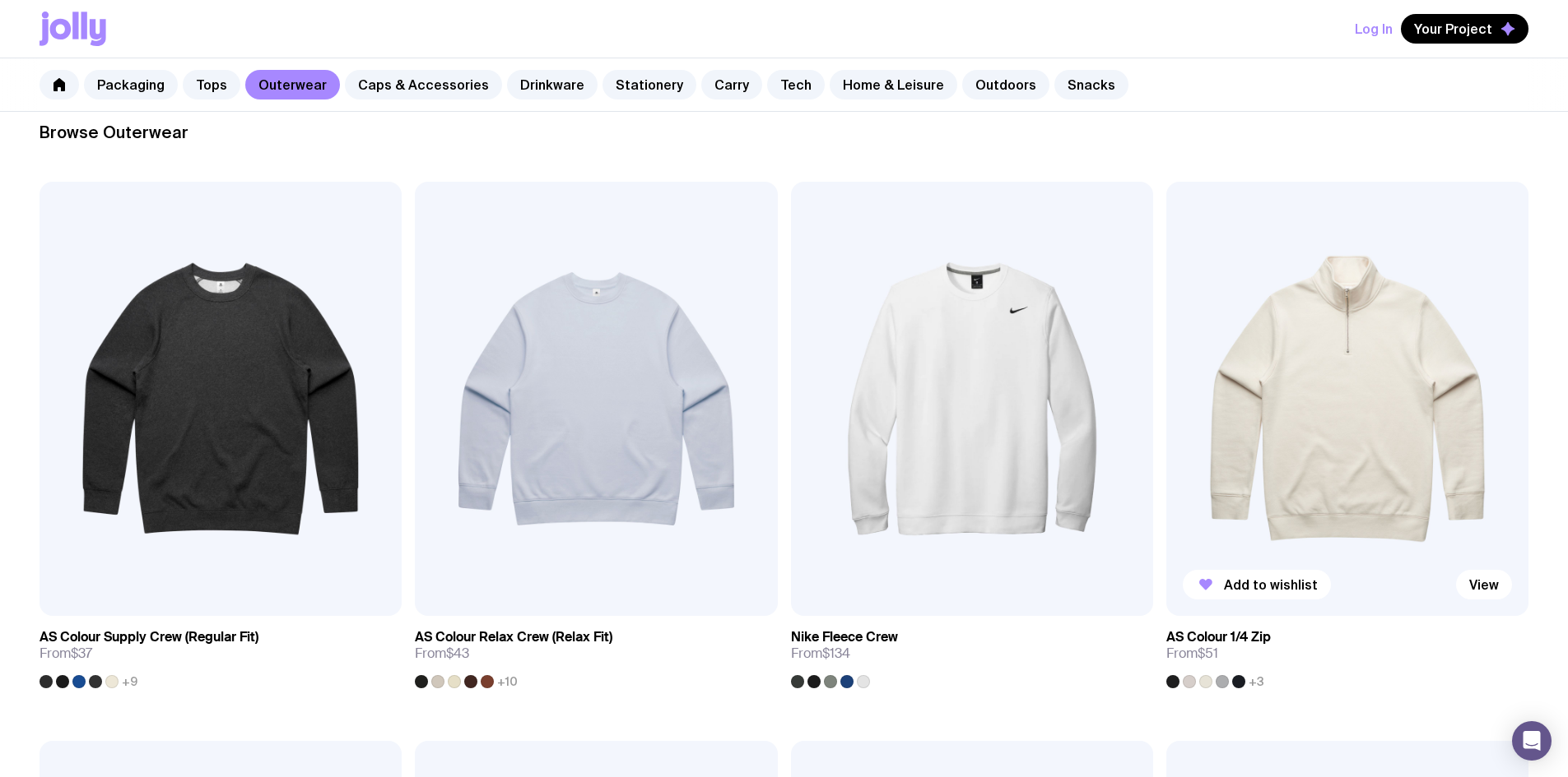
click at [1167, 309] on img at bounding box center [1347, 399] width 362 height 435
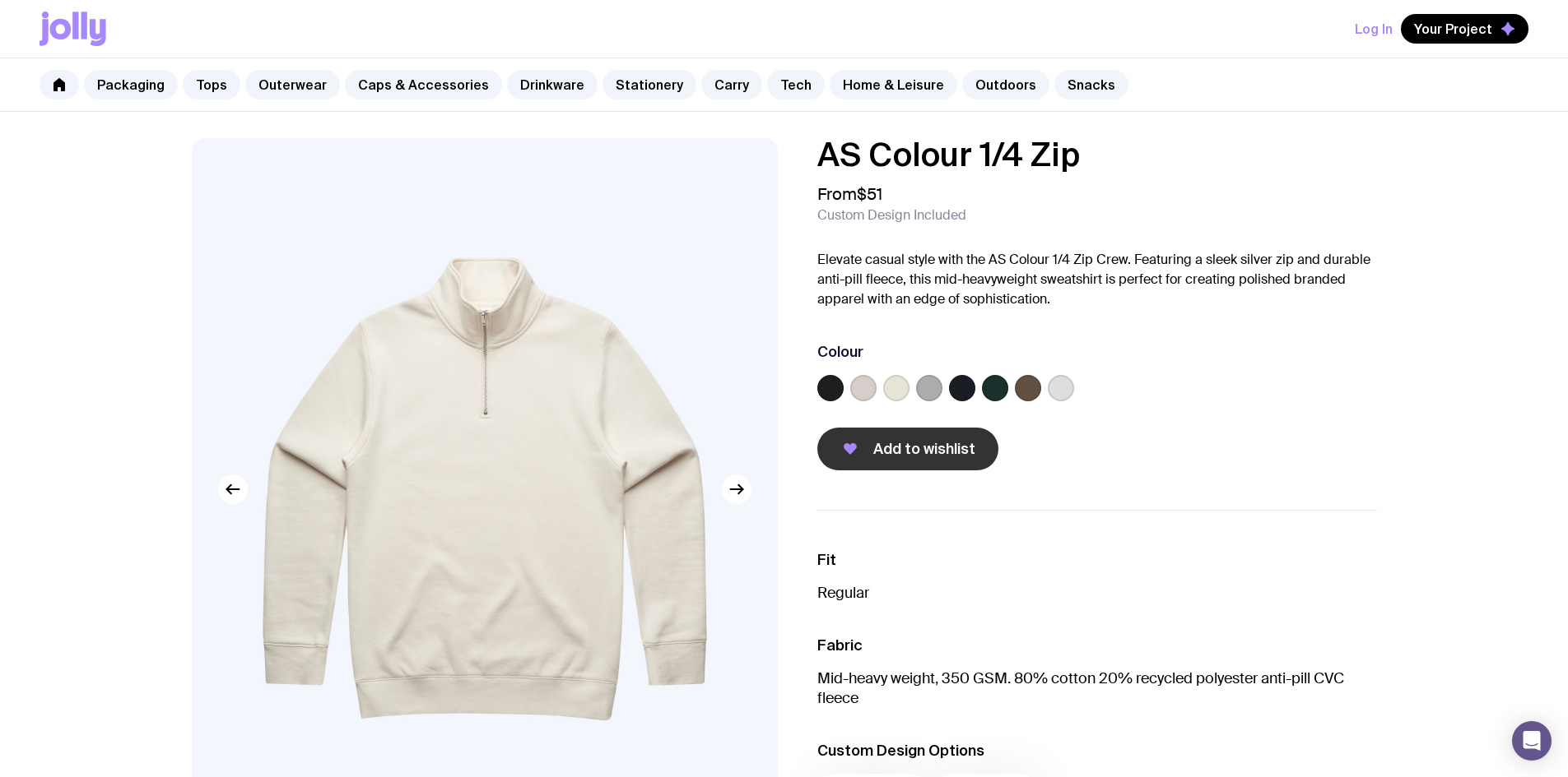
click at [871, 444] on button "Add to wishlist" at bounding box center [907, 449] width 181 height 43
drag, startPoint x: 296, startPoint y: 92, endPoint x: 305, endPoint y: 92, distance: 9.0
click at [296, 92] on link "Outerwear" at bounding box center [292, 85] width 94 height 30
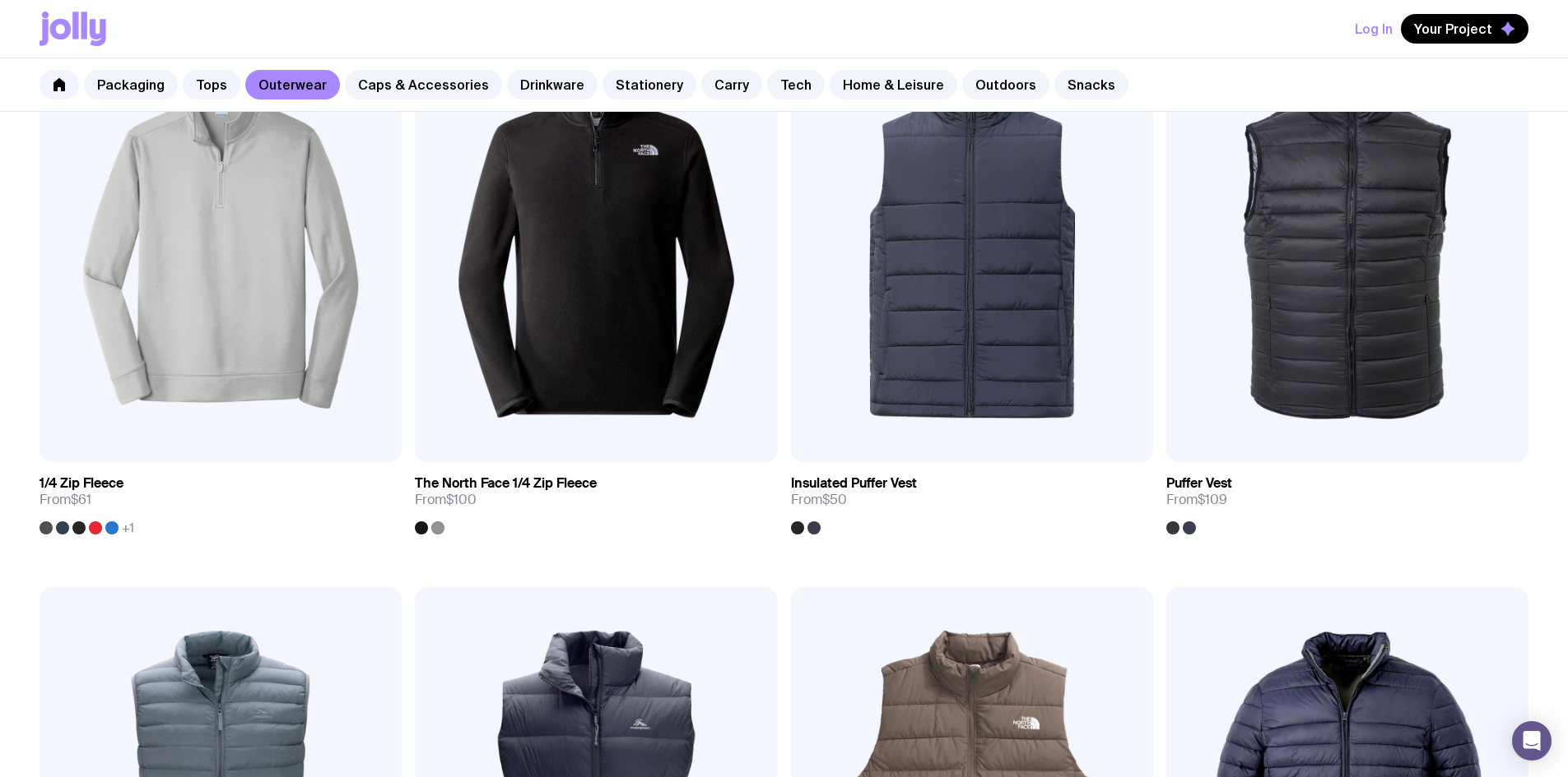
scroll to position [987, 0]
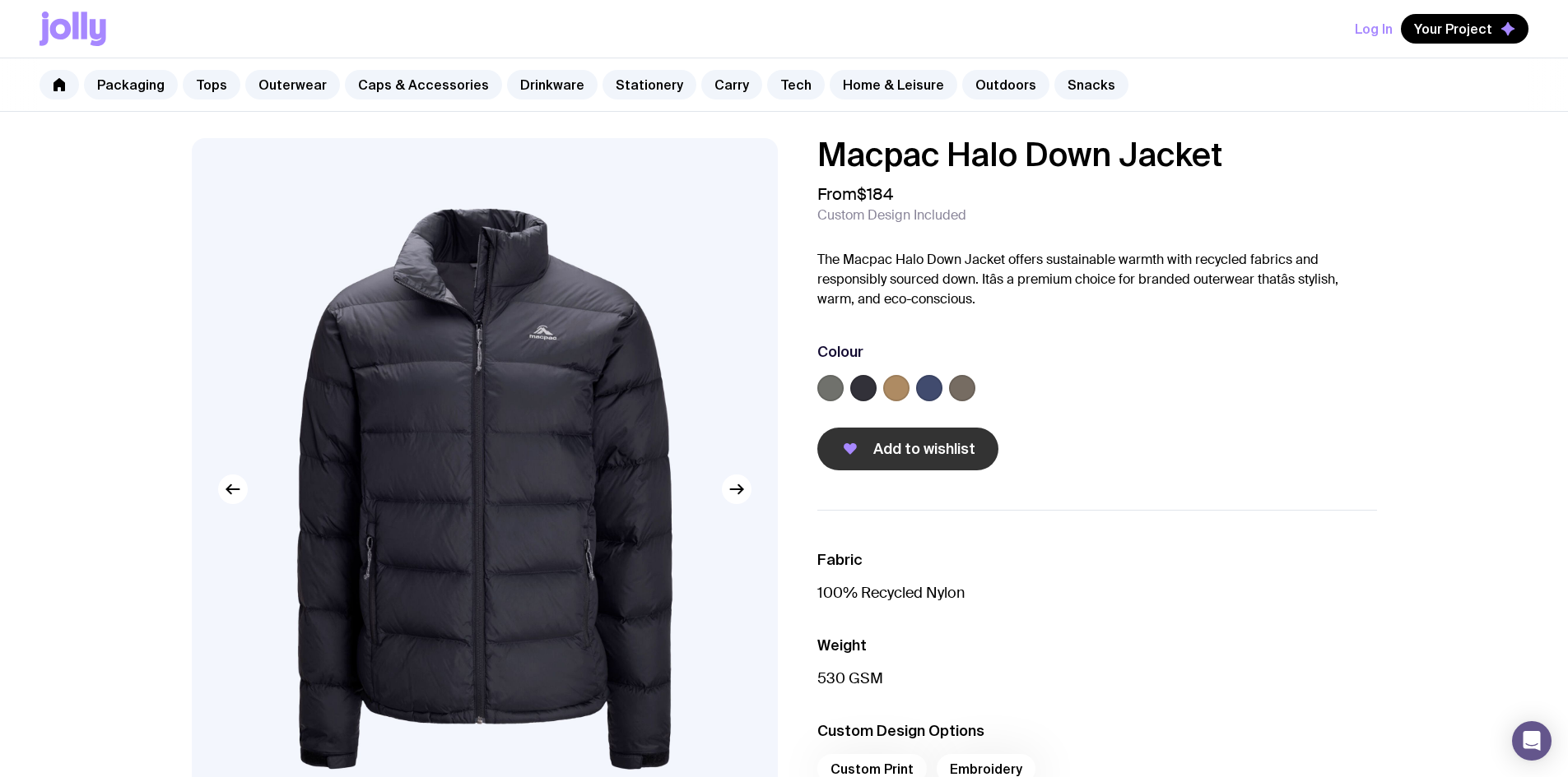
click at [956, 445] on span "Add to wishlist" at bounding box center [925, 449] width 102 height 19
click at [1472, 33] on span "Your Project" at bounding box center [1453, 28] width 79 height 17
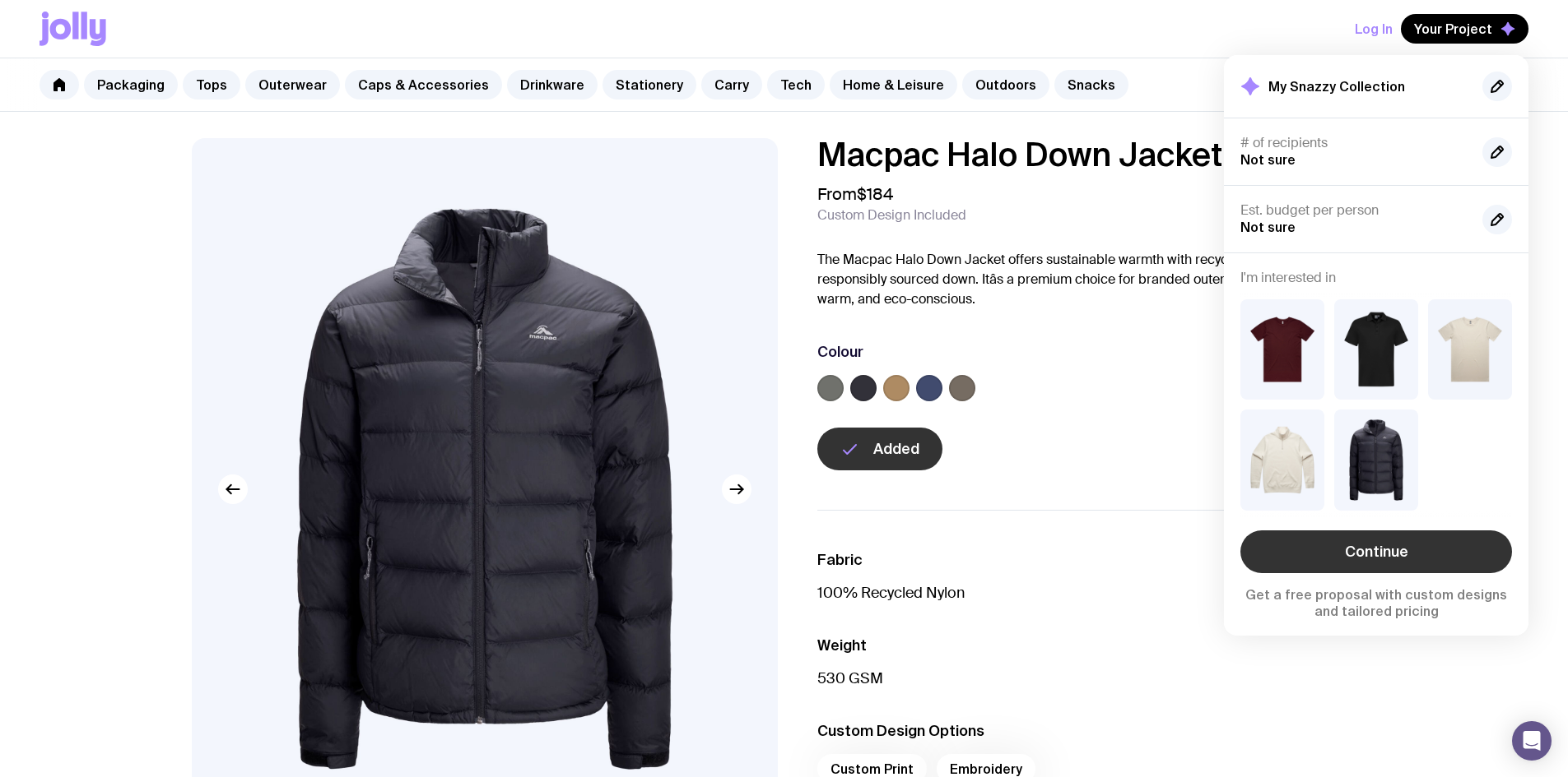
click at [1369, 547] on link "Continue" at bounding box center [1377, 552] width 272 height 43
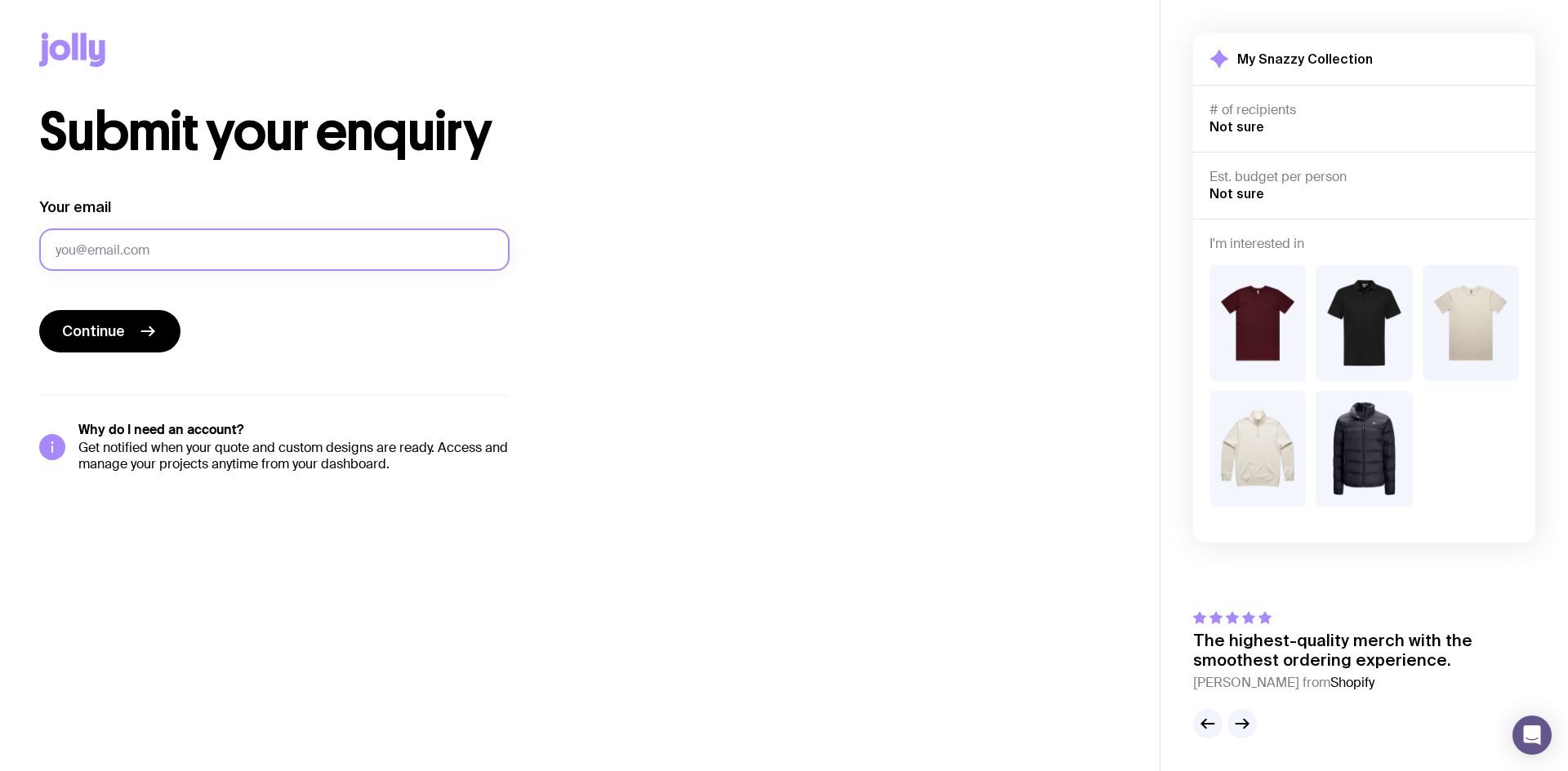
click at [127, 249] on input "Your email" at bounding box center [274, 249] width 470 height 43
type input "[PERSON_NAME][EMAIL_ADDRESS][PERSON_NAME][DOMAIN_NAME]"
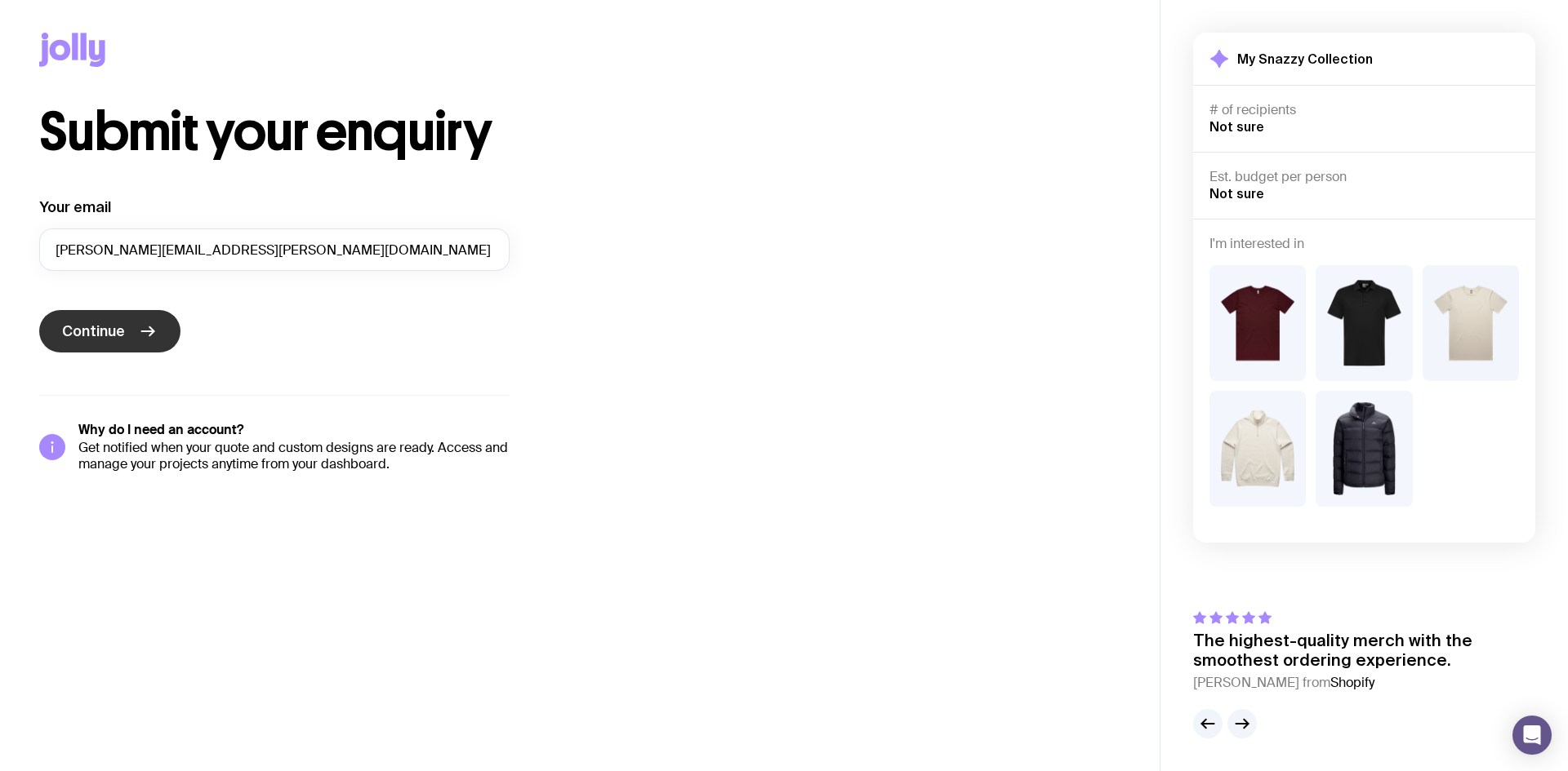
click at [93, 331] on span "Continue" at bounding box center [94, 332] width 63 height 19
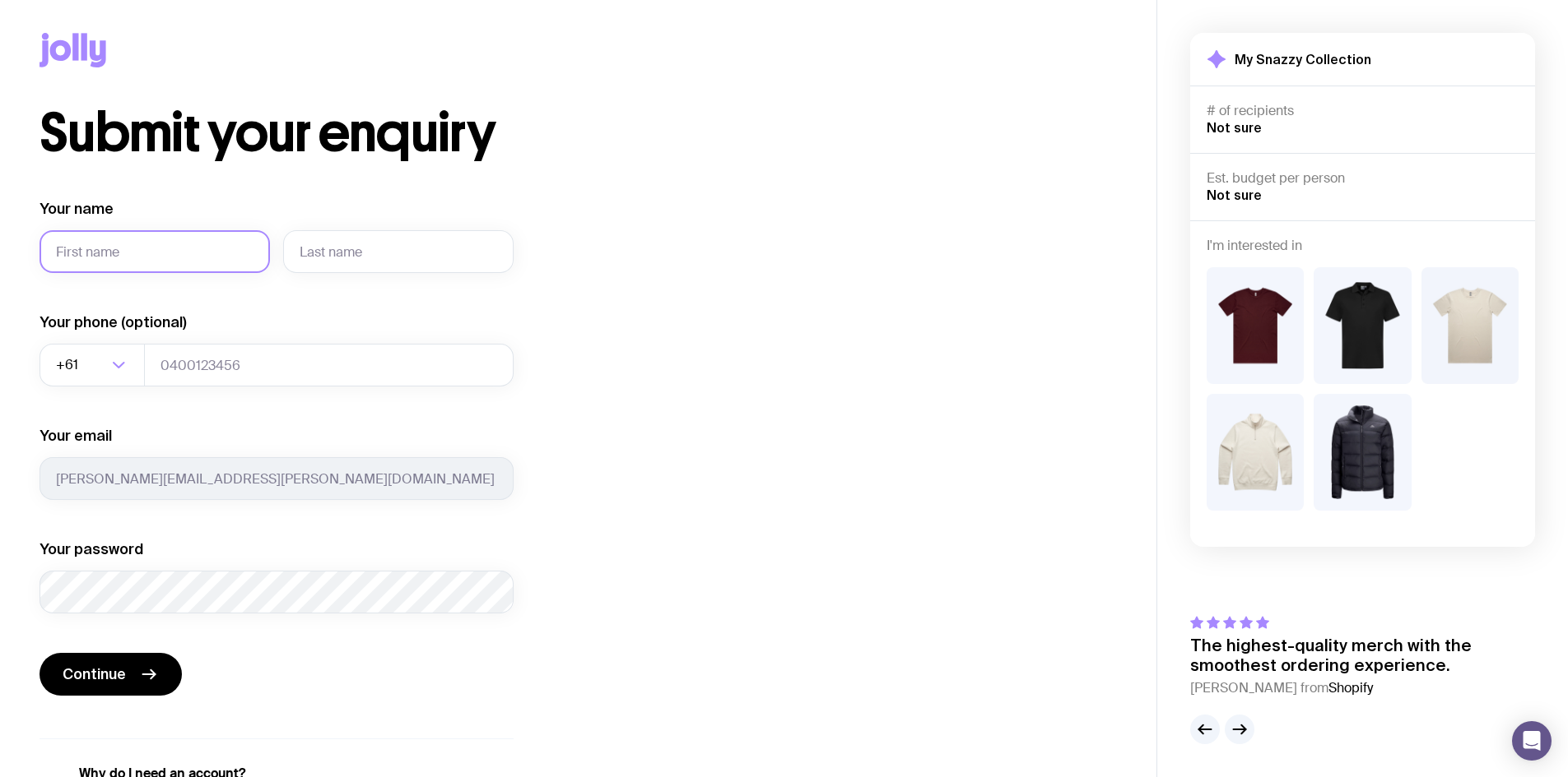
click at [179, 264] on input "Your name" at bounding box center [154, 251] width 230 height 43
type input "[PERSON_NAME]"
click at [264, 369] on input "0478655268" at bounding box center [328, 365] width 370 height 43
type input "0490144946"
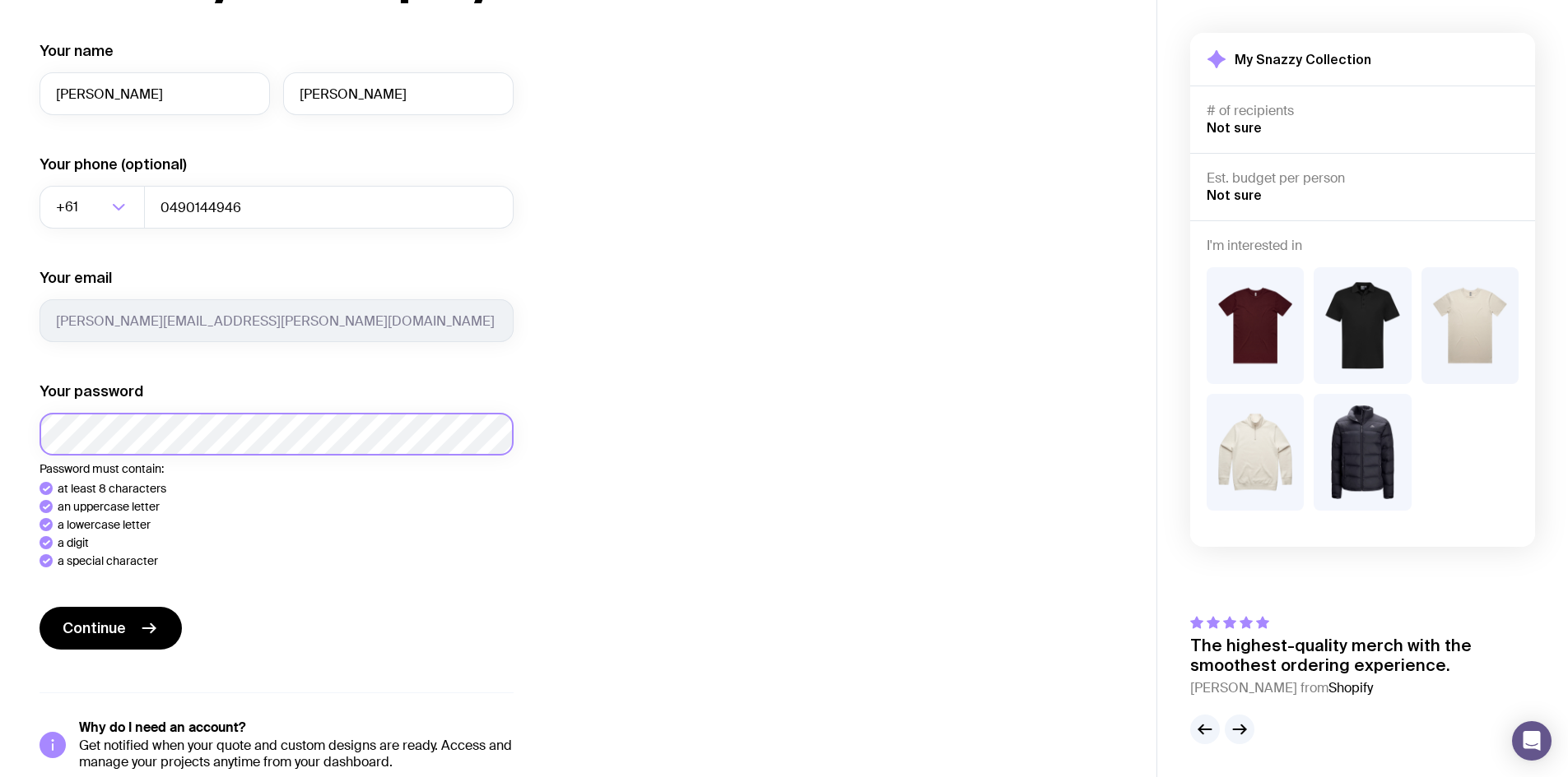
scroll to position [184, 0]
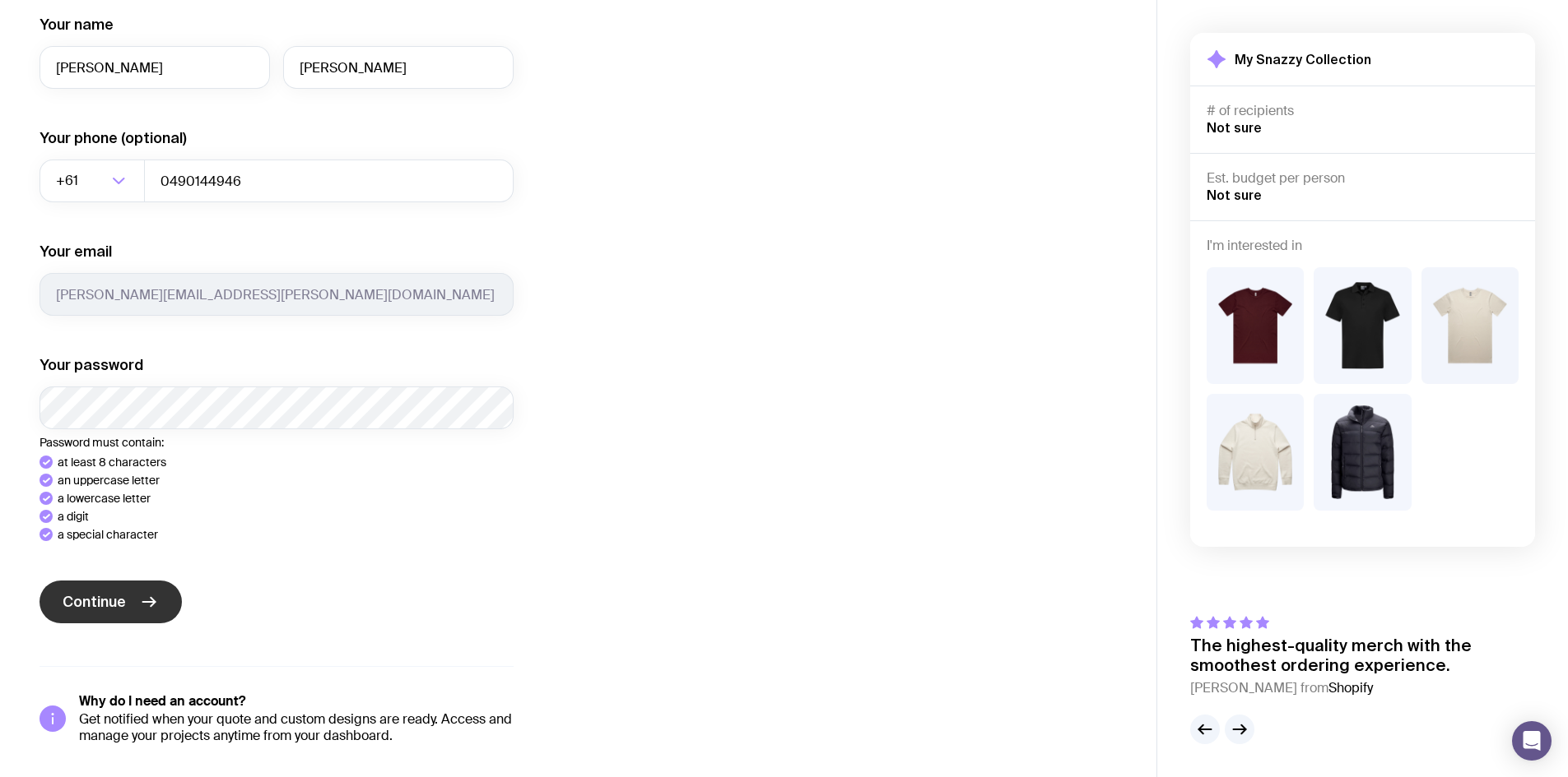
click at [94, 594] on span "Continue" at bounding box center [94, 602] width 64 height 19
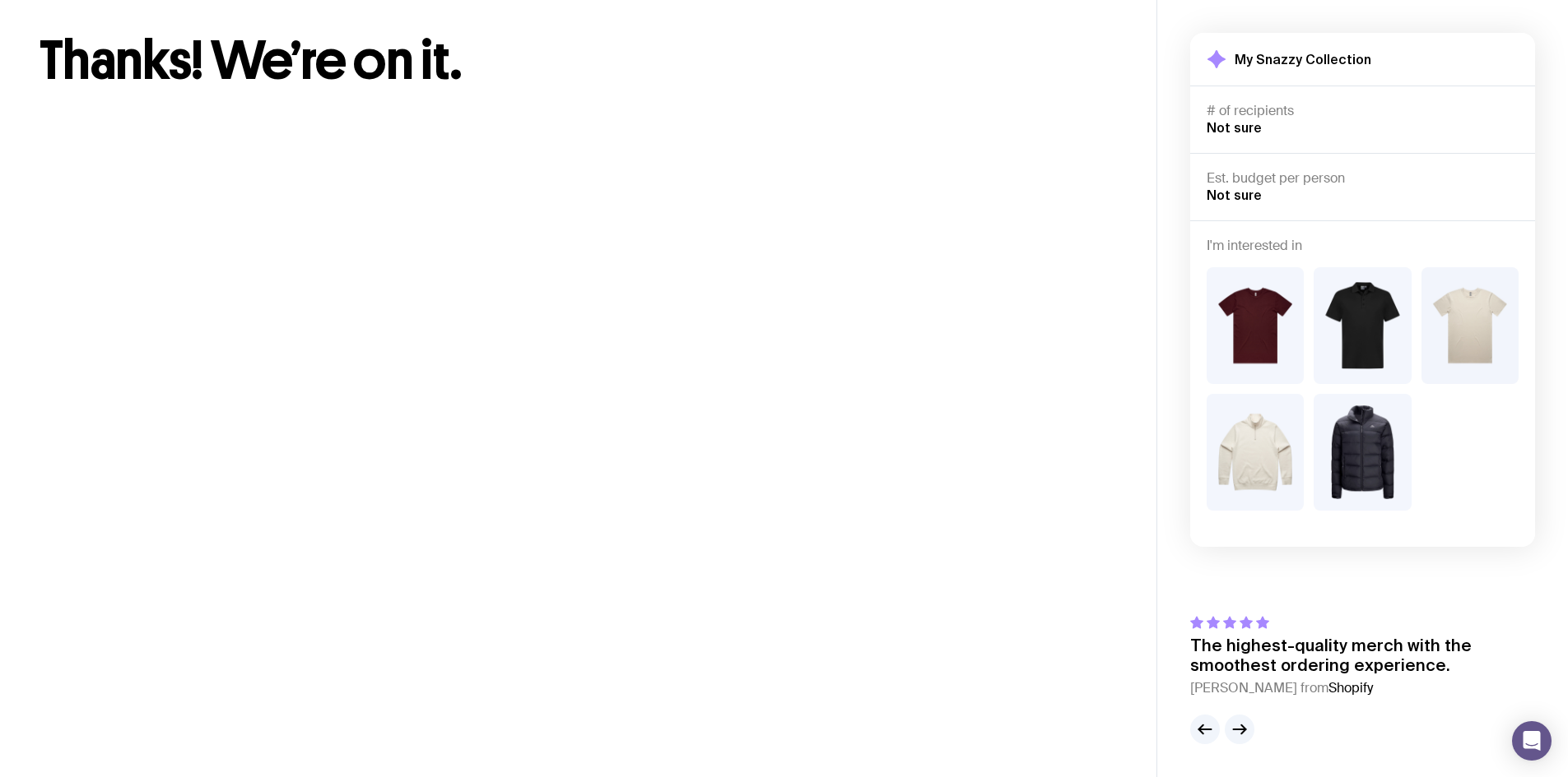
scroll to position [0, 0]
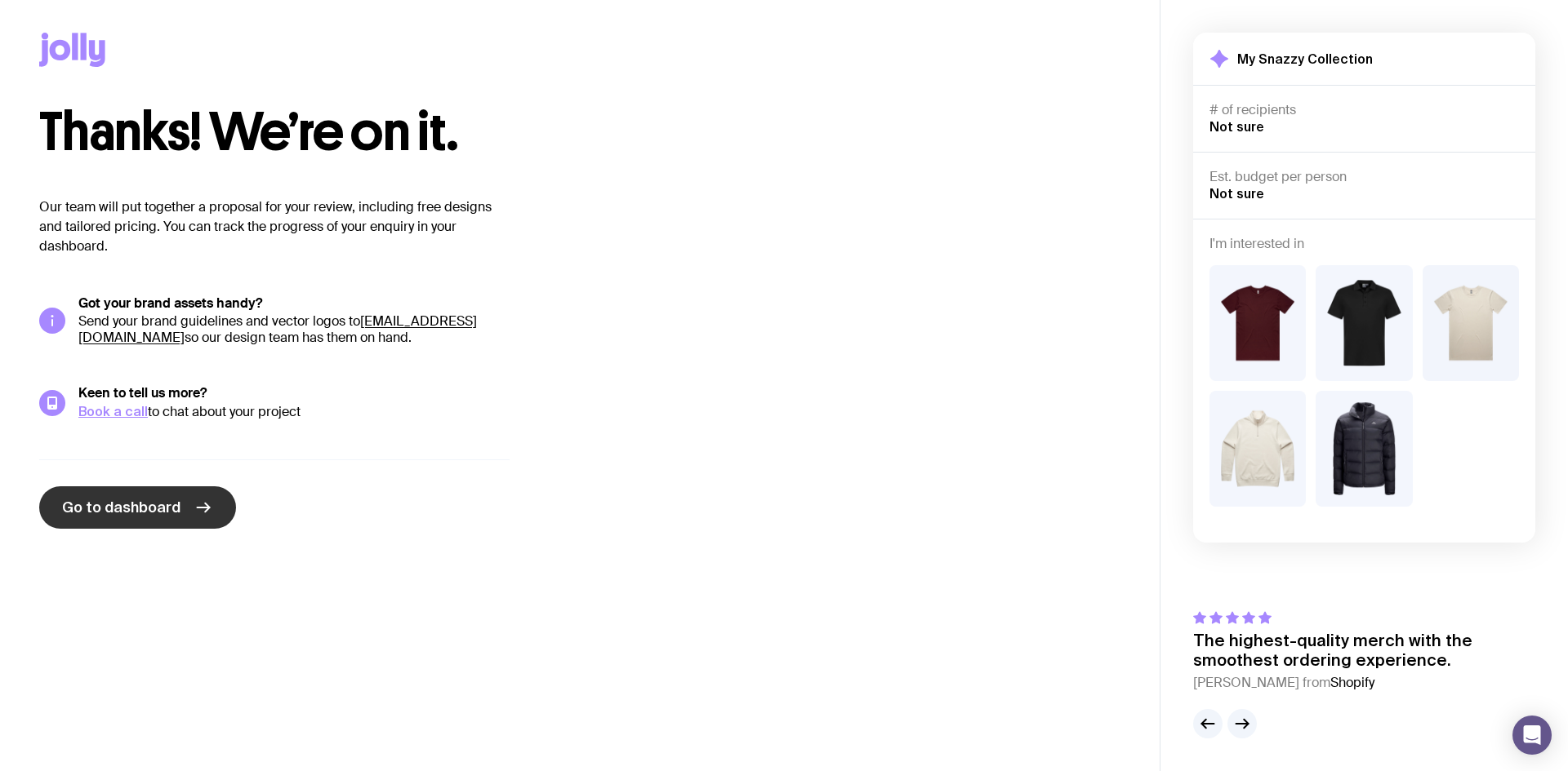
click at [151, 504] on span "Go to dashboard" at bounding box center [121, 508] width 118 height 19
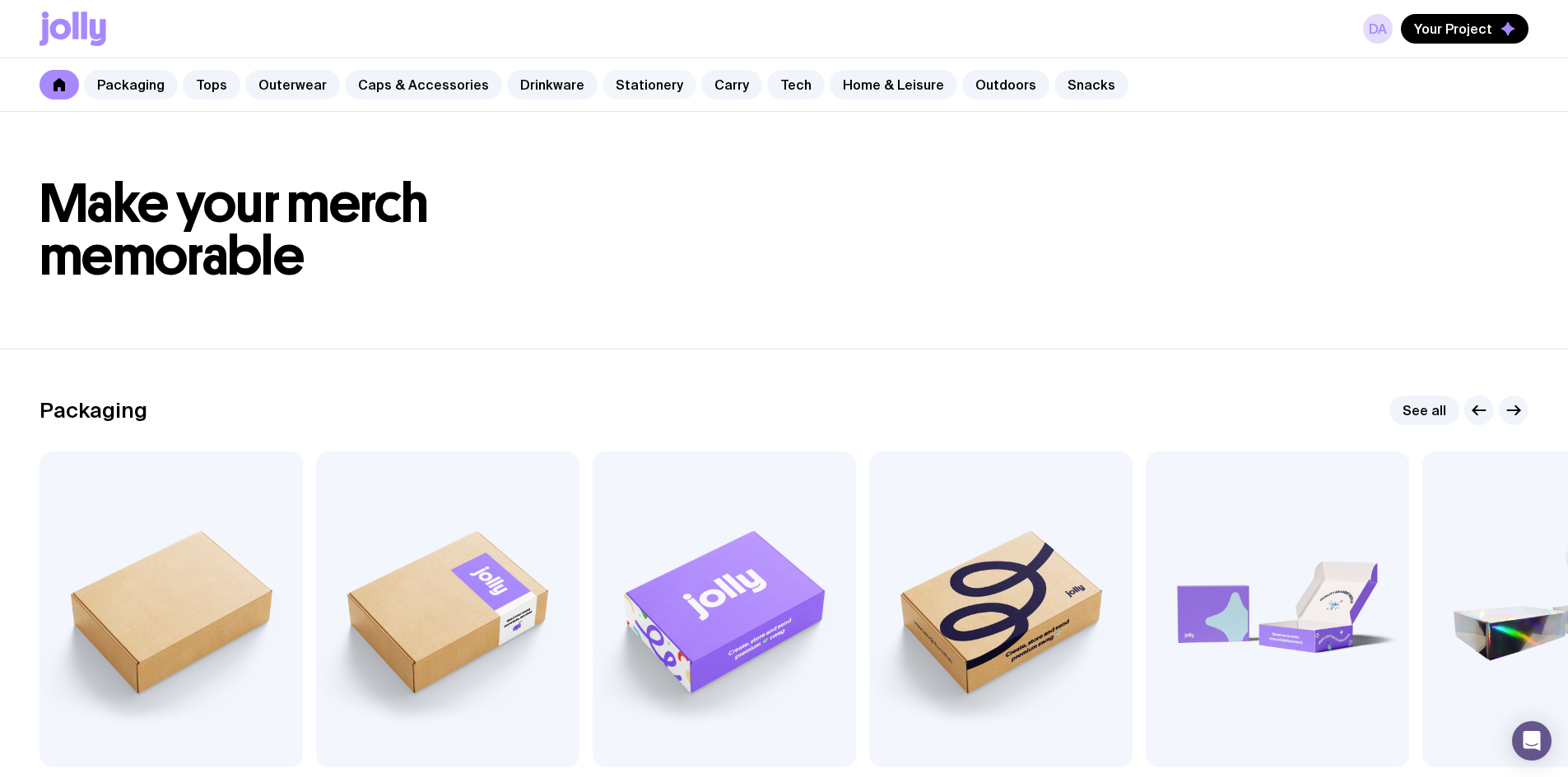
click at [628, 88] on link "Stationery" at bounding box center [649, 85] width 94 height 30
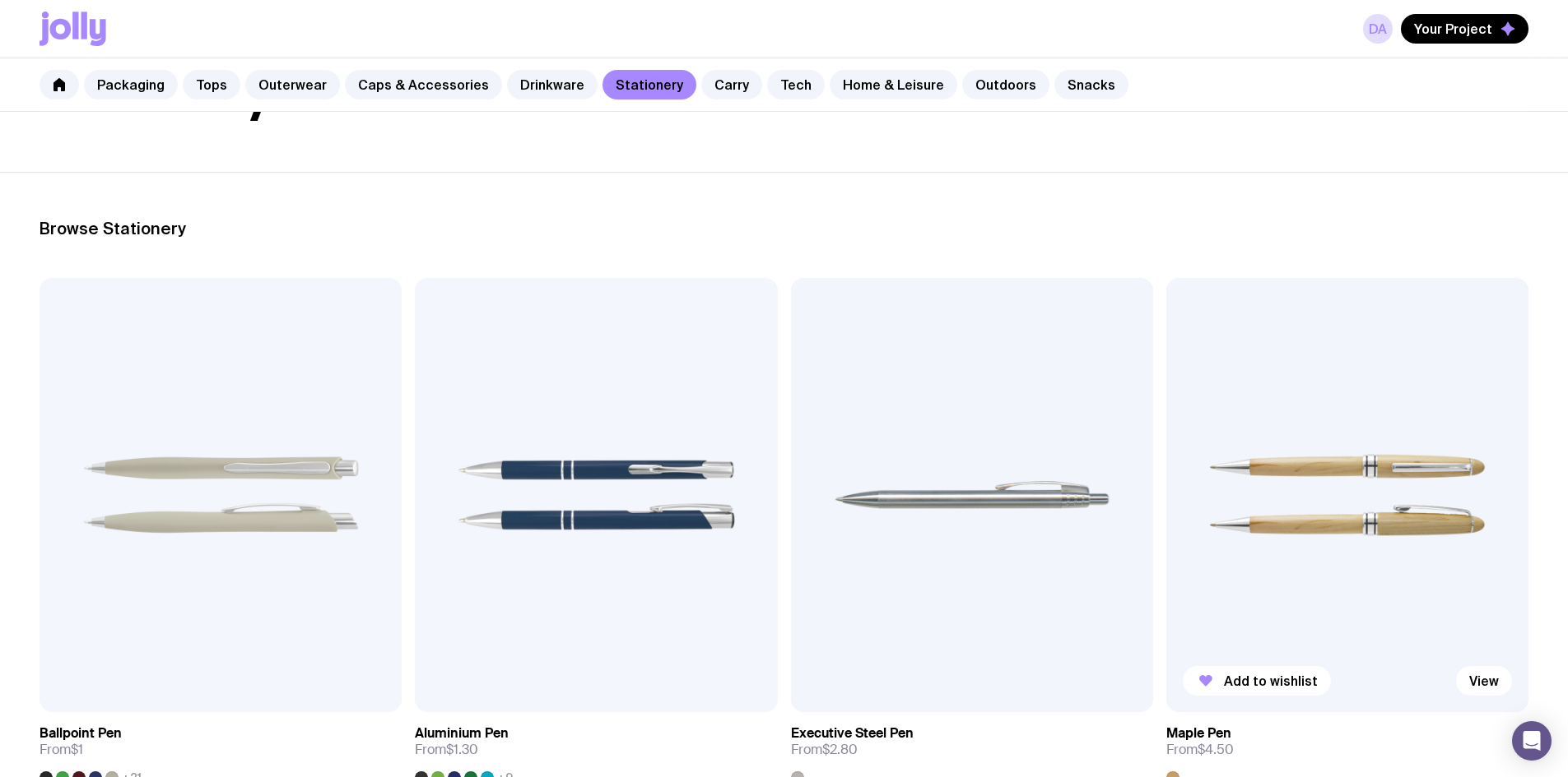
scroll to position [165, 0]
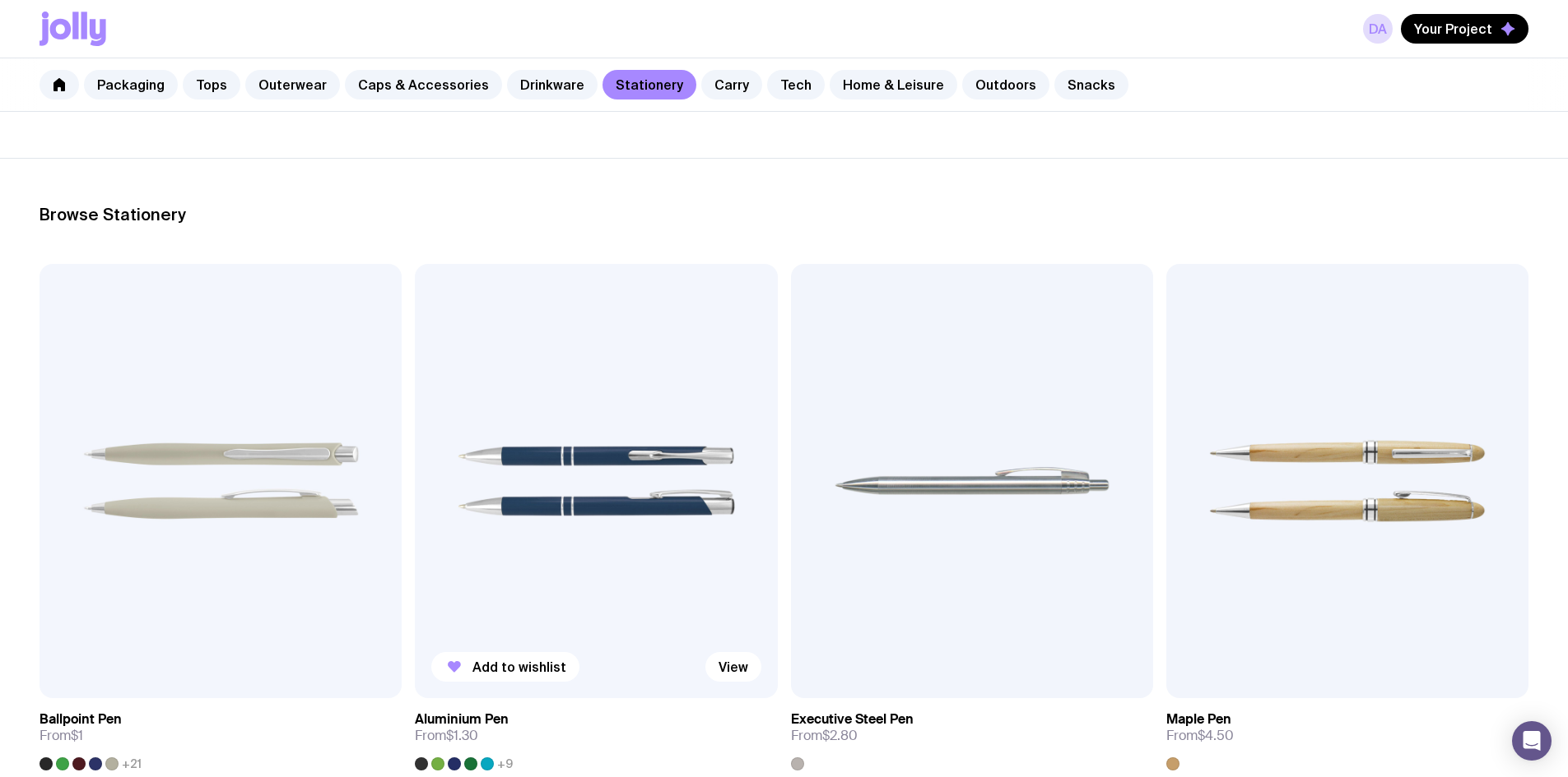
click at [415, 410] on img at bounding box center [596, 481] width 362 height 435
click at [705, 653] on link "View" at bounding box center [732, 668] width 56 height 30
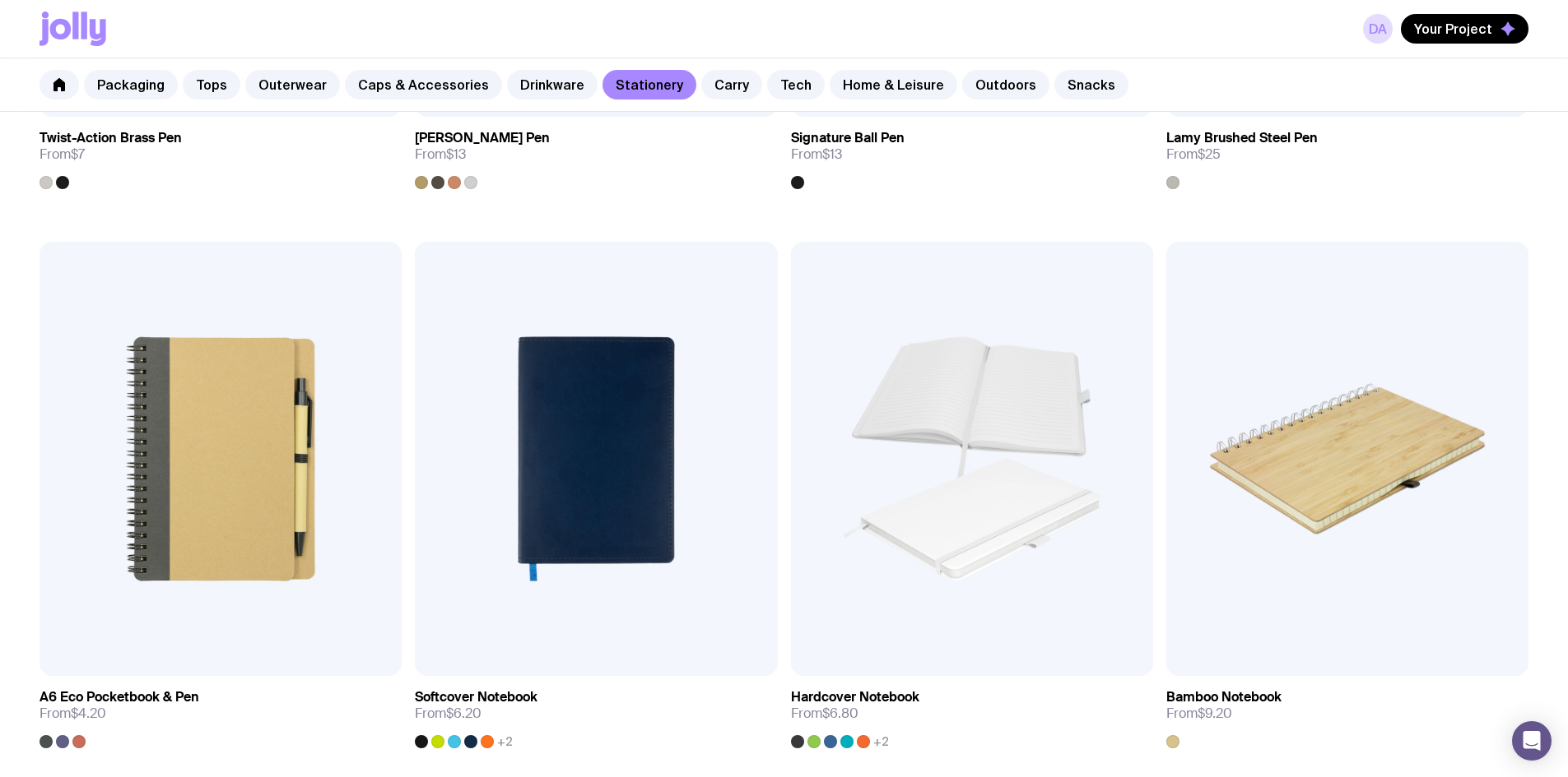
scroll to position [1316, 0]
